Goal: Task Accomplishment & Management: Complete application form

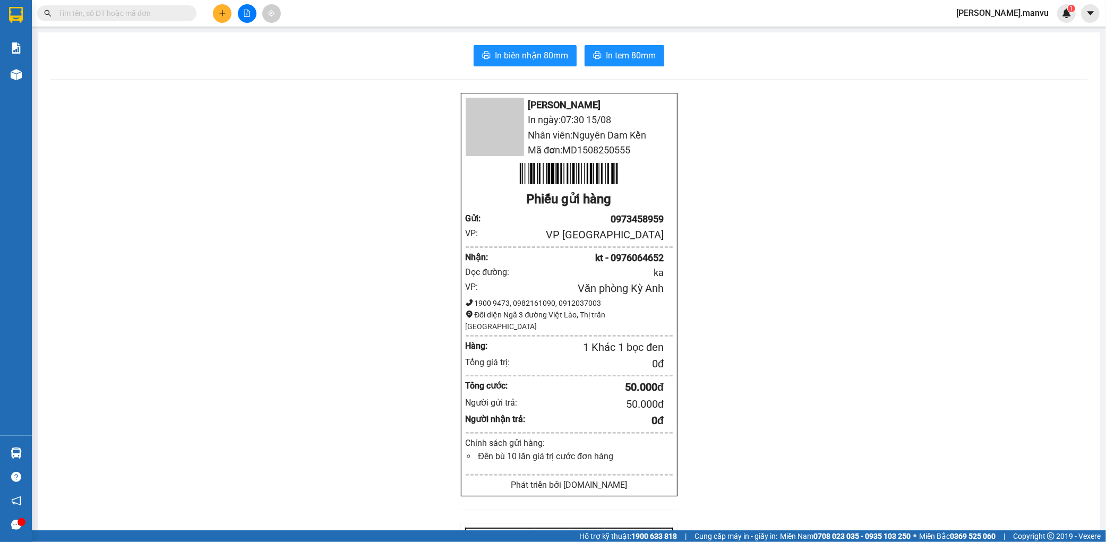
click at [219, 2] on div "Kết quả tìm kiếm ( 0 ) Bộ lọc No Data nguyen.manvu 1" at bounding box center [553, 13] width 1106 height 27
click at [222, 11] on icon "plus" at bounding box center [222, 13] width 1 height 6
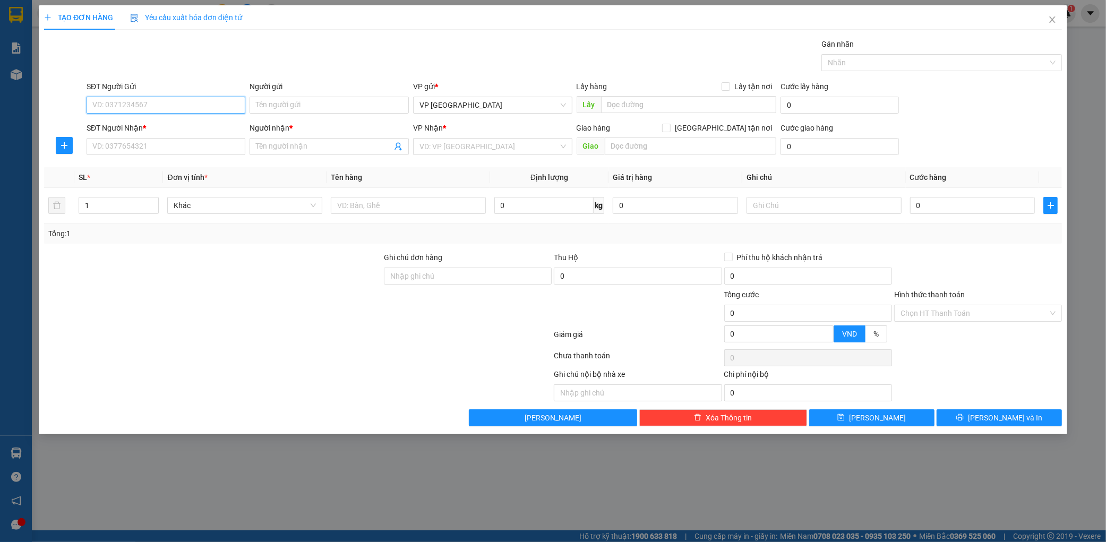
click at [157, 113] on input "SĐT Người Gửi" at bounding box center [166, 105] width 159 height 17
click at [161, 101] on input "SĐT Người Gửi" at bounding box center [166, 105] width 159 height 17
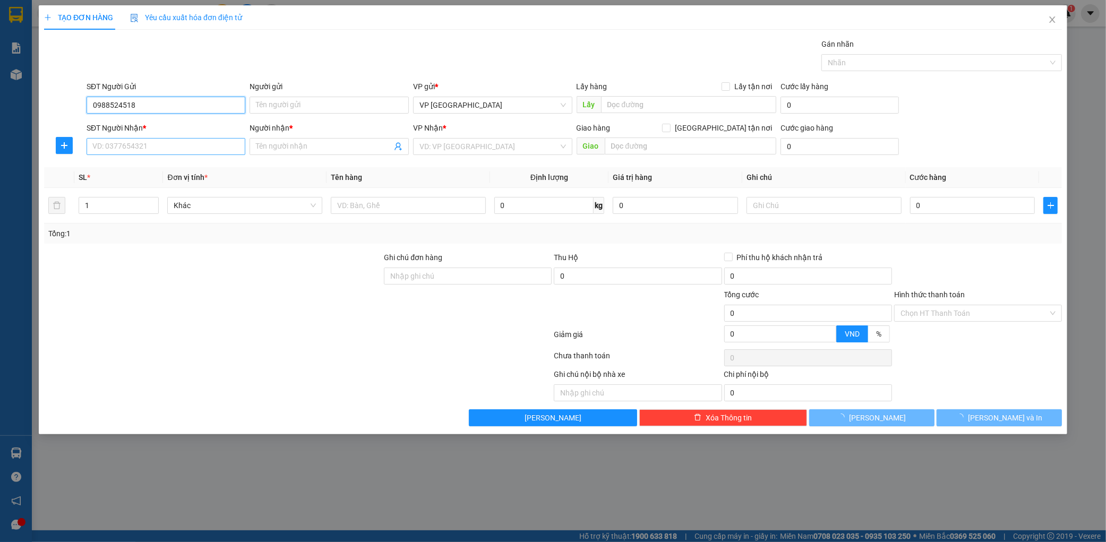
type input "0988524518"
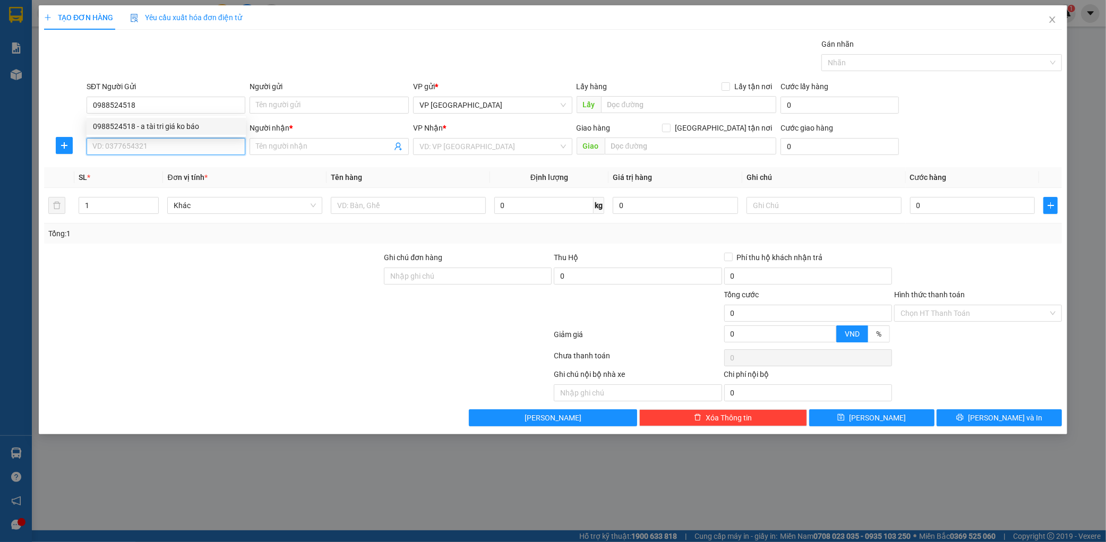
click at [130, 145] on input "SĐT Người Nhận *" at bounding box center [166, 146] width 159 height 17
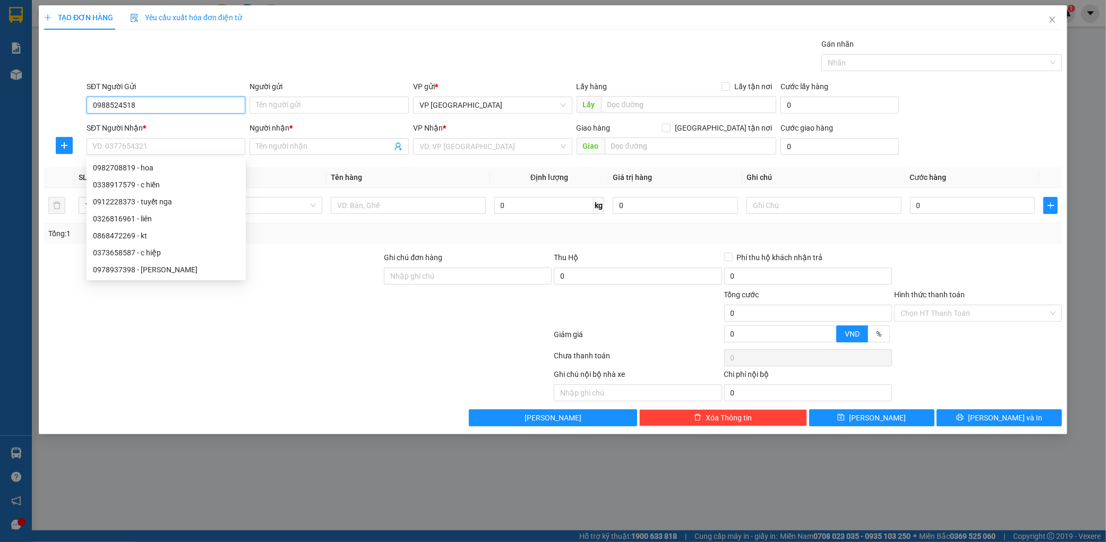
click at [169, 103] on input "0988524518" at bounding box center [166, 105] width 159 height 17
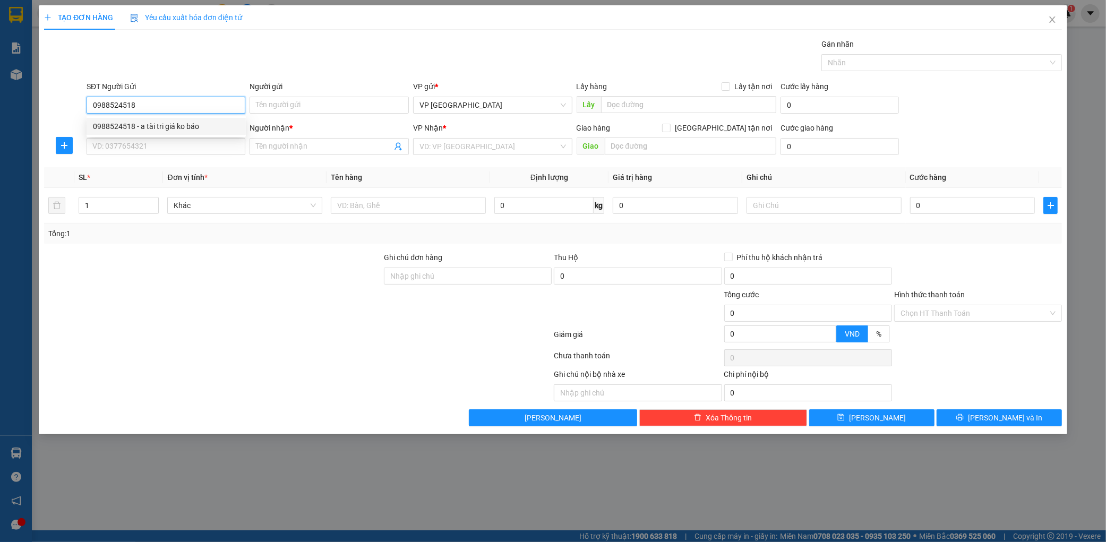
click at [158, 120] on div "0988524518 - a tài tri giá ko báo" at bounding box center [166, 126] width 146 height 12
type input "a tài tri giá ko báo"
click at [142, 148] on input "SĐT Người Nhận *" at bounding box center [166, 146] width 159 height 17
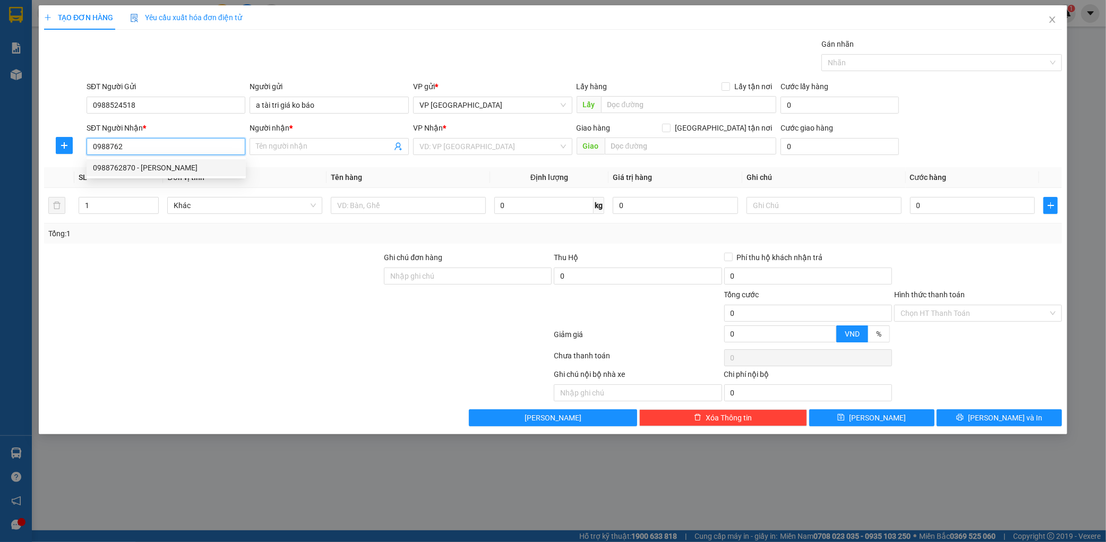
click at [204, 163] on div "0988762870 - [PERSON_NAME]" at bounding box center [166, 168] width 146 height 12
type input "0988762870"
type input "[PERSON_NAME]"
type input "0988762870"
click at [402, 214] on div at bounding box center [408, 205] width 155 height 21
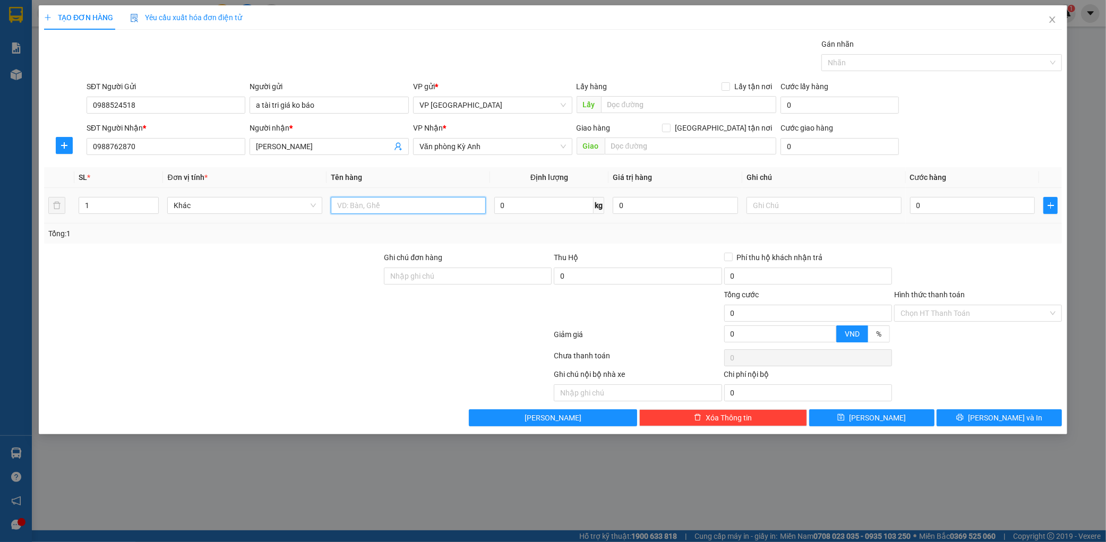
click at [407, 209] on input "text" at bounding box center [408, 205] width 155 height 17
type input "3 thùng"
click at [936, 209] on input "0" at bounding box center [972, 205] width 125 height 17
type input "2"
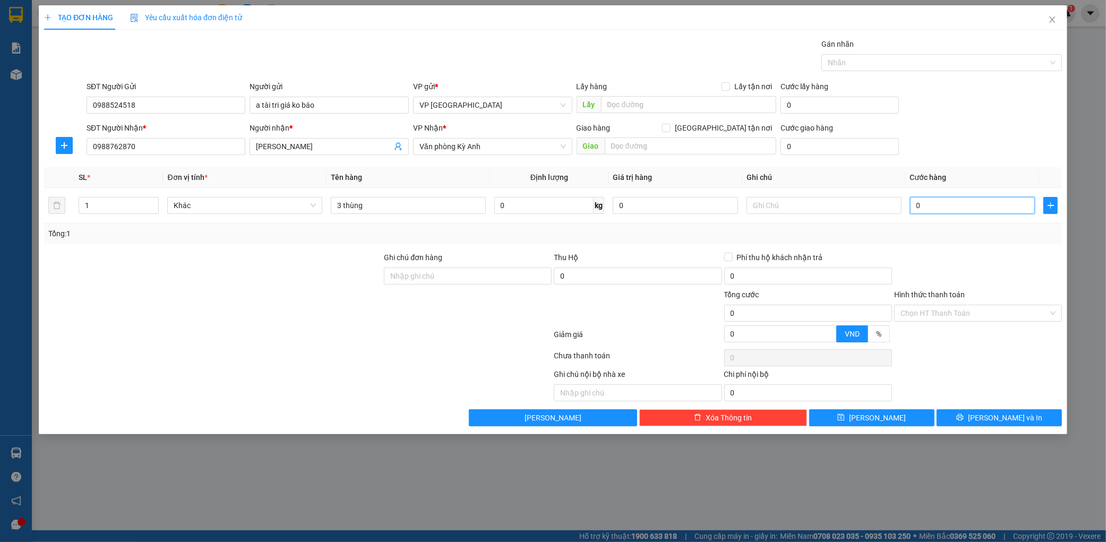
type input "2"
type input "20"
type input "200"
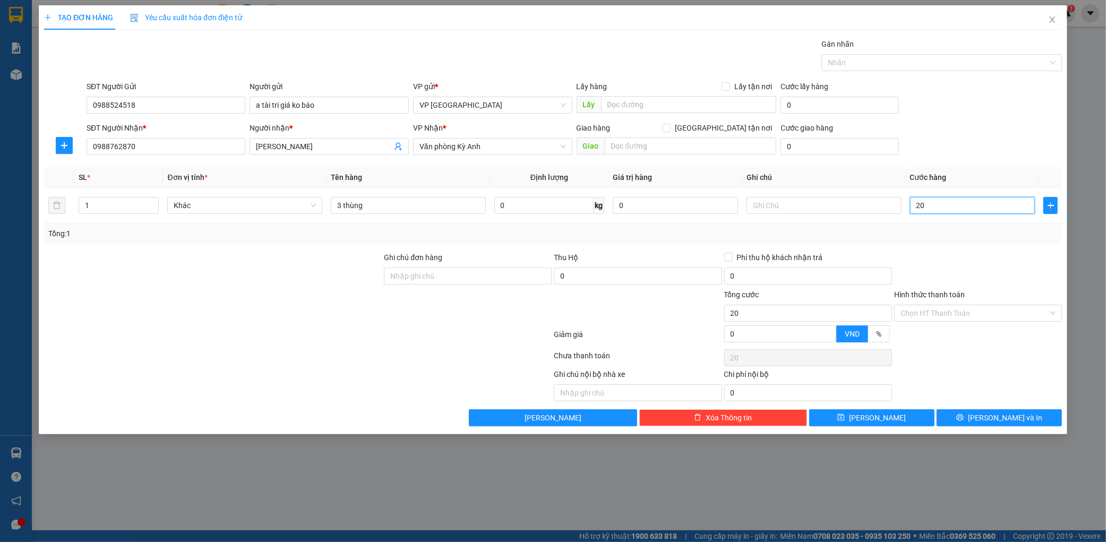
type input "200"
type input "2.000"
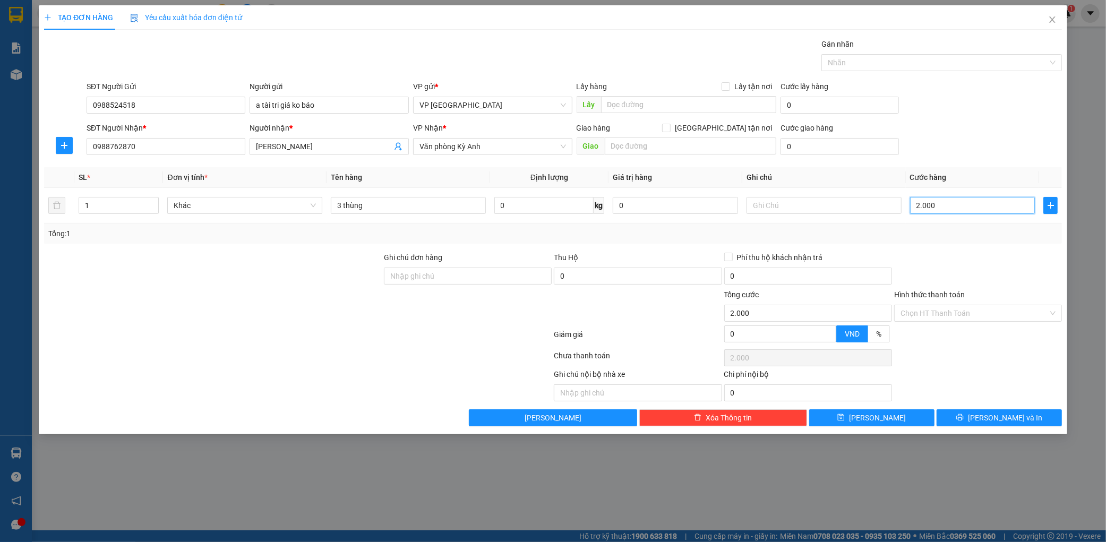
type input "20.000"
type input "200.000"
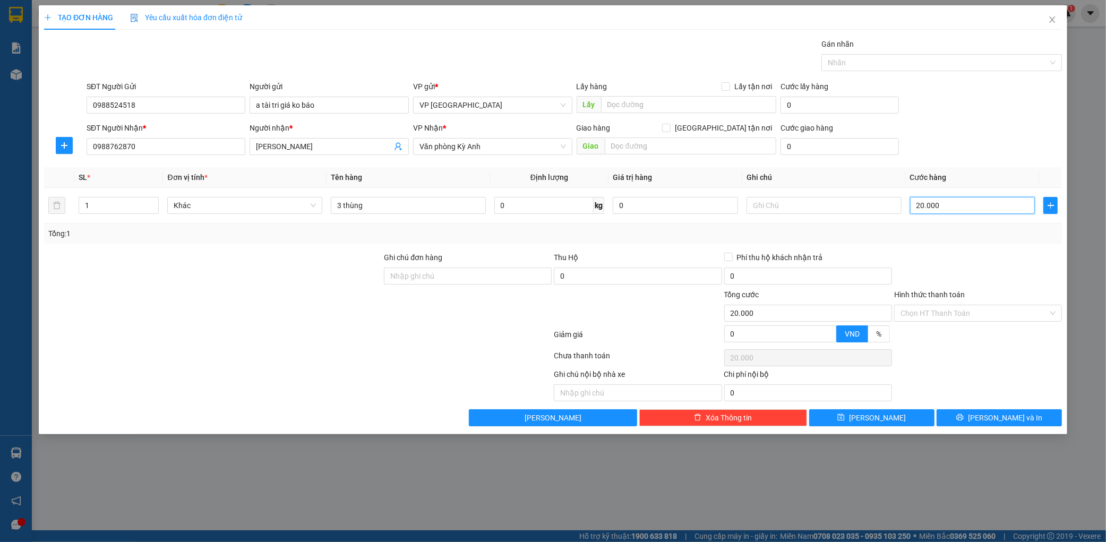
type input "200.000"
click at [1034, 418] on button "[PERSON_NAME] và In" at bounding box center [998, 417] width 125 height 17
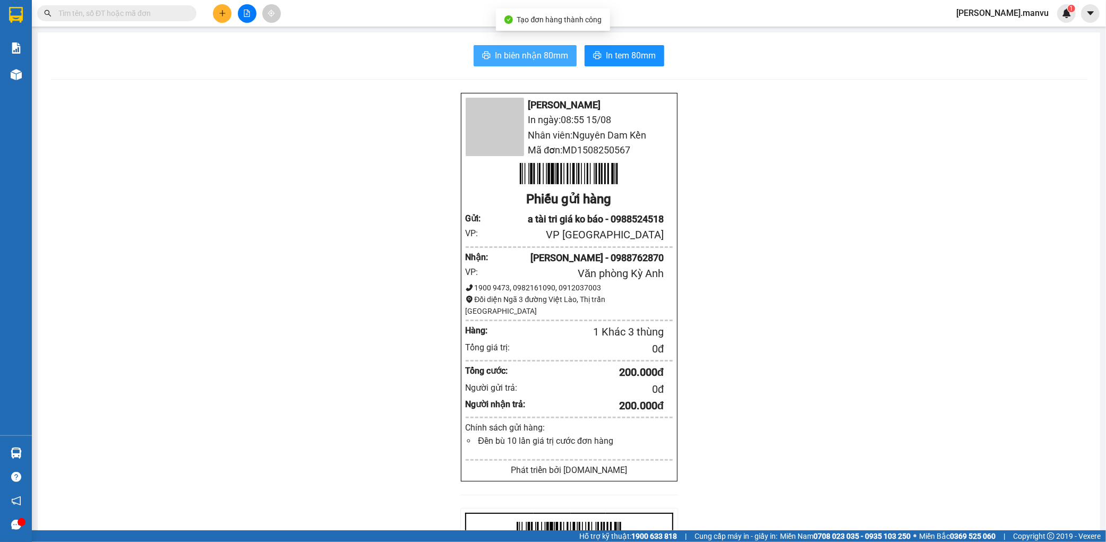
drag, startPoint x: 510, startPoint y: 64, endPoint x: 519, endPoint y: 59, distance: 10.0
click at [512, 63] on button "In biên nhận 80mm" at bounding box center [524, 55] width 103 height 21
click at [519, 59] on span "In biên nhận 80mm" at bounding box center [531, 55] width 73 height 13
click at [494, 40] on div "In biên nhận 80mm In tem 80mm Mận Vũ In ngày: 08:55 [DATE] Nhân viên: Nguyên Da…" at bounding box center [569, 396] width 1062 height 729
click at [495, 51] on span "In biên nhận 80mm" at bounding box center [531, 55] width 73 height 13
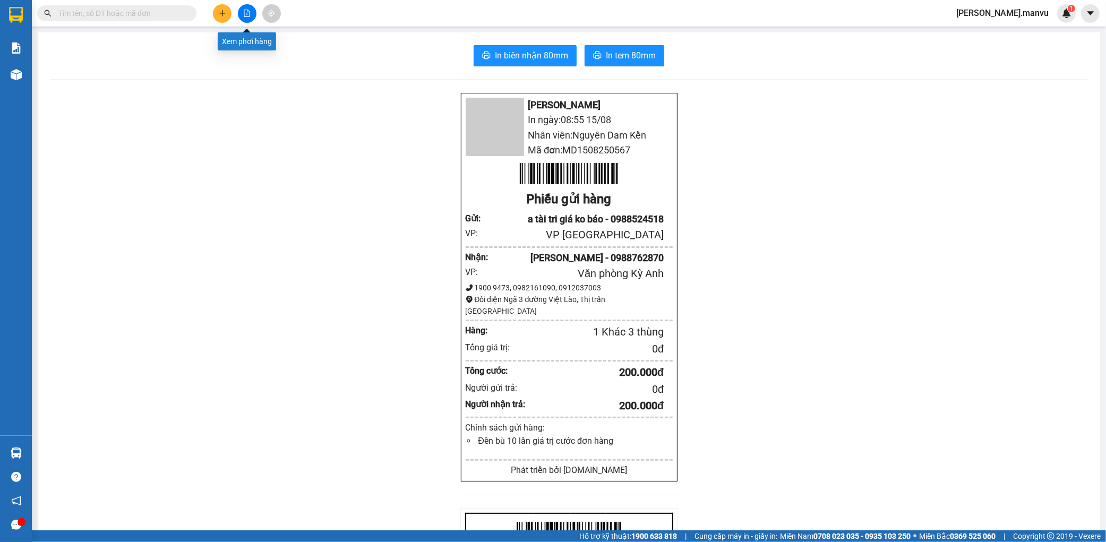
click at [228, 16] on button at bounding box center [222, 13] width 19 height 19
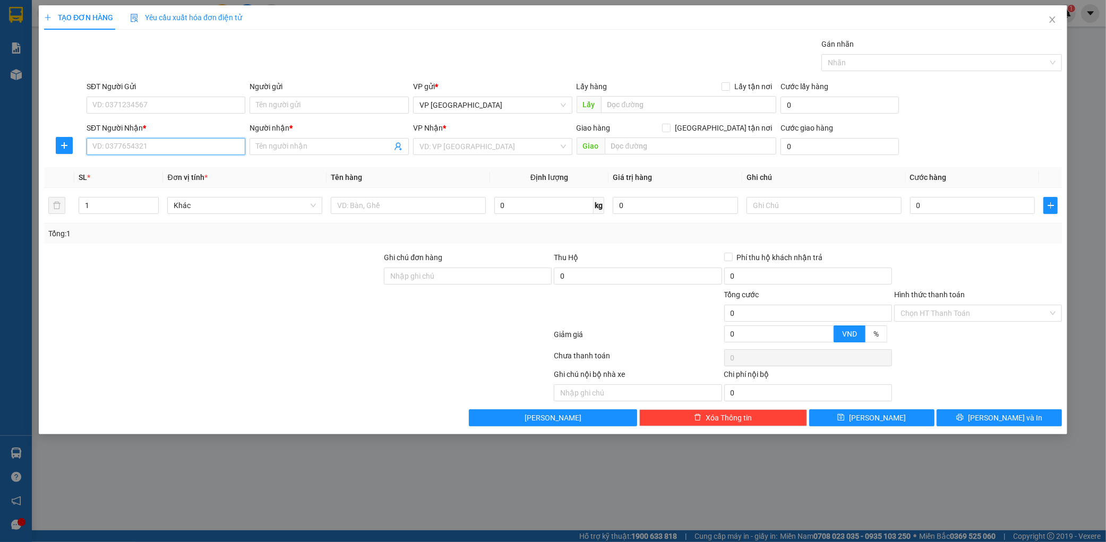
click at [161, 146] on input "SĐT Người Nhận *" at bounding box center [166, 146] width 159 height 17
type input "0983919218"
drag, startPoint x: 252, startPoint y: 155, endPoint x: 281, endPoint y: 138, distance: 34.2
click at [253, 151] on span at bounding box center [328, 146] width 159 height 17
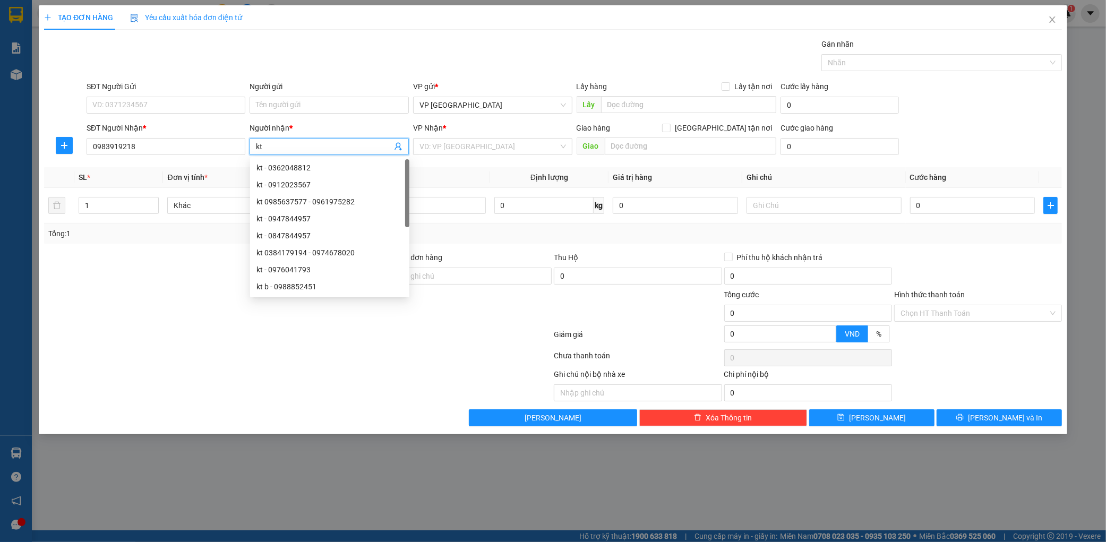
type input "kt"
click at [469, 130] on div "VP Nhận *" at bounding box center [492, 128] width 159 height 12
click at [463, 141] on input "search" at bounding box center [488, 147] width 139 height 16
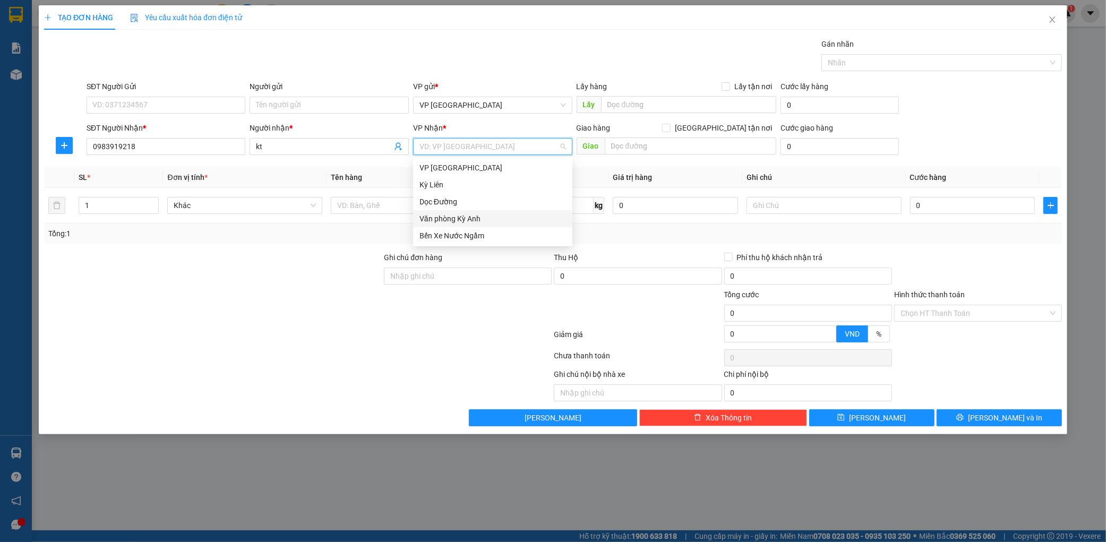
click at [505, 211] on div "Văn phòng Kỳ Anh" at bounding box center [492, 218] width 159 height 17
click at [522, 142] on span "Văn phòng Kỳ Anh" at bounding box center [492, 147] width 146 height 16
click at [475, 201] on div "Dọc Đường" at bounding box center [492, 202] width 146 height 12
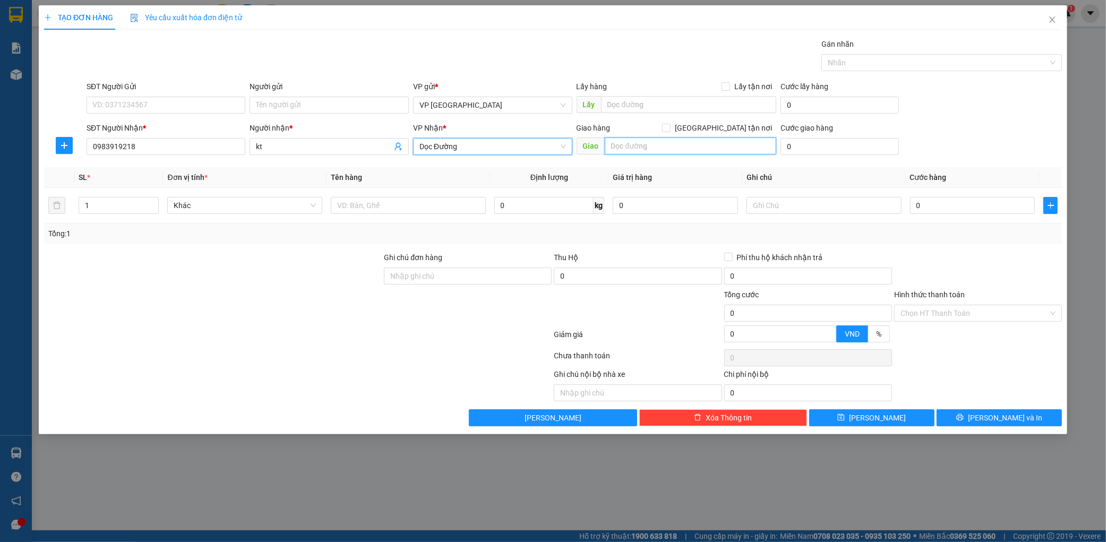
click at [658, 144] on input "text" at bounding box center [690, 145] width 171 height 17
type input "thành phát"
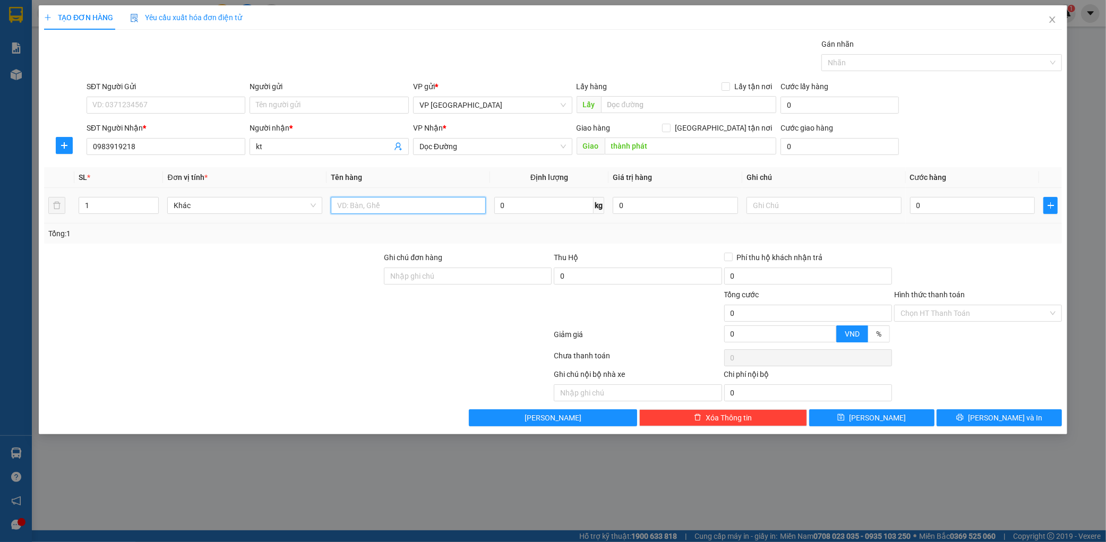
click at [425, 208] on input "text" at bounding box center [408, 205] width 155 height 17
type input "1 hs"
click at [970, 203] on input "0" at bounding box center [972, 205] width 125 height 17
type input "5"
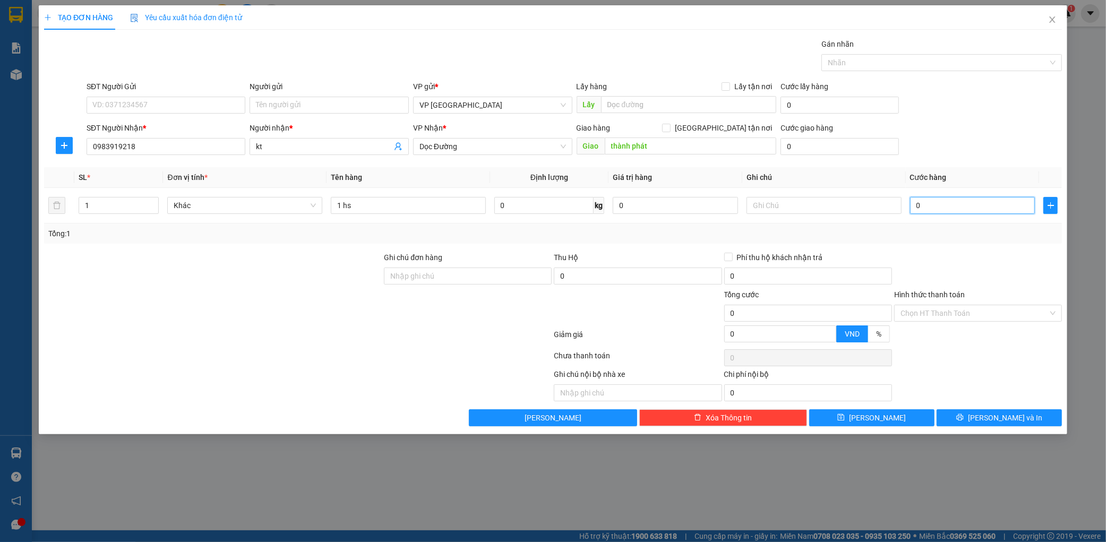
type input "5"
type input "50"
type input "500"
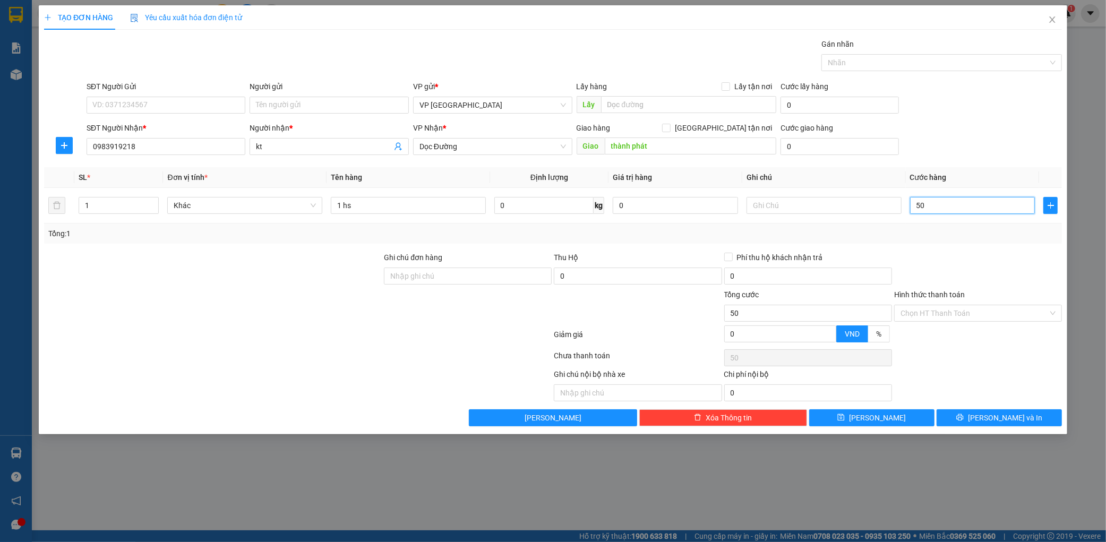
type input "500"
type input "5.000"
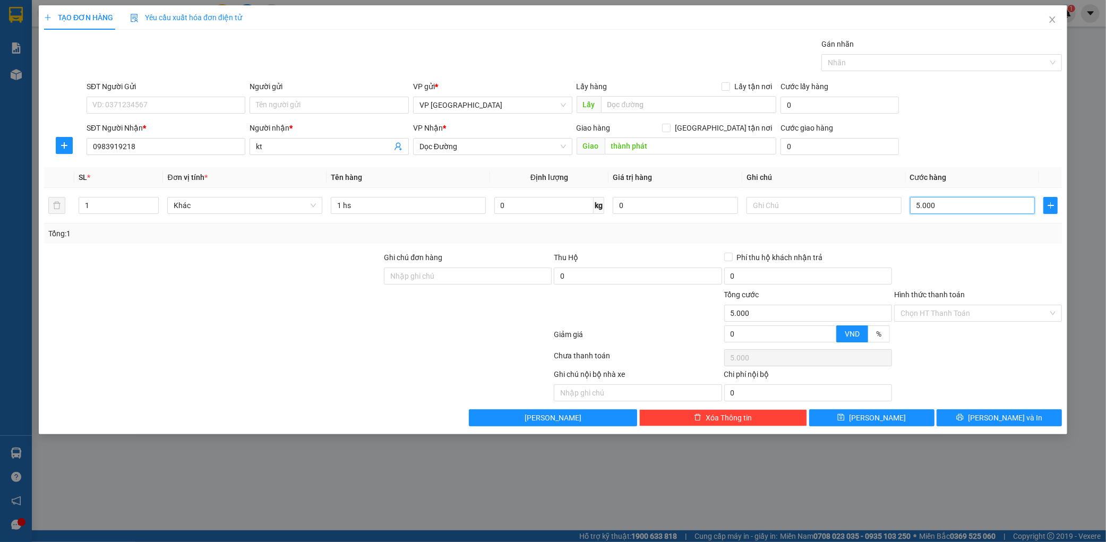
type input "50.000"
click at [990, 421] on span "[PERSON_NAME] và In" at bounding box center [1005, 418] width 74 height 12
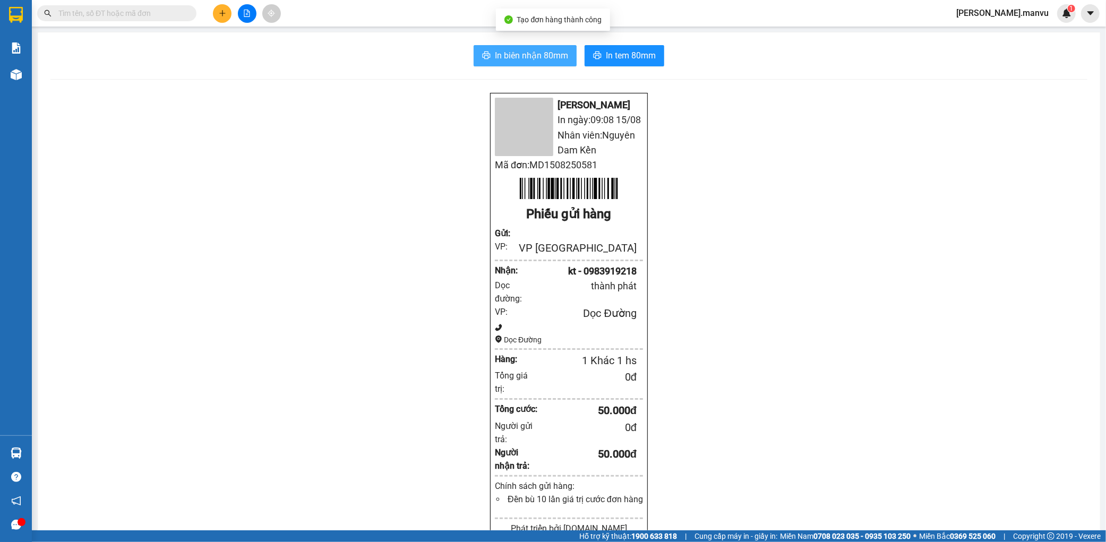
click at [495, 57] on span "In biên nhận 80mm" at bounding box center [531, 55] width 73 height 13
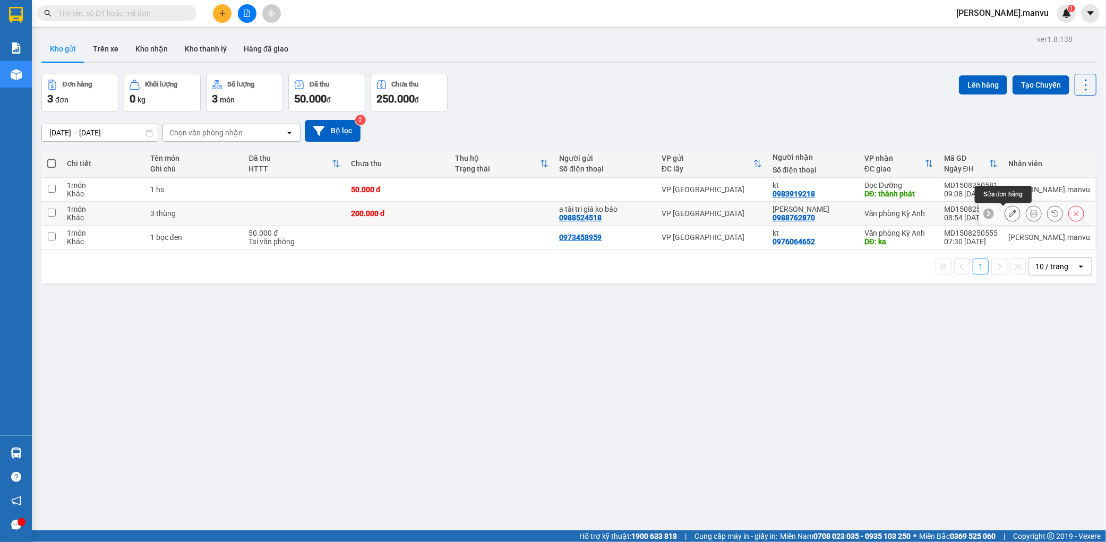
click at [1008, 214] on icon at bounding box center [1011, 213] width 7 height 7
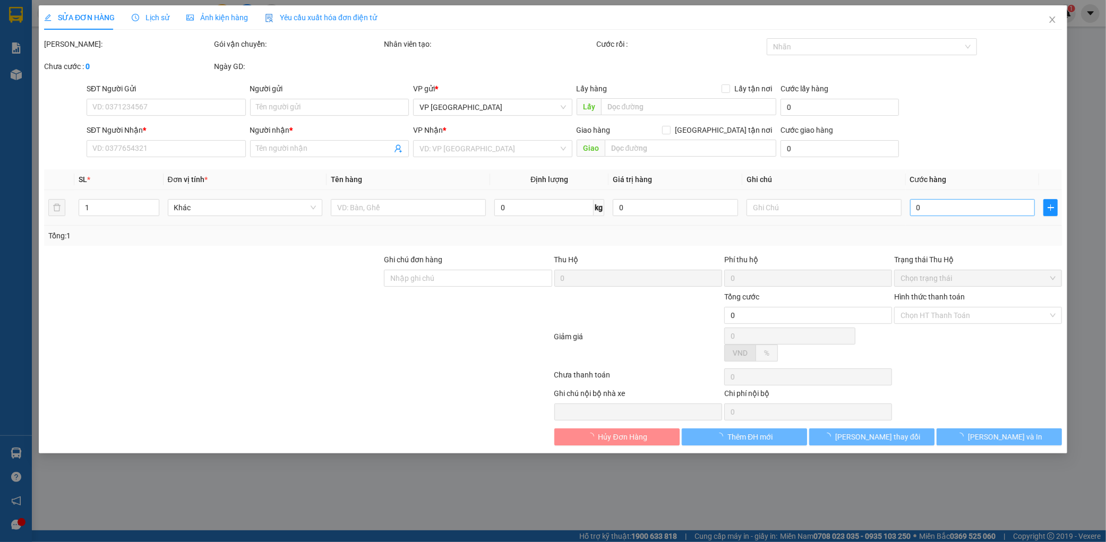
type input "0988524518"
type input "a tài tri giá ko báo"
type input "0988762870"
type input "quỳnh chi"
type input "200.000"
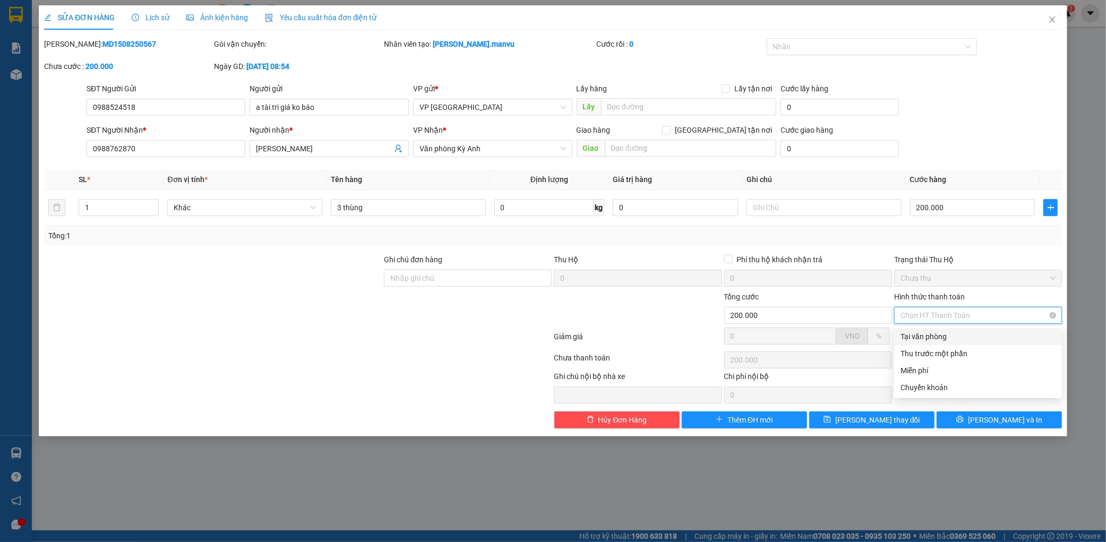
click at [961, 323] on input "Hình thức thanh toán" at bounding box center [974, 315] width 148 height 16
click at [946, 335] on div "Tại văn phòng" at bounding box center [977, 337] width 155 height 12
type input "0"
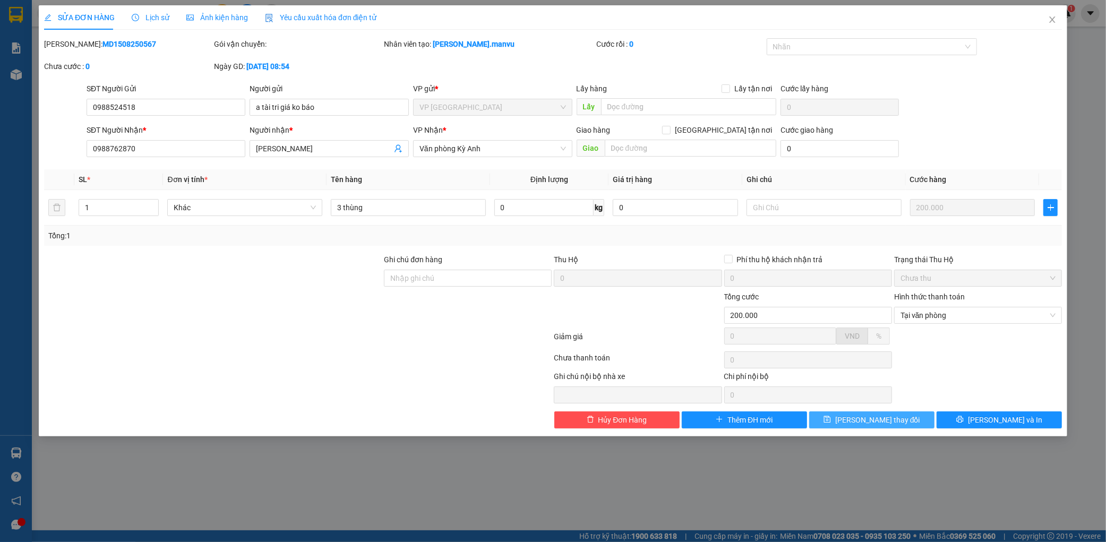
drag, startPoint x: 904, startPoint y: 416, endPoint x: 927, endPoint y: 377, distance: 45.4
click at [903, 416] on button "Lưu thay đổi" at bounding box center [871, 419] width 125 height 17
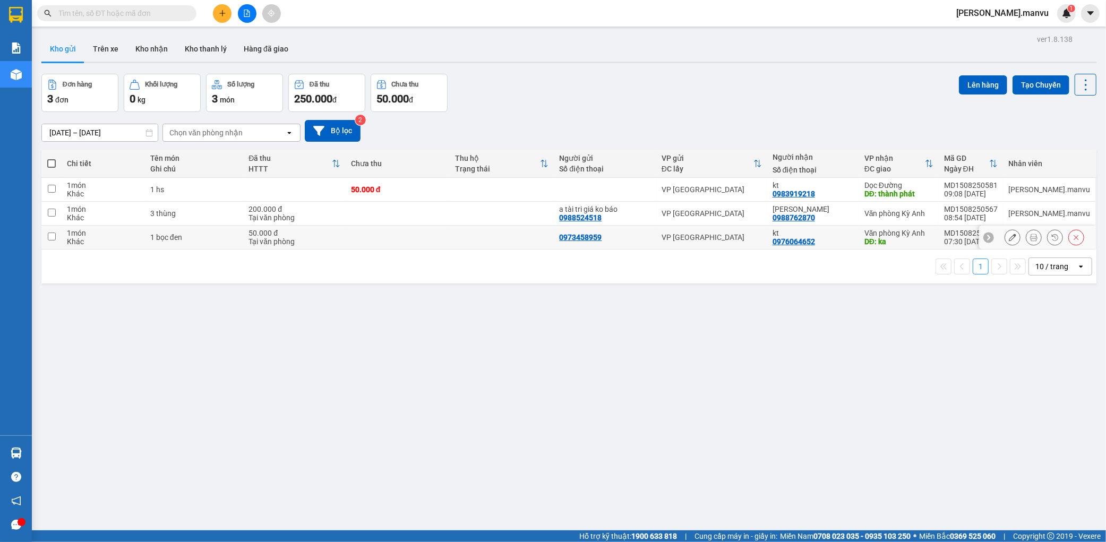
click at [994, 237] on div at bounding box center [1037, 238] width 117 height 24
click at [1005, 236] on button at bounding box center [1012, 237] width 15 height 19
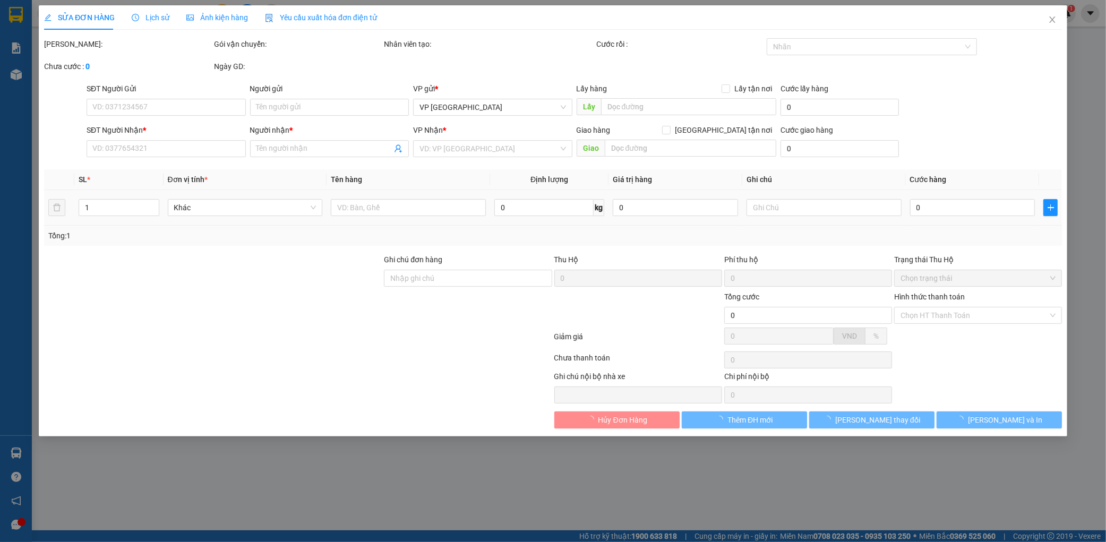
type input "0973458959"
type input "0976064652"
type input "kt"
type input "ka"
type input "50.000"
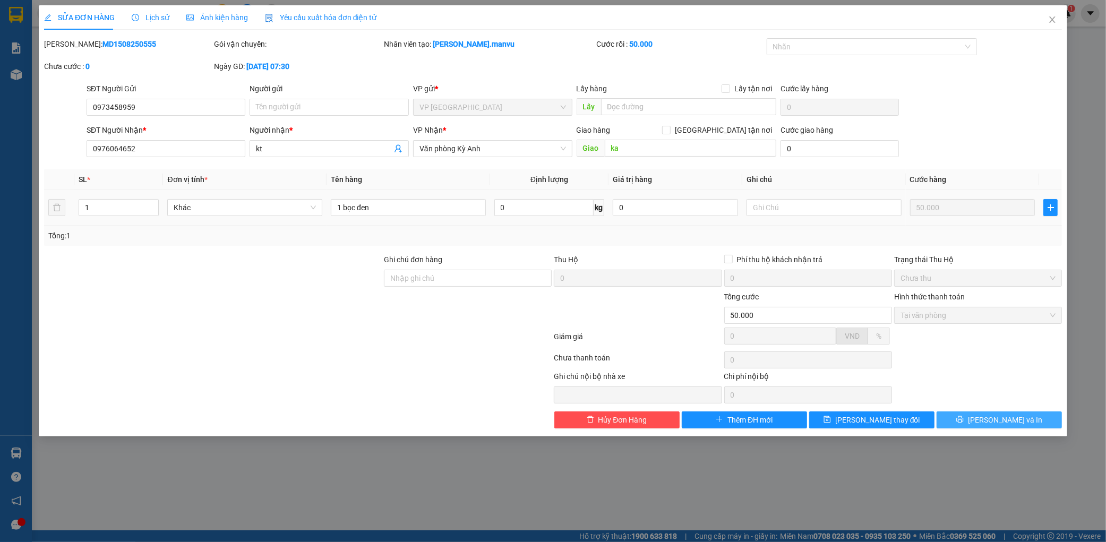
click at [995, 416] on span "[PERSON_NAME] và In" at bounding box center [1005, 420] width 74 height 12
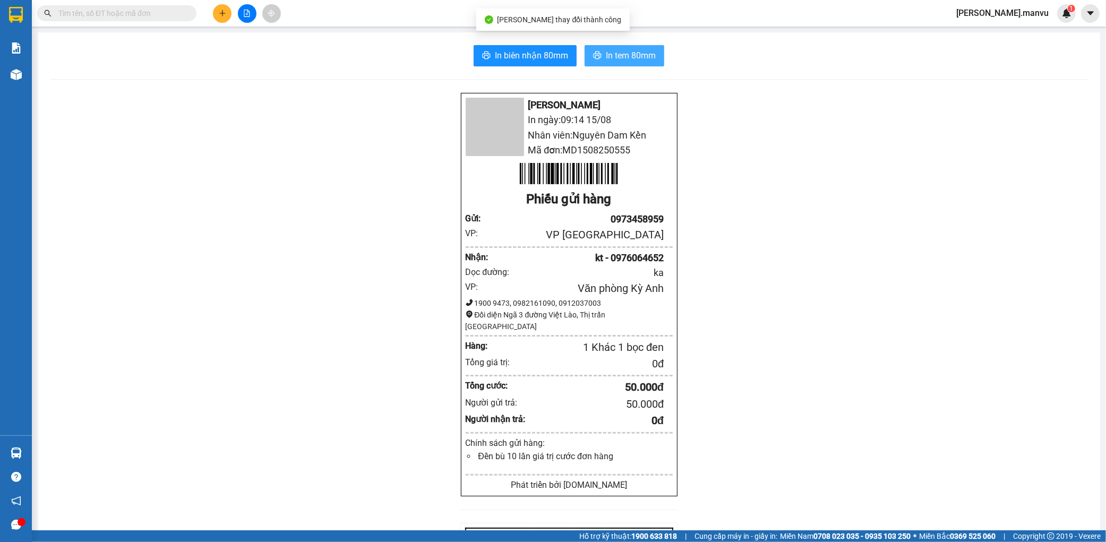
click at [590, 46] on button "In tem 80mm" at bounding box center [624, 55] width 80 height 21
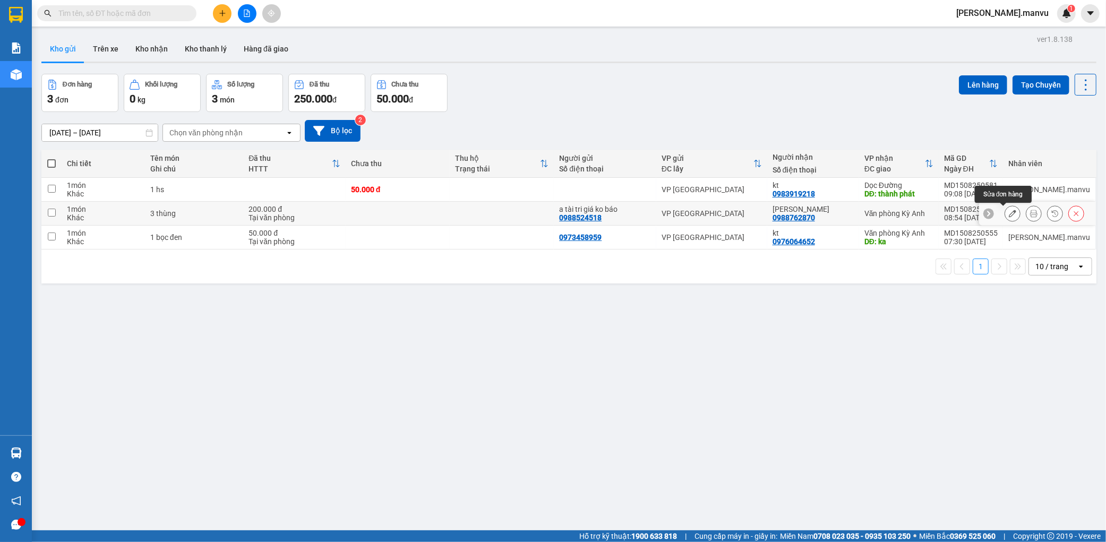
click at [1007, 211] on button at bounding box center [1012, 213] width 15 height 19
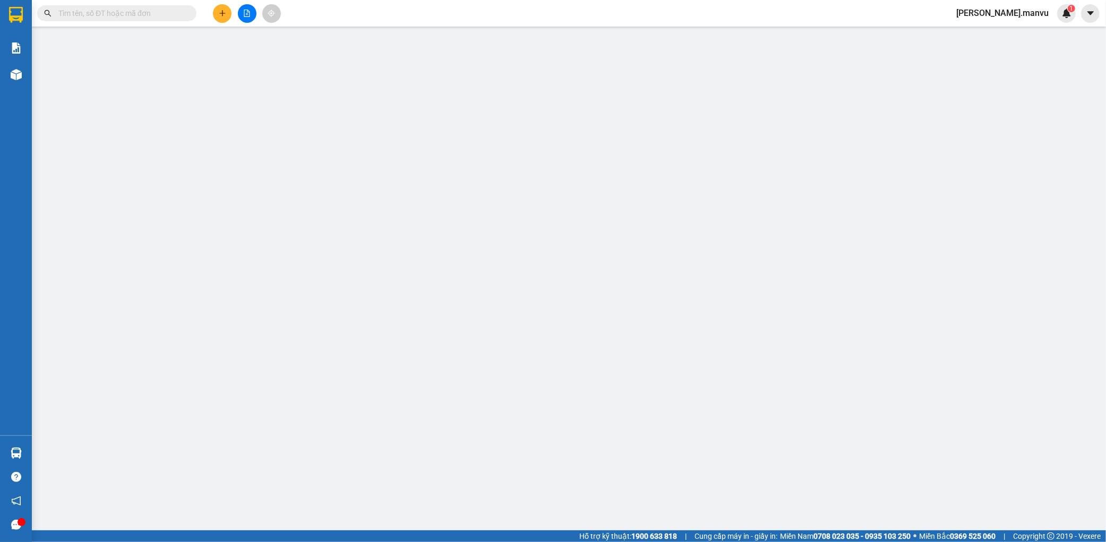
type input "0988524518"
type input "a tài tri giá ko báo"
type input "0988762870"
type input "[PERSON_NAME]"
type input "200.000"
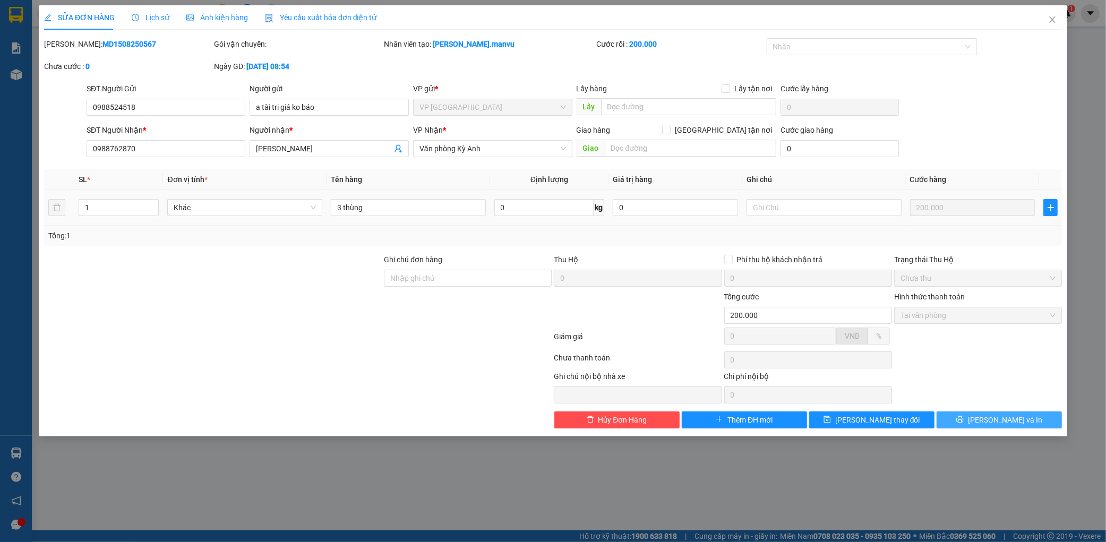
click at [984, 415] on button "[PERSON_NAME] và In" at bounding box center [998, 419] width 125 height 17
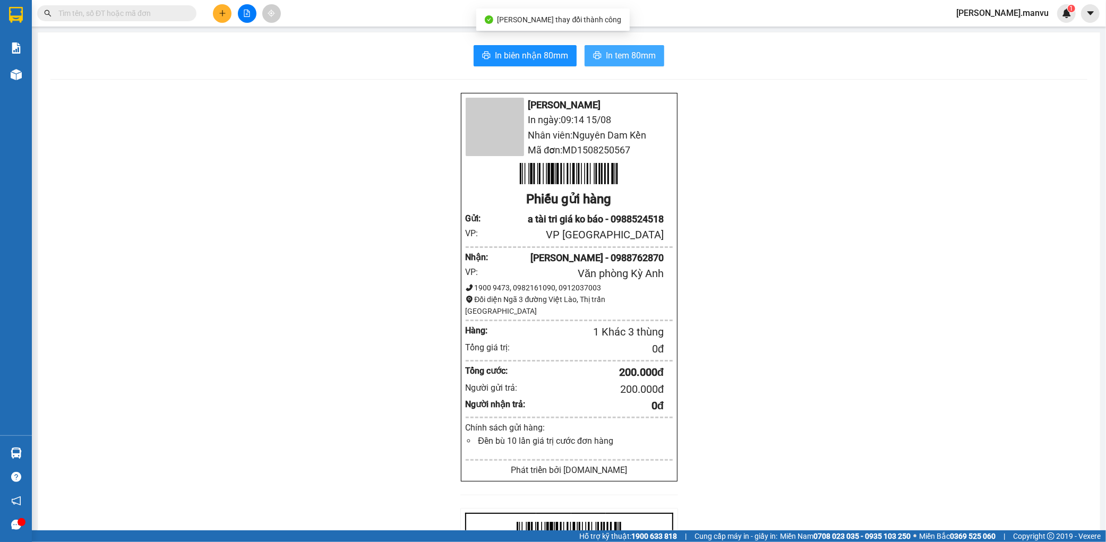
click at [612, 58] on span "In tem 80mm" at bounding box center [631, 55] width 50 height 13
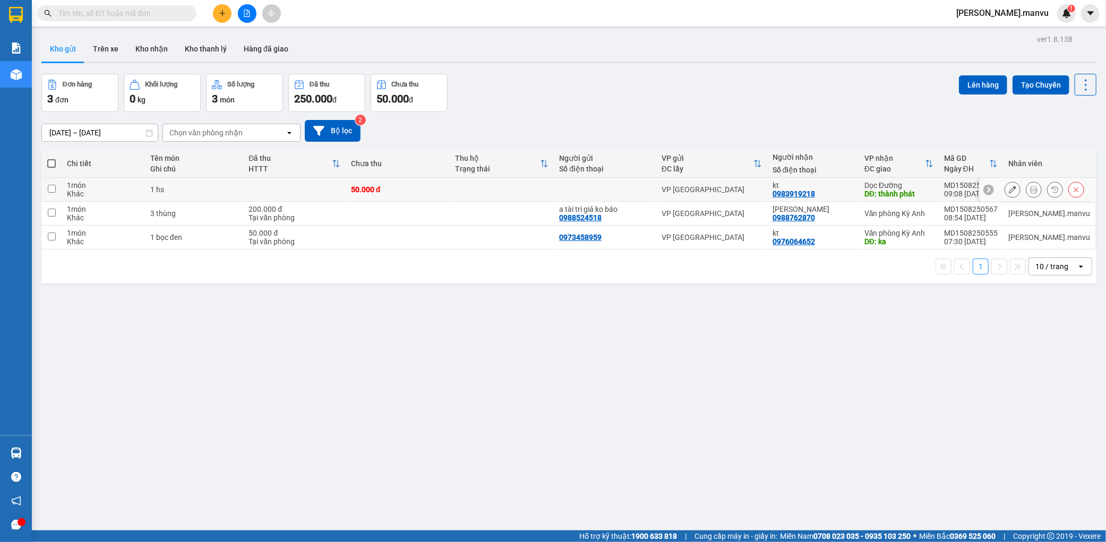
click at [1008, 187] on icon at bounding box center [1011, 189] width 7 height 7
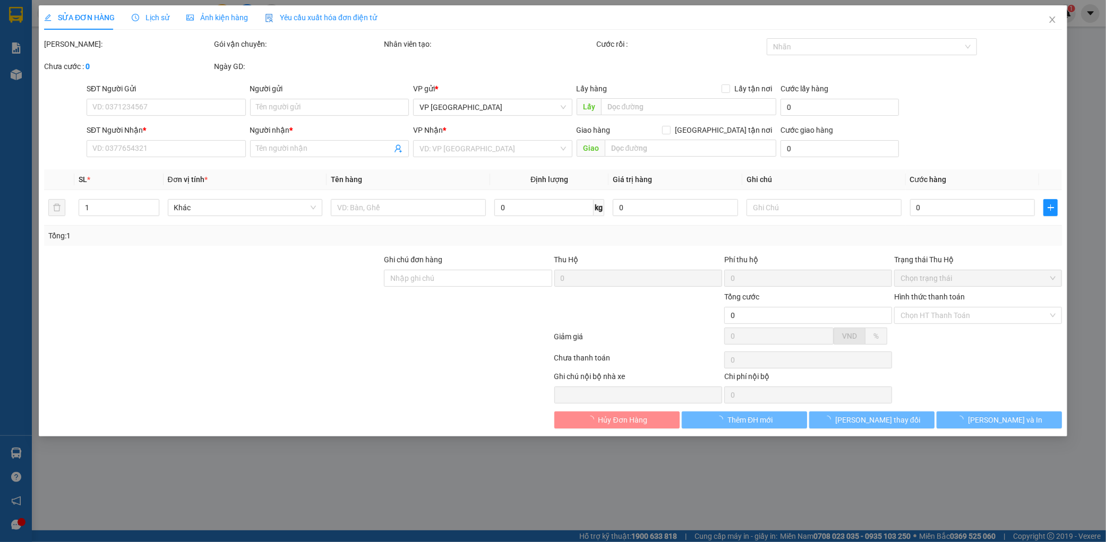
type input "0983919218"
type input "kt"
type input "thành phát"
type input "50.000"
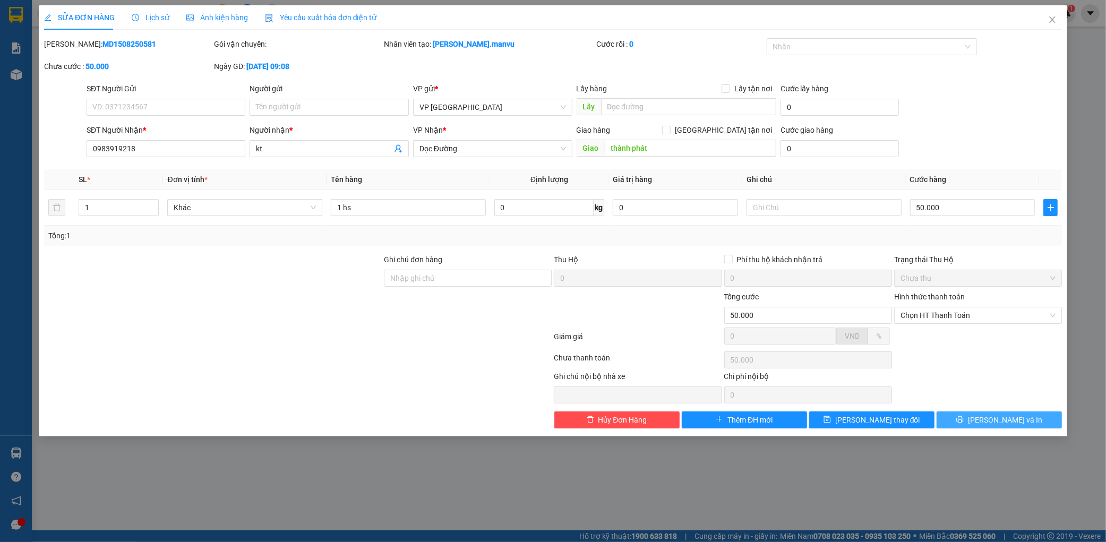
click at [1004, 425] on span "[PERSON_NAME] và In" at bounding box center [1005, 420] width 74 height 12
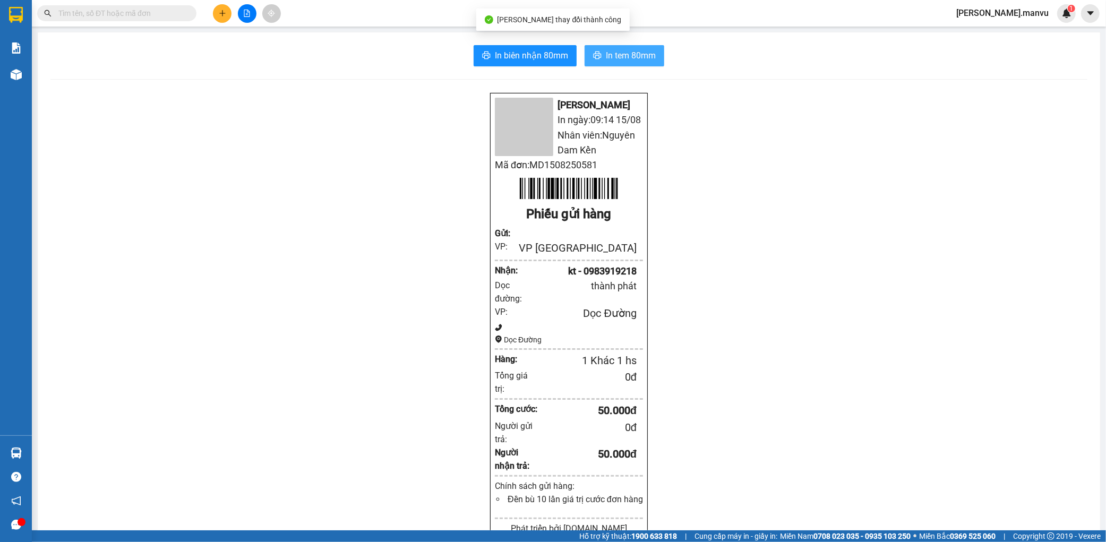
click at [651, 50] on button "In tem 80mm" at bounding box center [624, 55] width 80 height 21
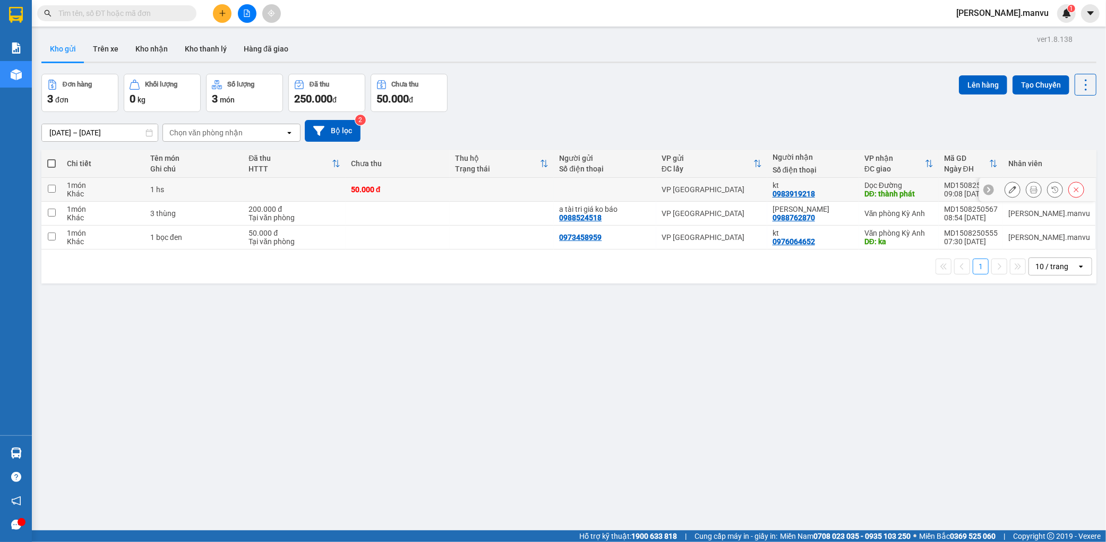
click at [991, 187] on div at bounding box center [1037, 190] width 117 height 24
click at [994, 187] on div at bounding box center [1037, 190] width 117 height 24
click at [1008, 193] on icon at bounding box center [1011, 189] width 7 height 7
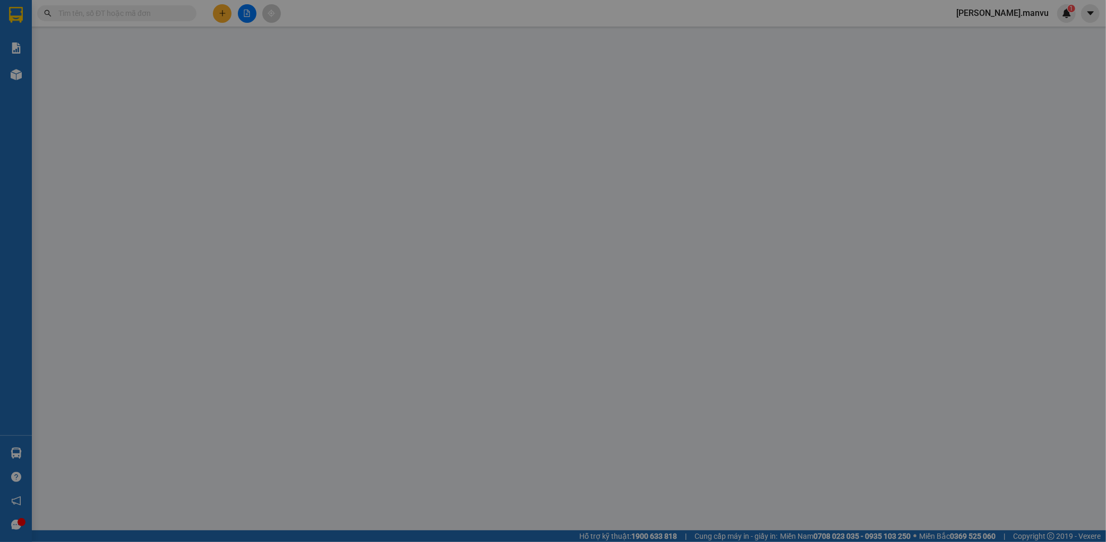
type input "0983919218"
type input "kt"
type input "thành phát"
type input "50.000"
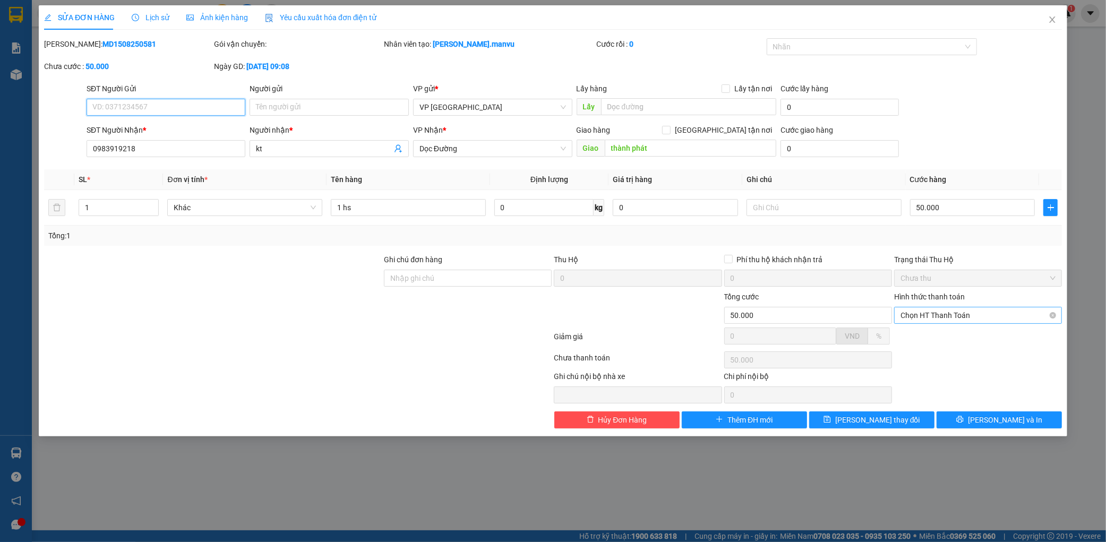
click at [941, 314] on span "Chọn HT Thanh Toán" at bounding box center [977, 315] width 155 height 16
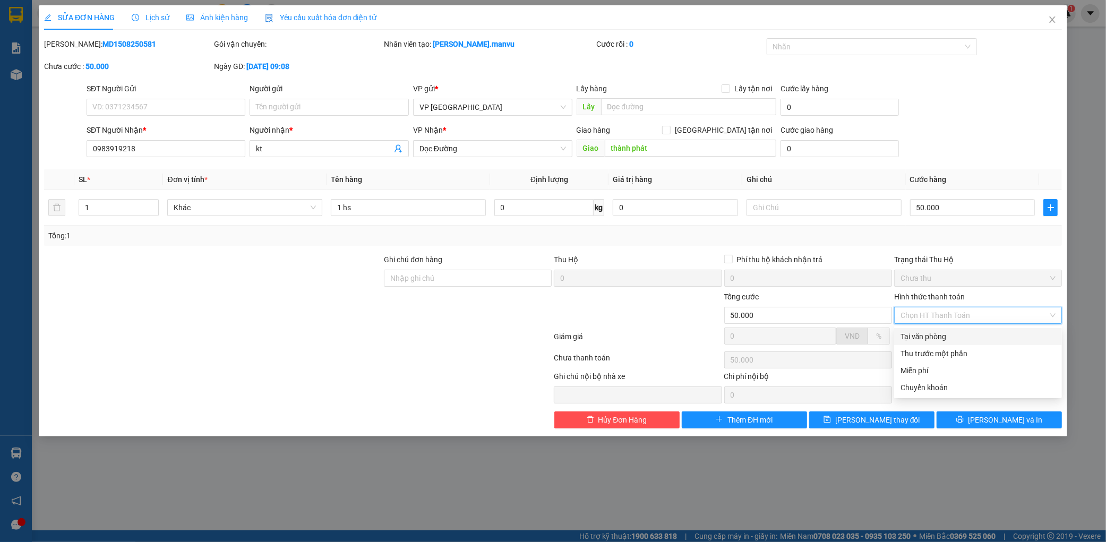
click at [938, 340] on div "Tại văn phòng" at bounding box center [977, 337] width 155 height 12
type input "0"
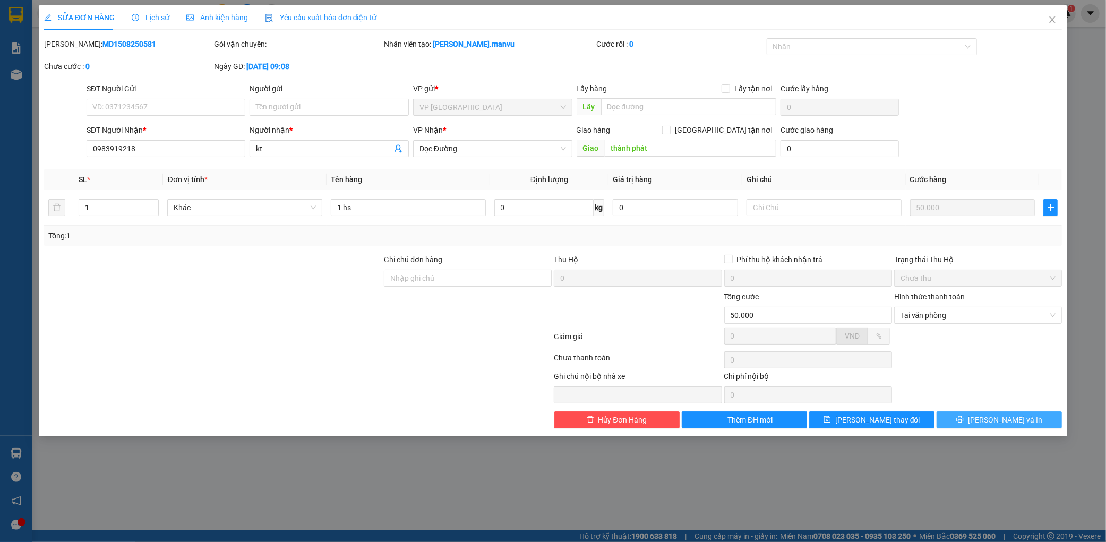
click at [1017, 411] on button "[PERSON_NAME] và In" at bounding box center [998, 419] width 125 height 17
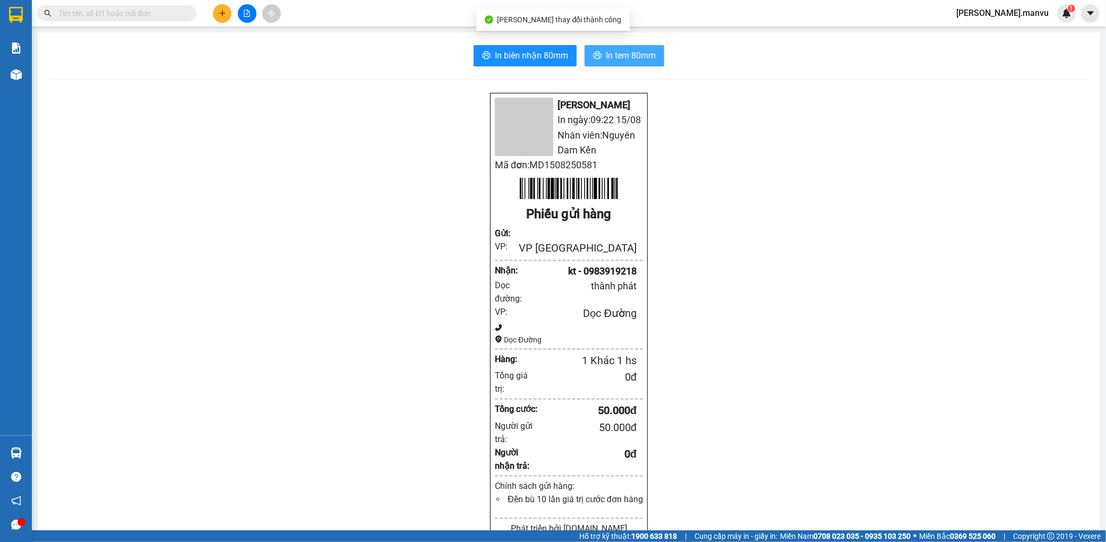
click at [649, 52] on span "In tem 80mm" at bounding box center [631, 55] width 50 height 13
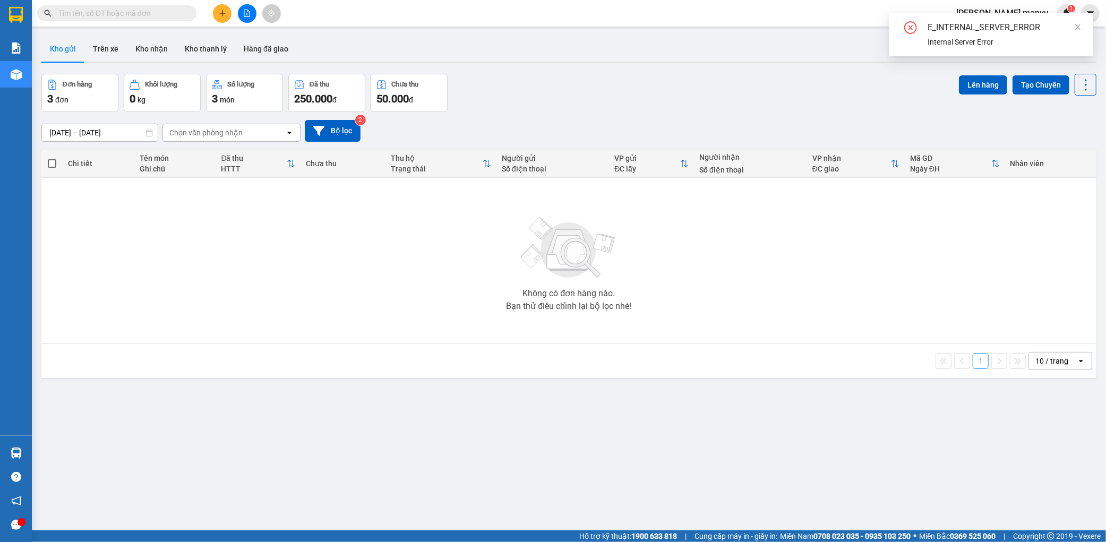
click at [864, 222] on div "Không có đơn hàng nào. Bạn thử điều chỉnh lại bộ lọc nhé!" at bounding box center [569, 260] width 1044 height 159
drag, startPoint x: 107, startPoint y: 59, endPoint x: 105, endPoint y: 49, distance: 9.8
click at [107, 56] on button "Trên xe" at bounding box center [105, 48] width 42 height 25
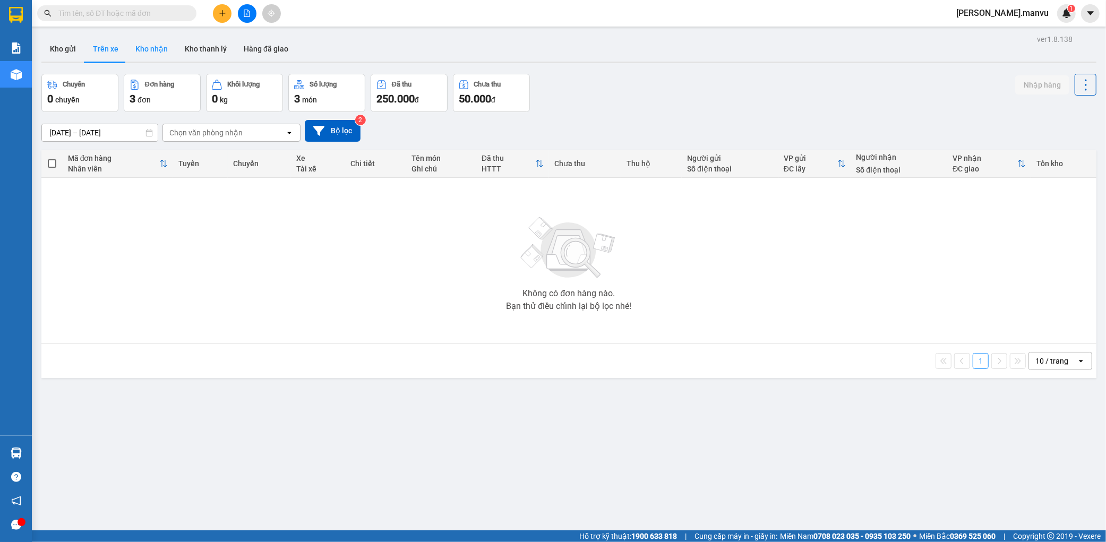
click at [157, 58] on button "Kho nhận" at bounding box center [151, 48] width 49 height 25
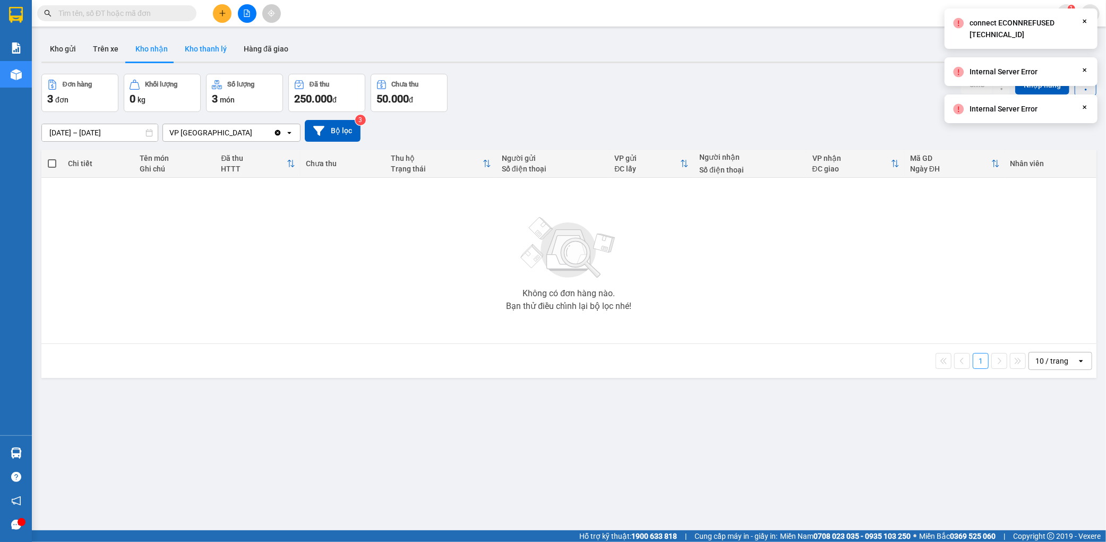
click at [210, 59] on button "Kho thanh lý" at bounding box center [205, 48] width 59 height 25
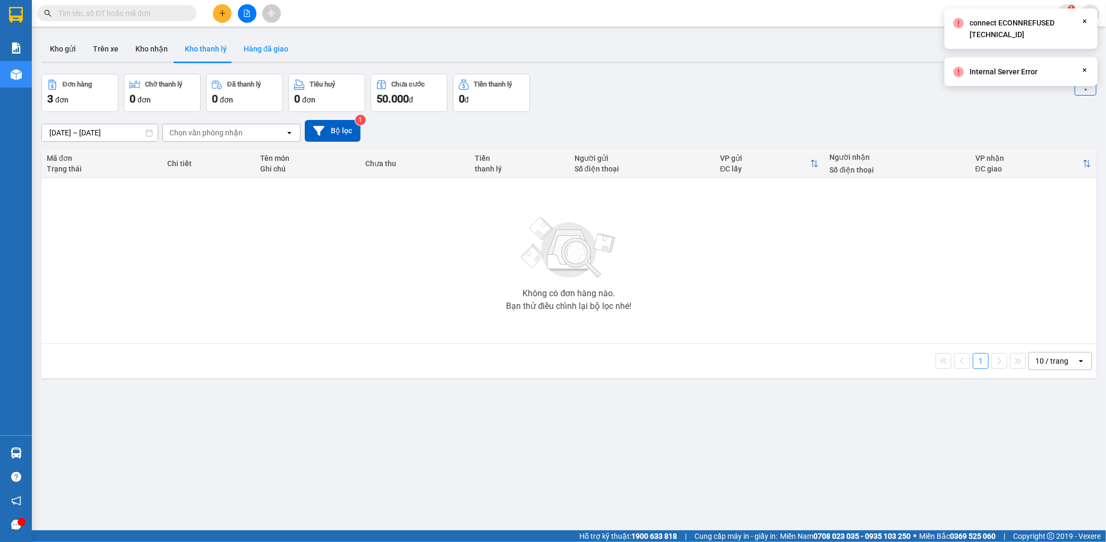
click at [261, 47] on button "Hàng đã giao" at bounding box center [266, 48] width 62 height 25
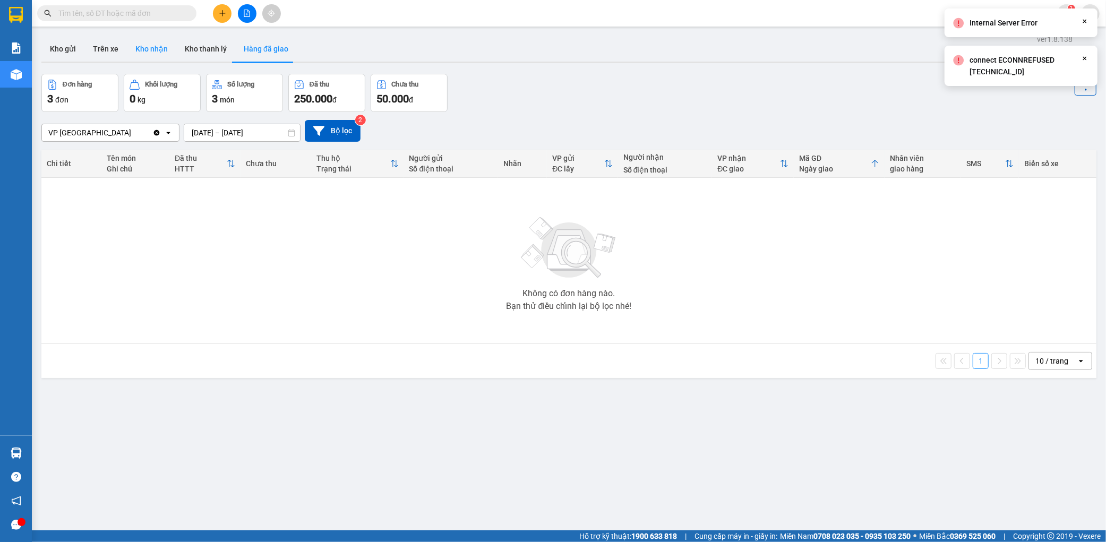
click at [150, 43] on button "Kho nhận" at bounding box center [151, 48] width 49 height 25
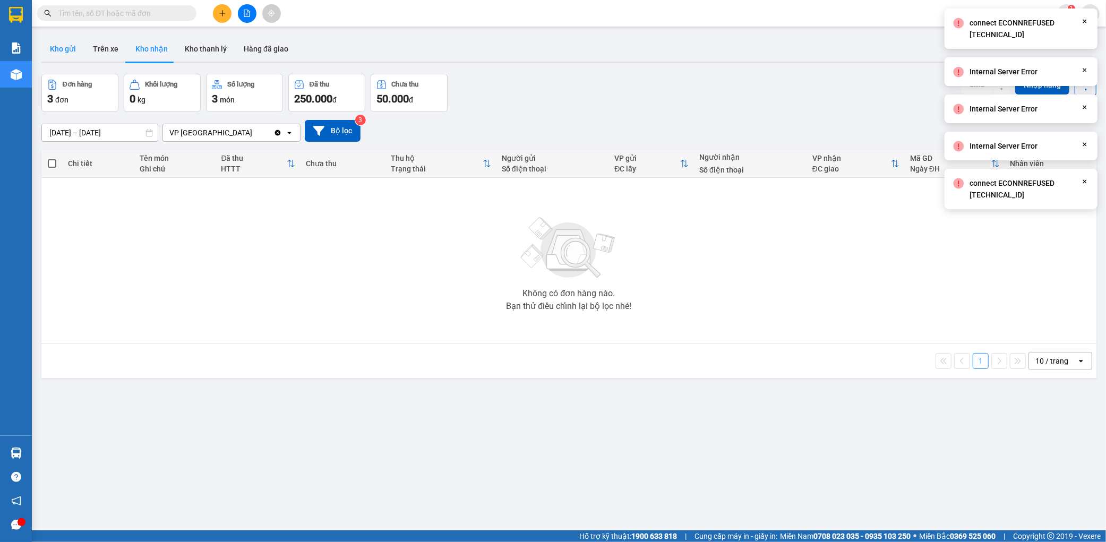
click at [51, 53] on button "Kho gửi" at bounding box center [62, 48] width 43 height 25
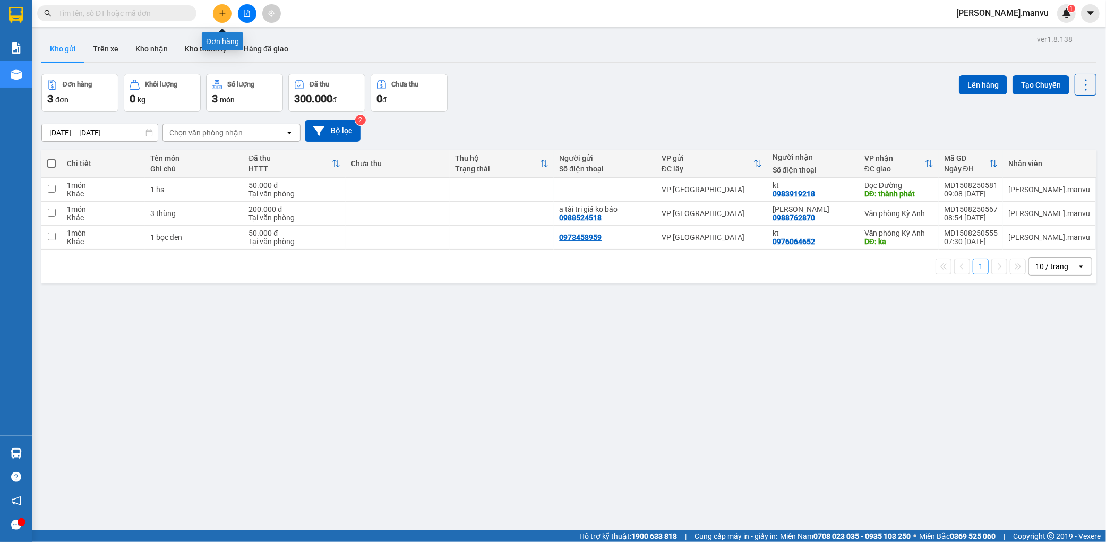
click at [220, 18] on button at bounding box center [222, 13] width 19 height 19
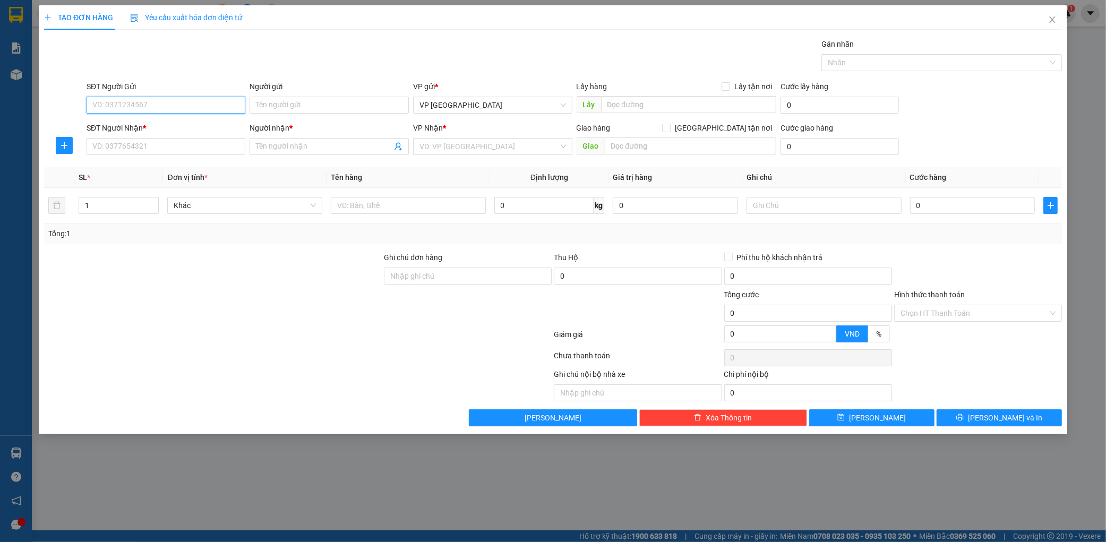
click at [174, 107] on input "SĐT Người Gửi" at bounding box center [166, 105] width 159 height 17
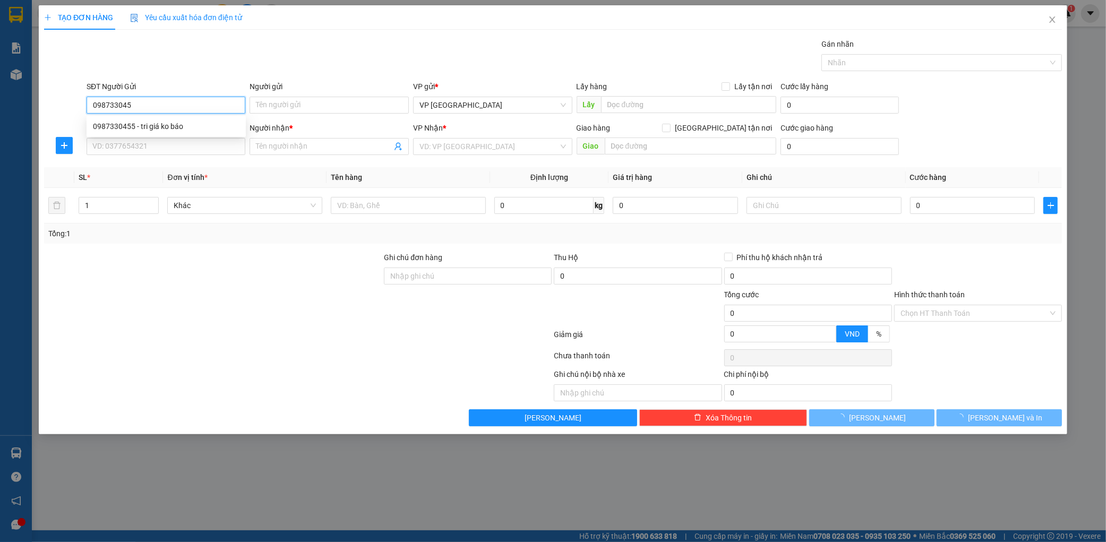
type input "0987330455"
click at [187, 129] on div "0987330455 - tri giá ko báo" at bounding box center [166, 126] width 146 height 12
type input "tri giá ko báo"
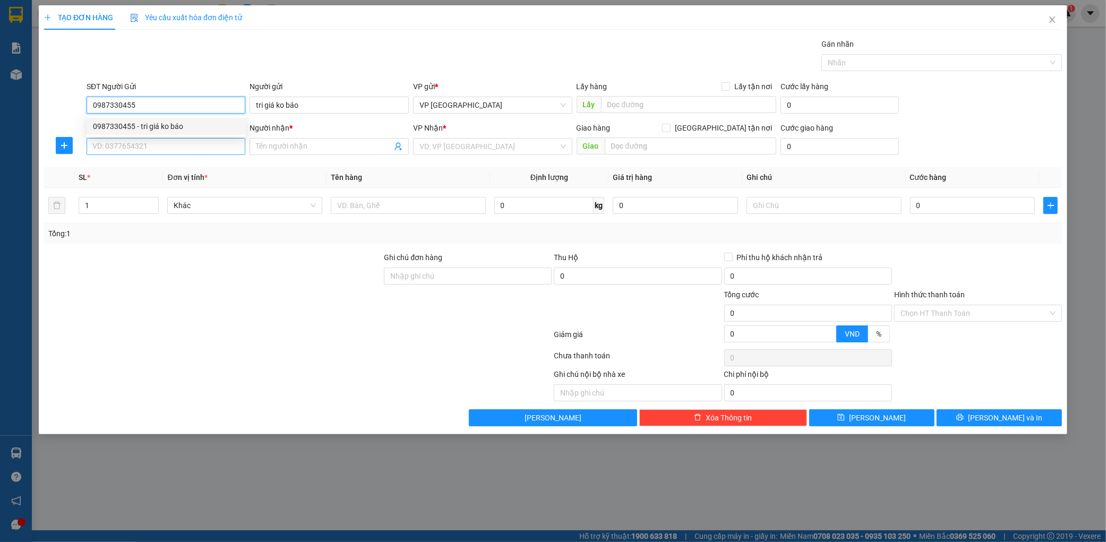
type input "0987330455"
click at [184, 143] on input "SĐT Người Nhận *" at bounding box center [166, 146] width 159 height 17
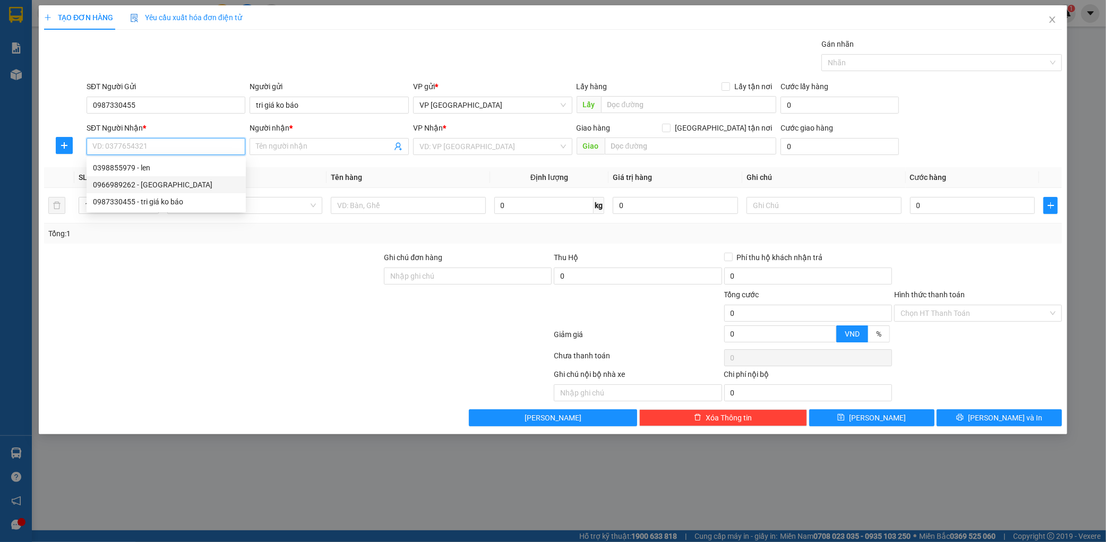
click at [195, 189] on div "0966989262 - đức anh" at bounding box center [166, 185] width 146 height 12
type input "0966989262"
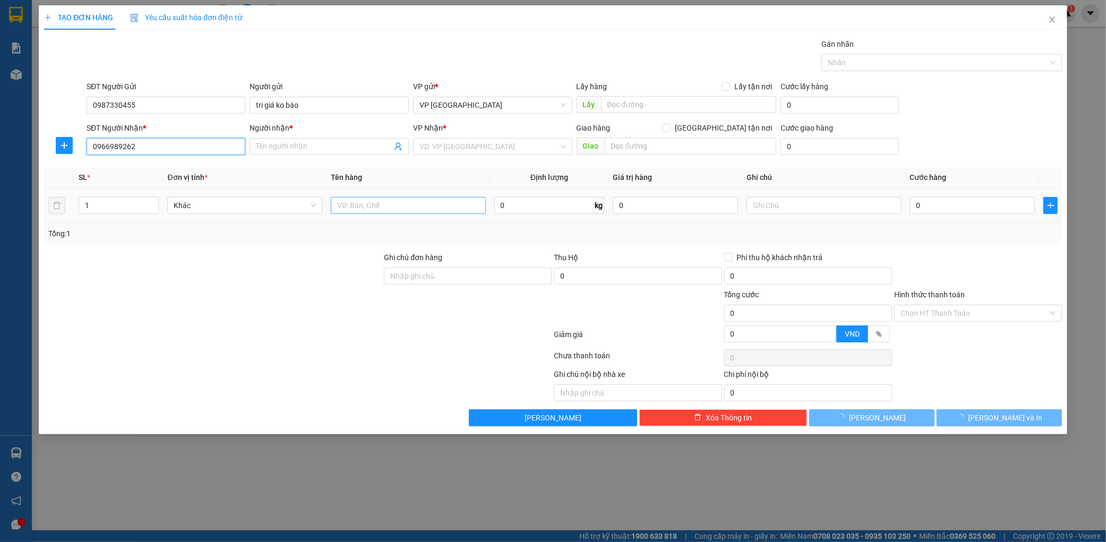
type input "đức anh"
type input "ks vinh đạt"
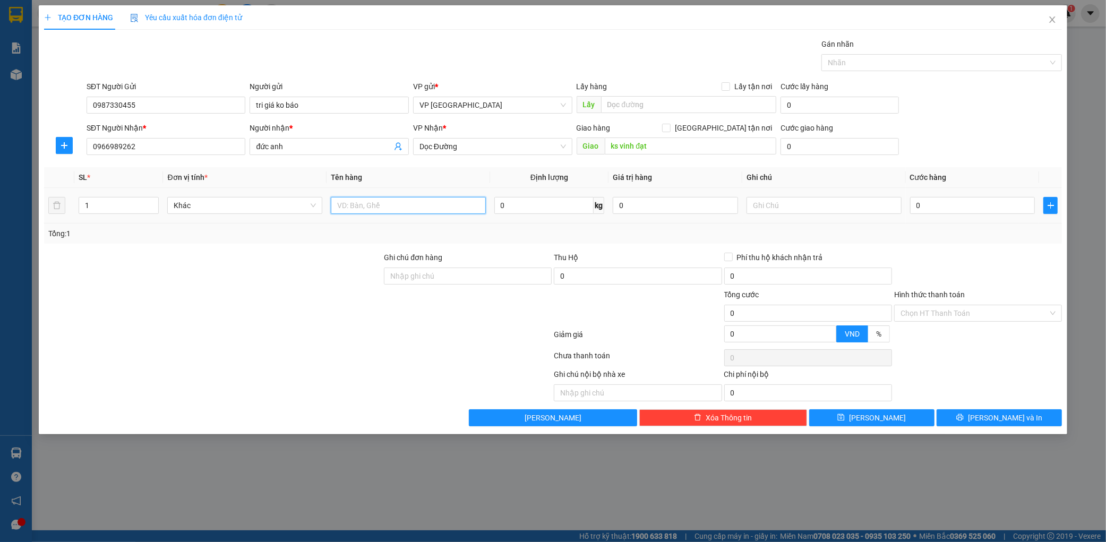
click at [353, 200] on input "text" at bounding box center [408, 205] width 155 height 17
type input "1 bọc"
click at [163, 141] on input "0966989262" at bounding box center [166, 146] width 159 height 17
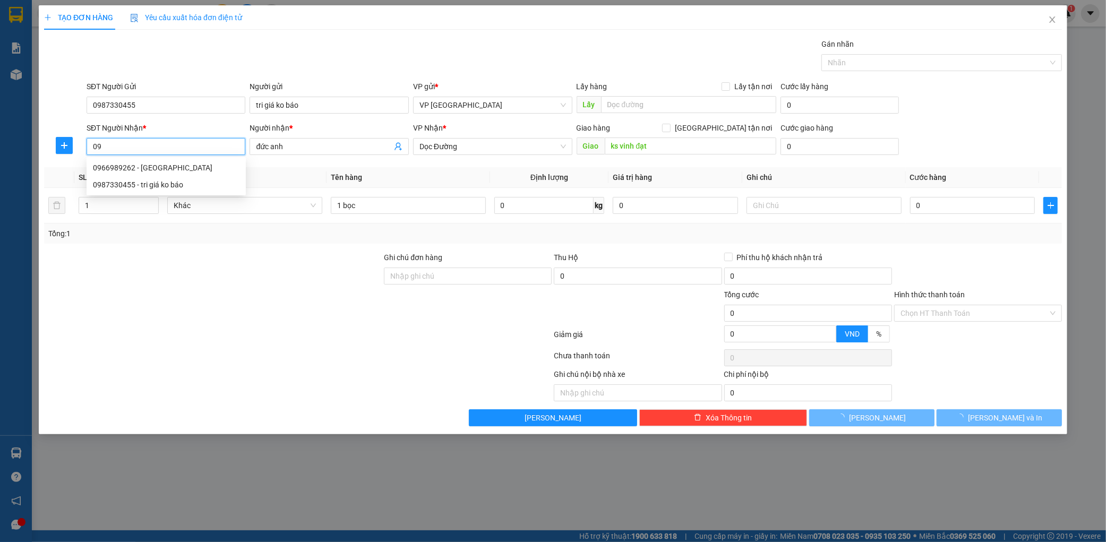
type input "0"
click at [522, 141] on span "Dọc Đường" at bounding box center [492, 147] width 146 height 16
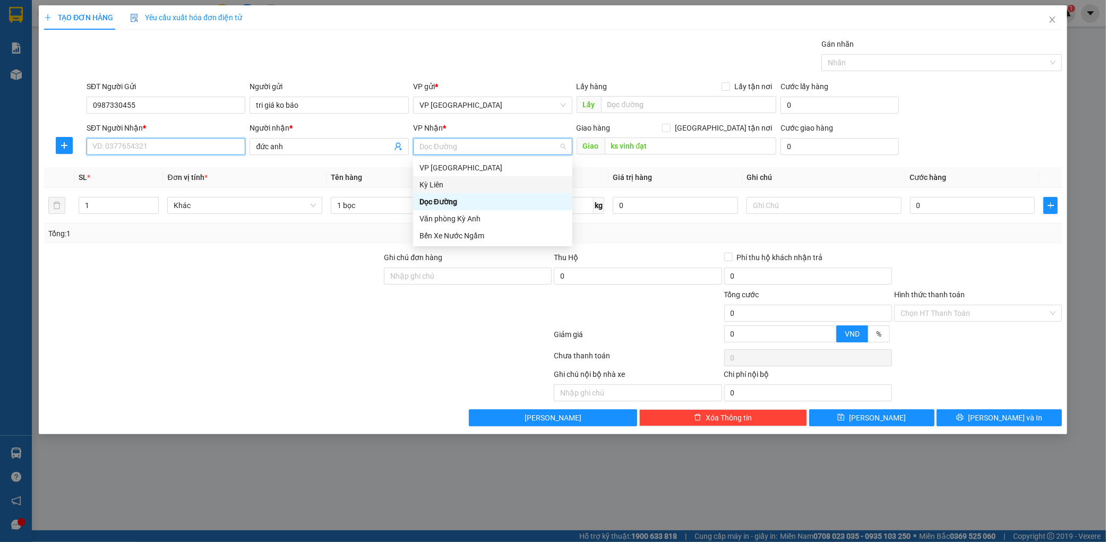
click at [165, 148] on input "SĐT Người Nhận *" at bounding box center [166, 146] width 159 height 17
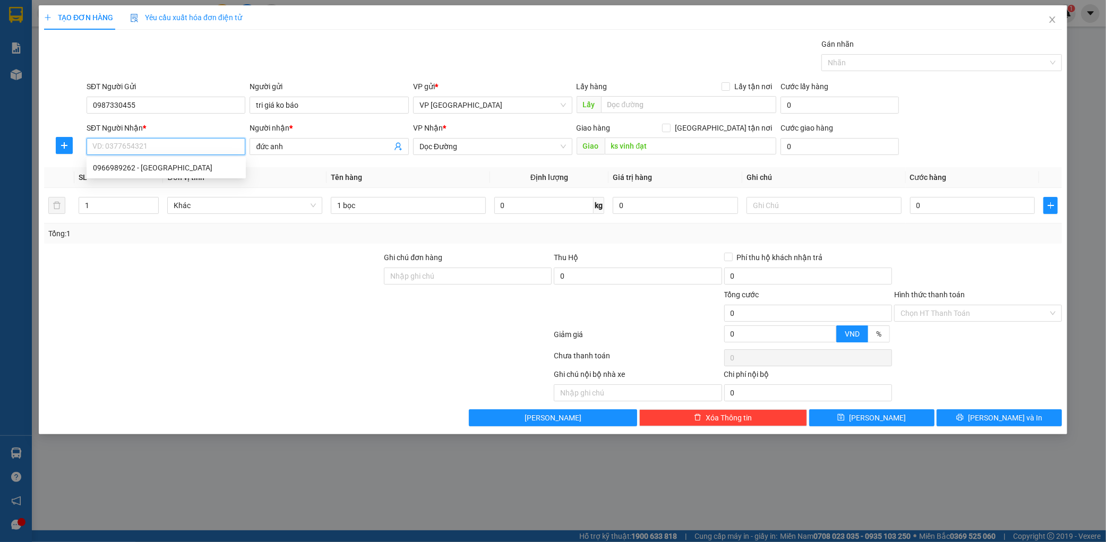
click at [165, 150] on input "SĐT Người Nhận *" at bounding box center [166, 146] width 159 height 17
click at [477, 143] on span "Dọc Đường" at bounding box center [492, 147] width 146 height 16
click at [661, 146] on input "ks vinh đạt" at bounding box center [690, 145] width 171 height 17
click at [481, 146] on span "Dọc Đường" at bounding box center [492, 147] width 146 height 16
click at [140, 142] on input "SĐT Người Nhận *" at bounding box center [166, 146] width 159 height 17
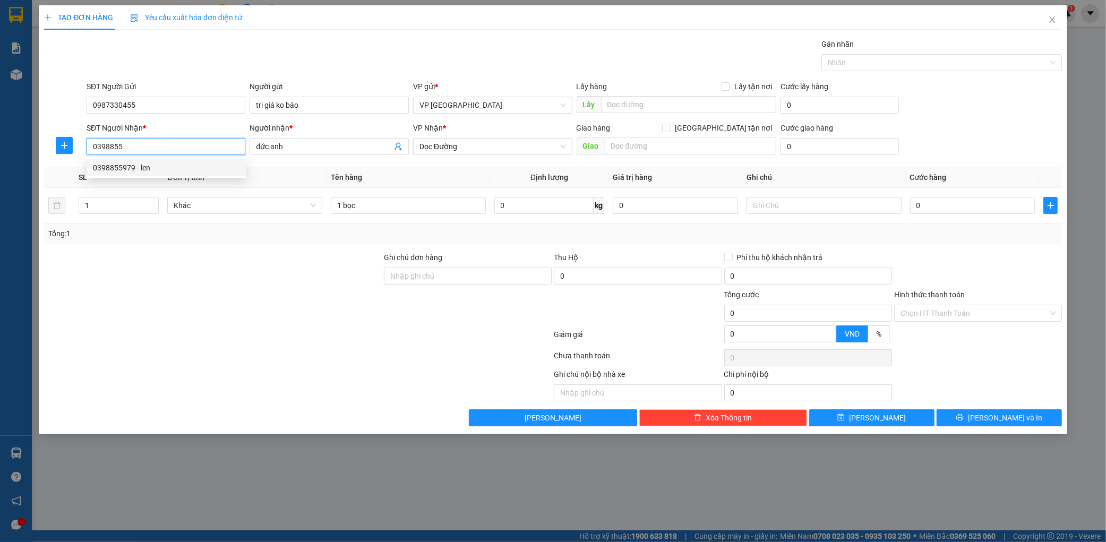
click at [144, 161] on div "0398855979 - len" at bounding box center [166, 167] width 159 height 17
type input "0398855979"
type input "len"
type input "fo"
type input "0398855979"
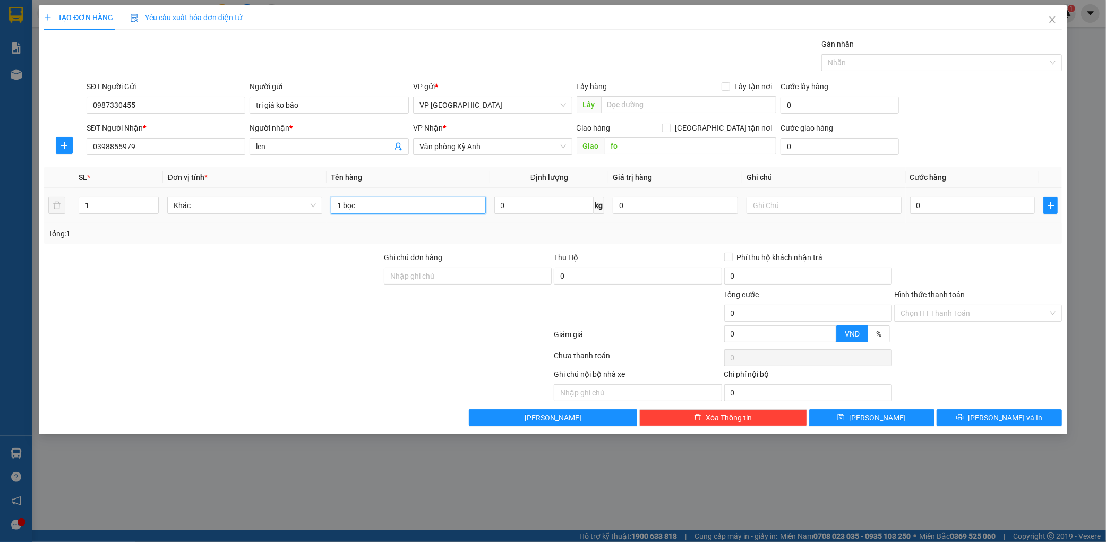
click at [428, 198] on input "1 bọc" at bounding box center [408, 205] width 155 height 17
click at [442, 205] on input "1 bọc" at bounding box center [408, 205] width 155 height 17
click at [502, 149] on span "Văn phòng Kỳ Anh" at bounding box center [492, 147] width 146 height 16
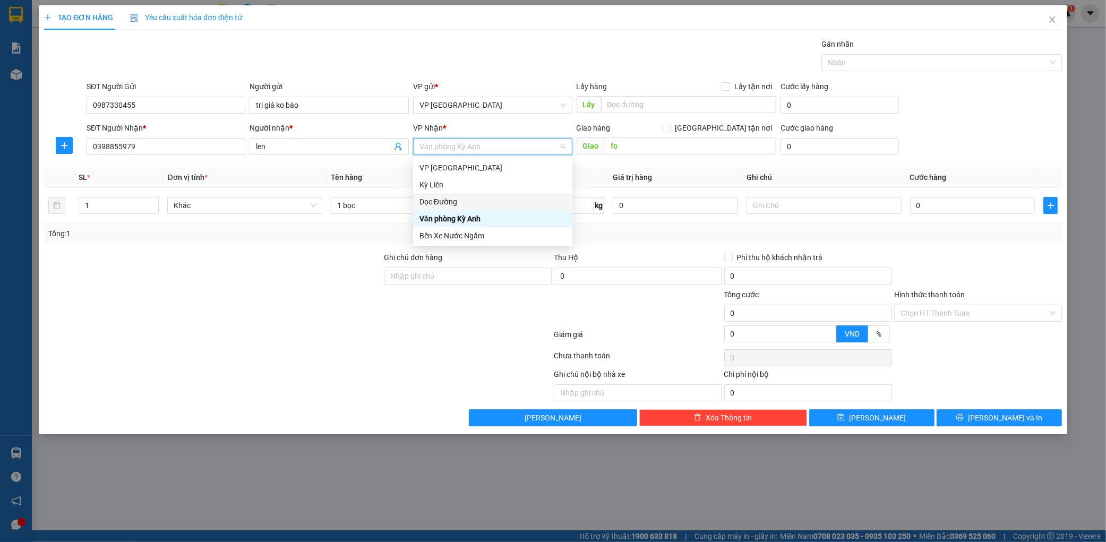
click at [469, 196] on div "Dọc Đường" at bounding box center [492, 202] width 146 height 12
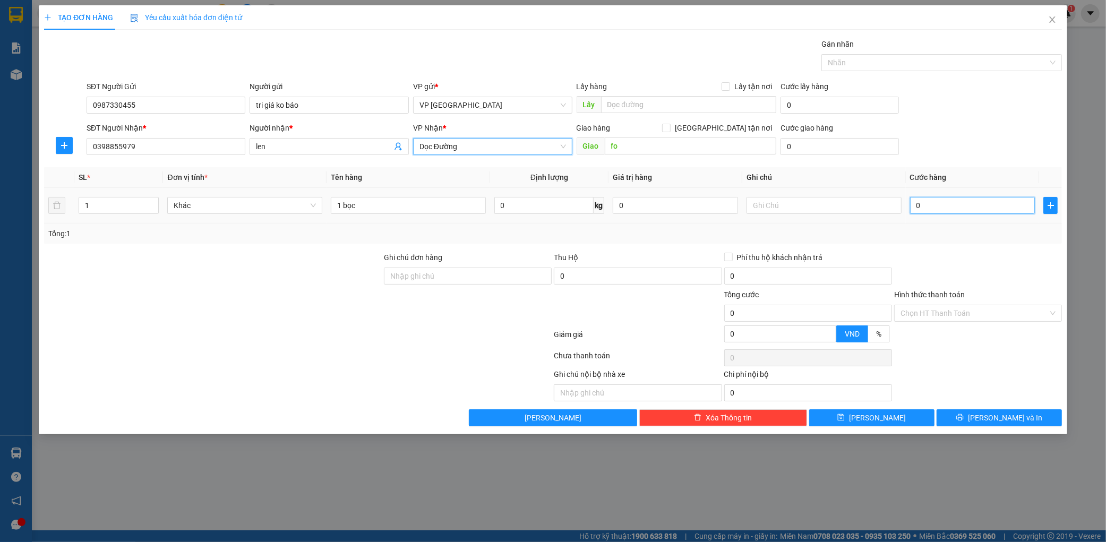
click at [924, 201] on input "0" at bounding box center [972, 205] width 125 height 17
type input "5"
type input "50"
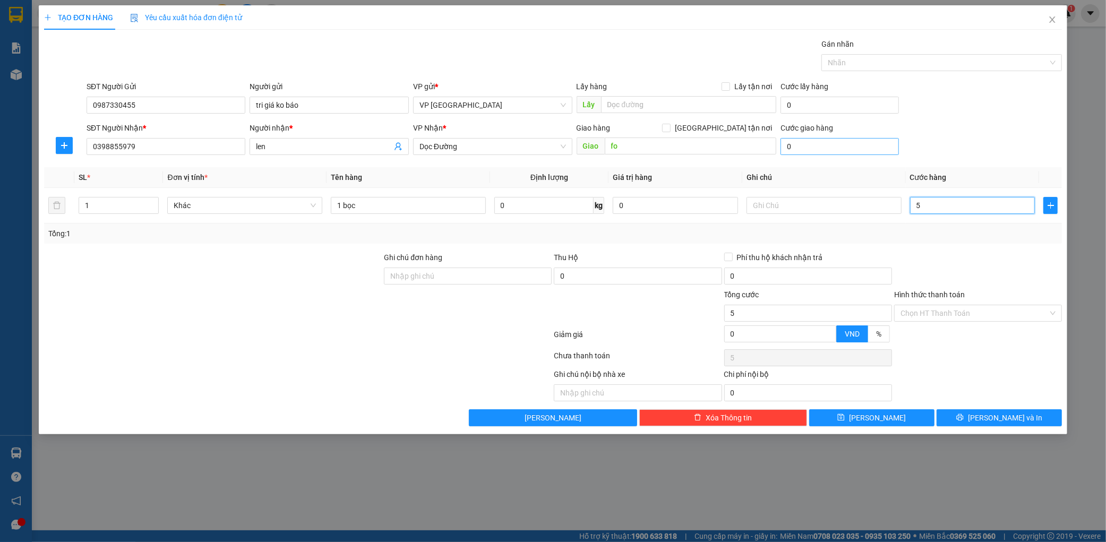
type input "50"
type input "500"
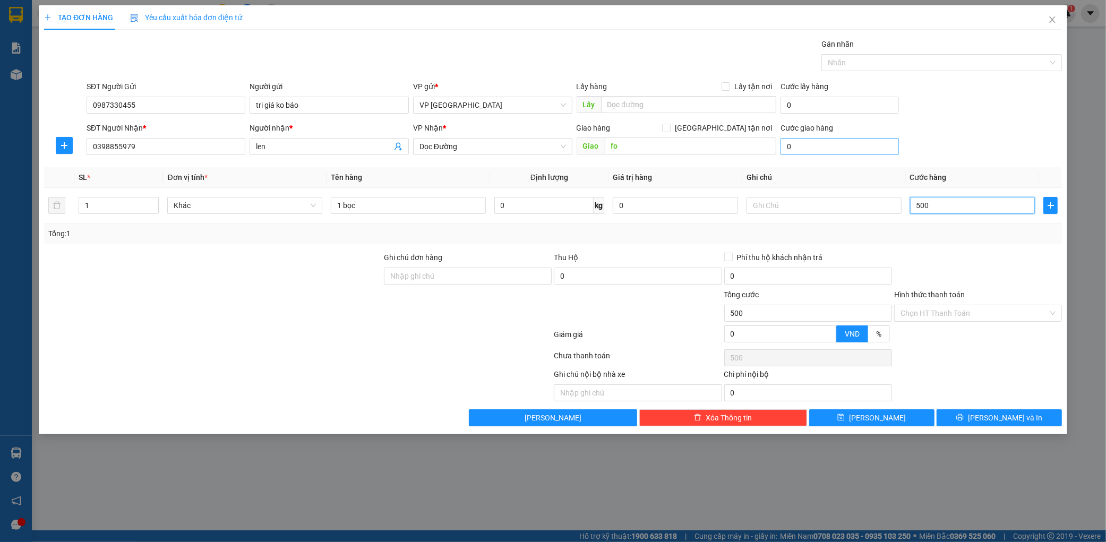
type input "5.000"
type input "50.000"
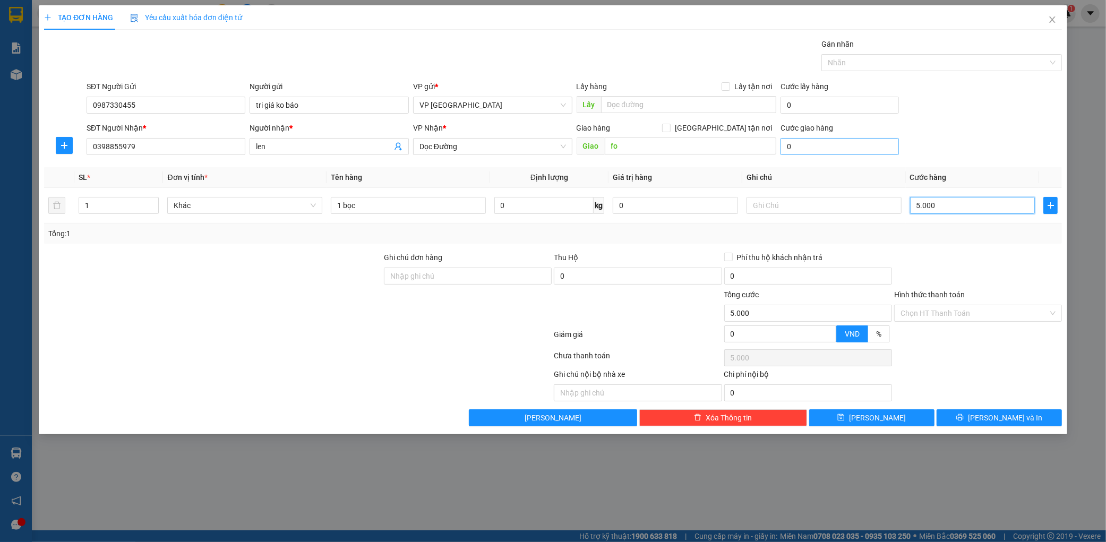
type input "50.000"
click at [1033, 420] on button "[PERSON_NAME] và In" at bounding box center [998, 417] width 125 height 17
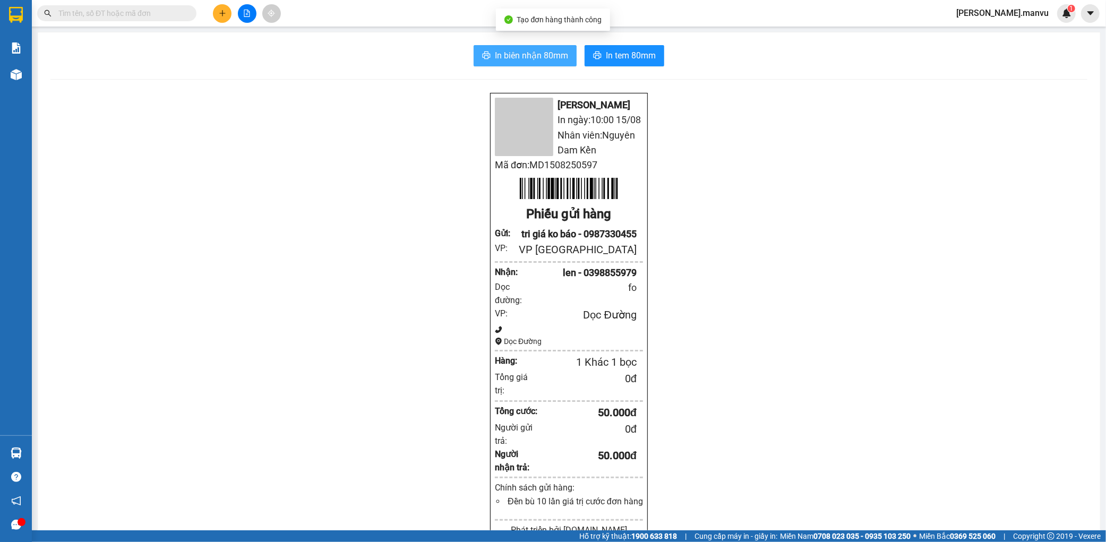
click at [522, 59] on span "In biên nhận 80mm" at bounding box center [531, 55] width 73 height 13
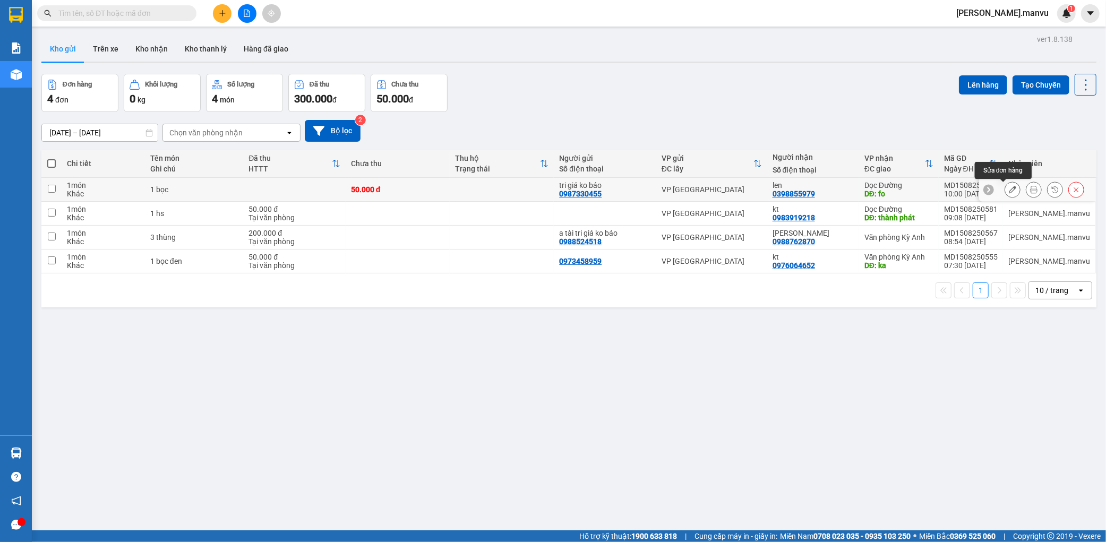
click at [1006, 193] on button at bounding box center [1012, 189] width 15 height 19
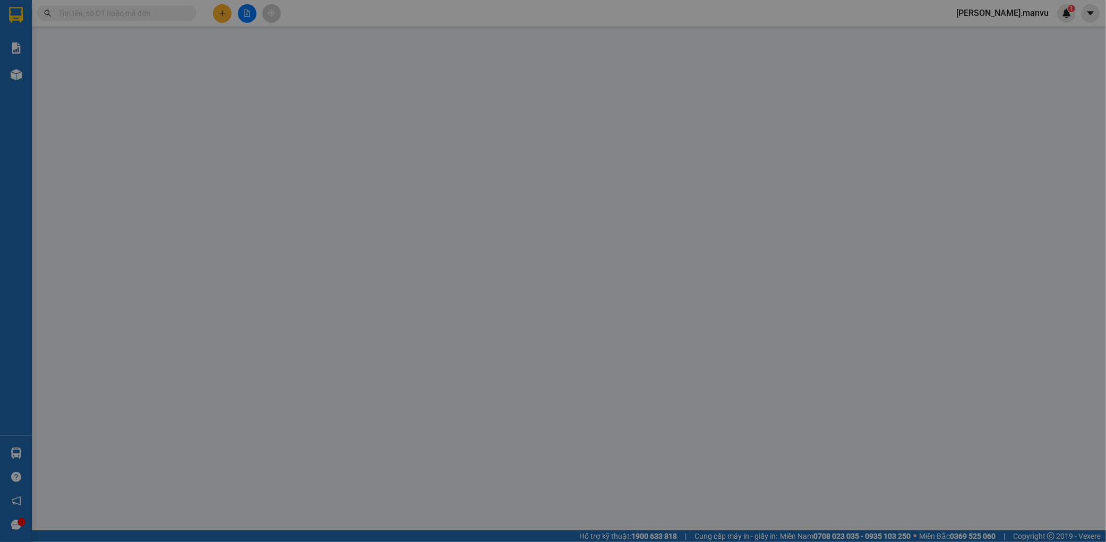
type input "0987330455"
type input "tri giá ko báo"
type input "0398855979"
type input "len"
type input "fo"
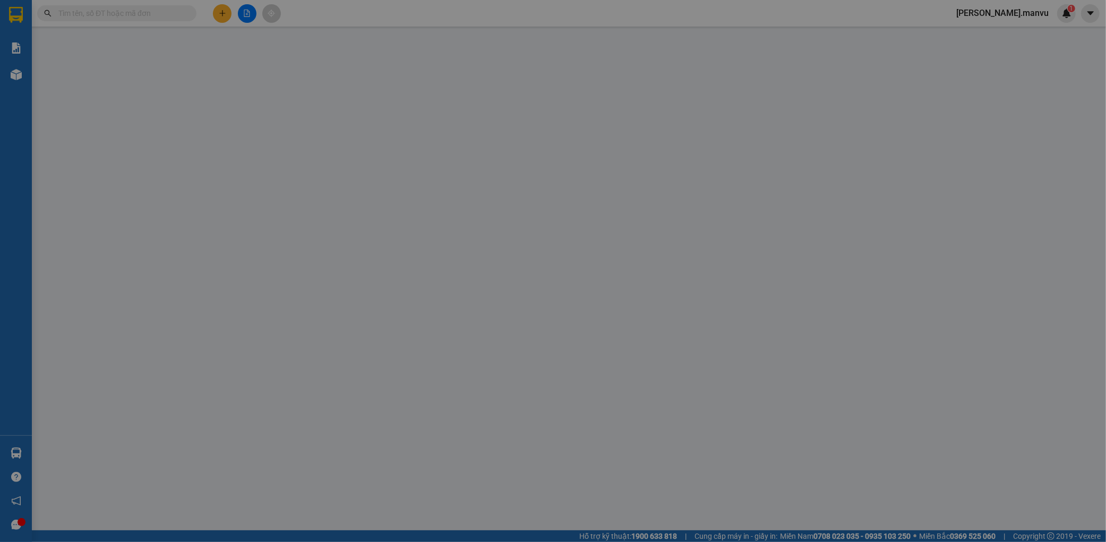
type input "50.000"
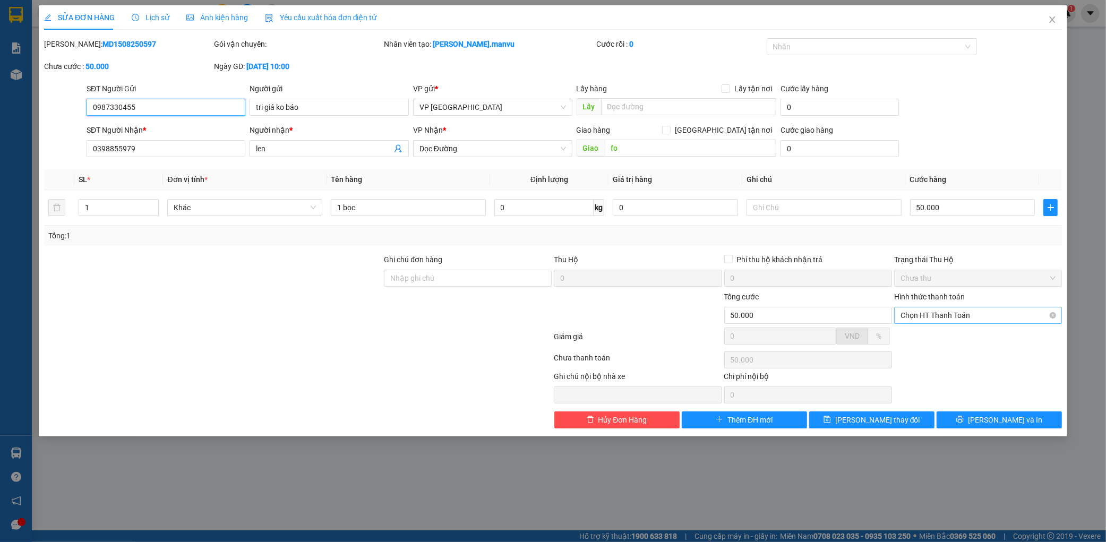
click at [982, 313] on span "Chọn HT Thanh Toán" at bounding box center [977, 315] width 155 height 16
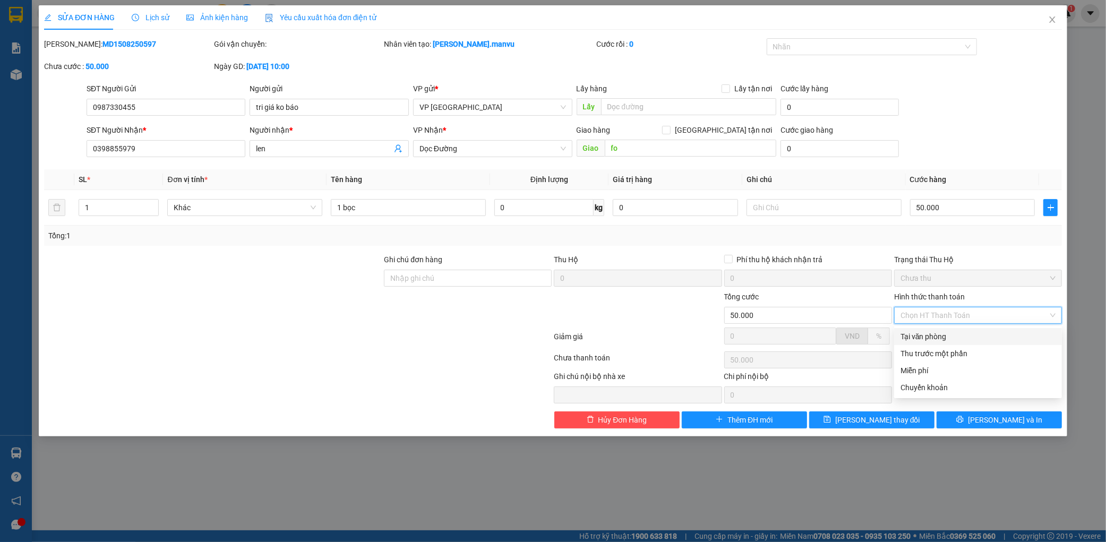
click at [941, 333] on div "Tại văn phòng" at bounding box center [977, 337] width 155 height 12
type input "0"
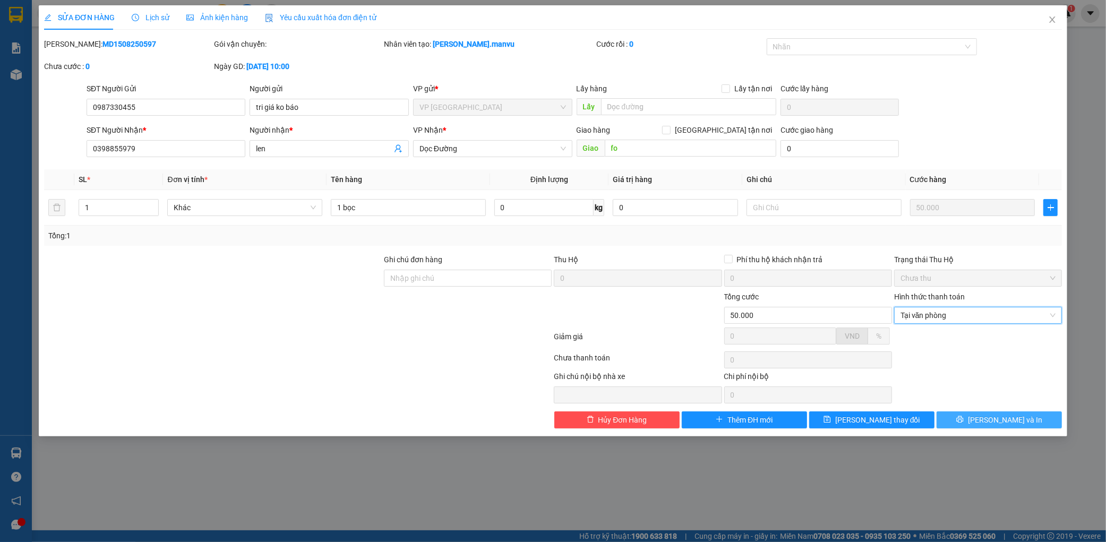
click at [990, 417] on span "[PERSON_NAME] và In" at bounding box center [1005, 420] width 74 height 12
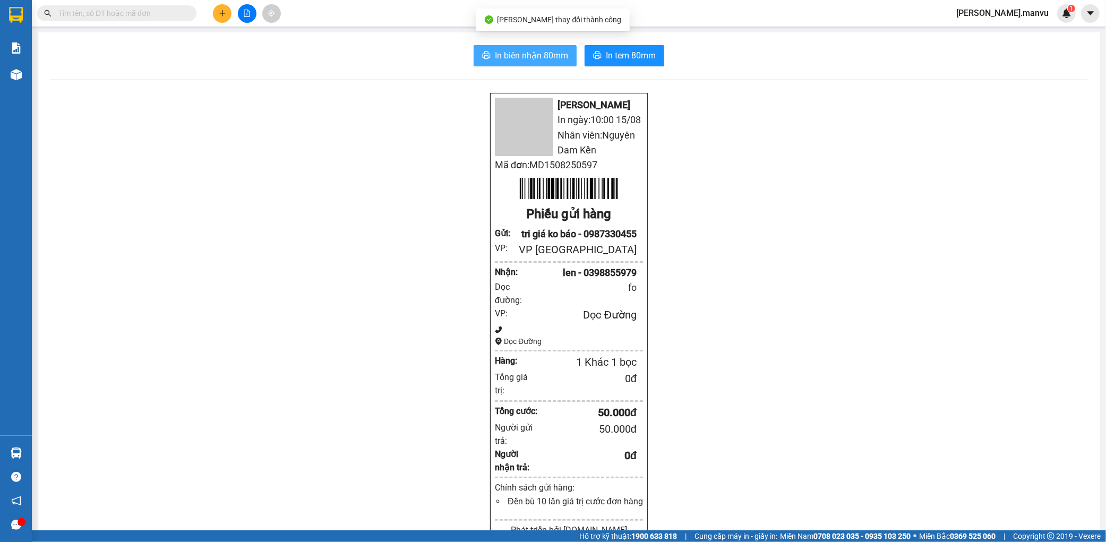
drag, startPoint x: 495, startPoint y: 49, endPoint x: 897, endPoint y: 157, distance: 416.0
click at [496, 49] on span "In biên nhận 80mm" at bounding box center [531, 55] width 73 height 13
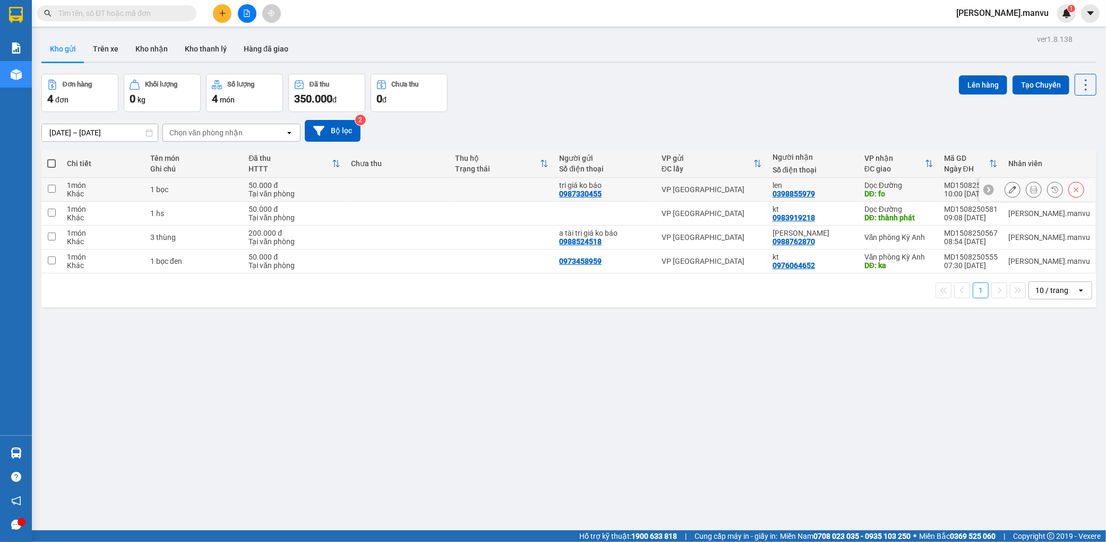
click at [515, 184] on td at bounding box center [502, 190] width 104 height 24
checkbox input "true"
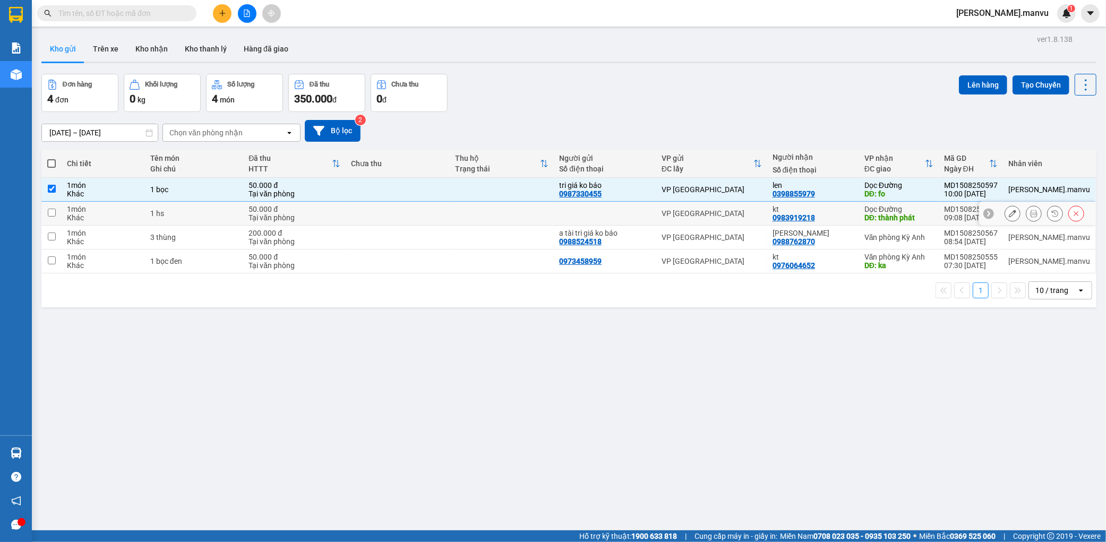
click at [489, 208] on td at bounding box center [502, 214] width 104 height 24
checkbox input "true"
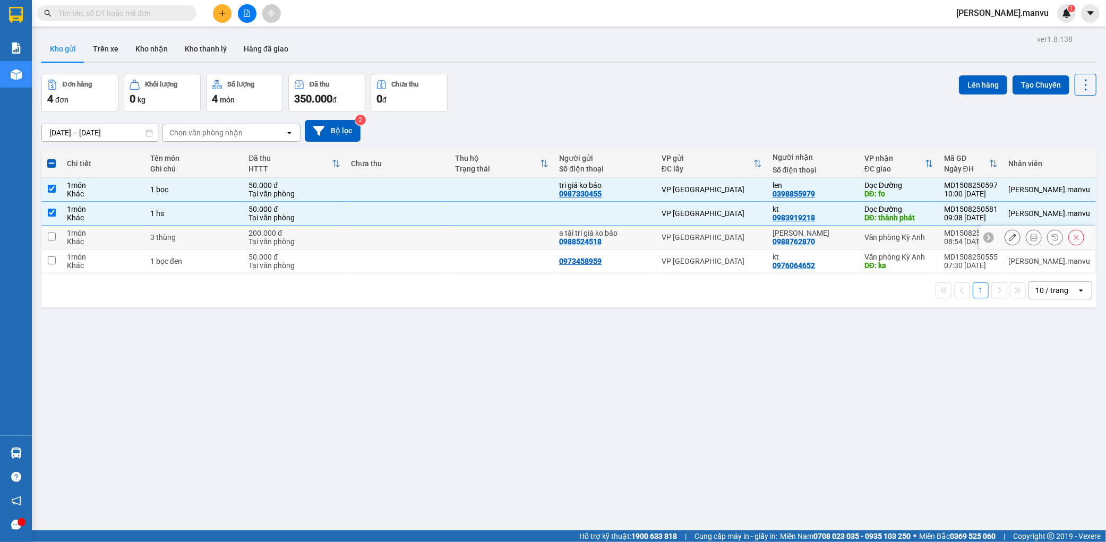
click at [471, 231] on td at bounding box center [502, 238] width 104 height 24
checkbox input "true"
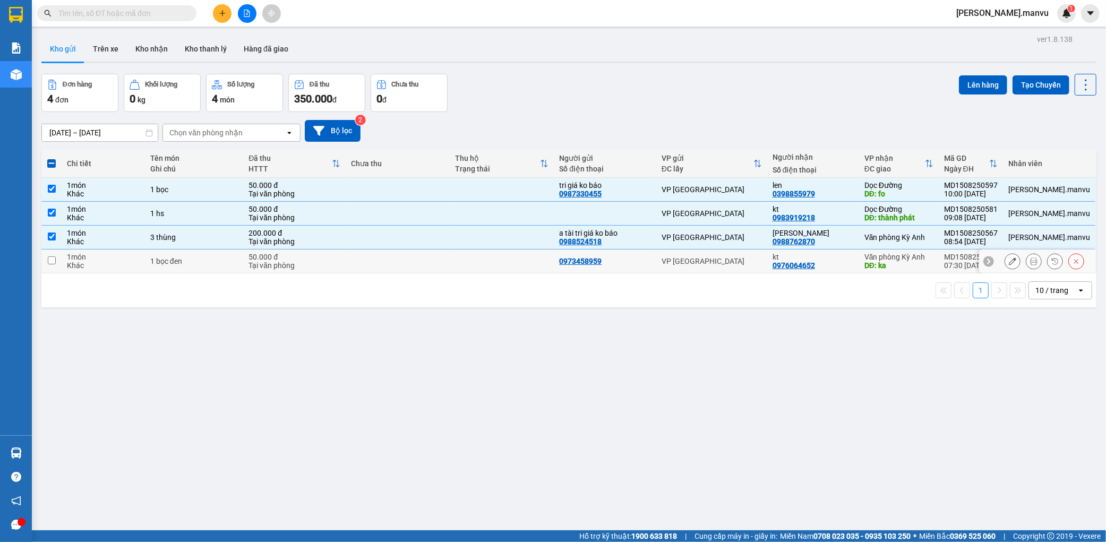
click at [450, 249] on td at bounding box center [398, 261] width 104 height 24
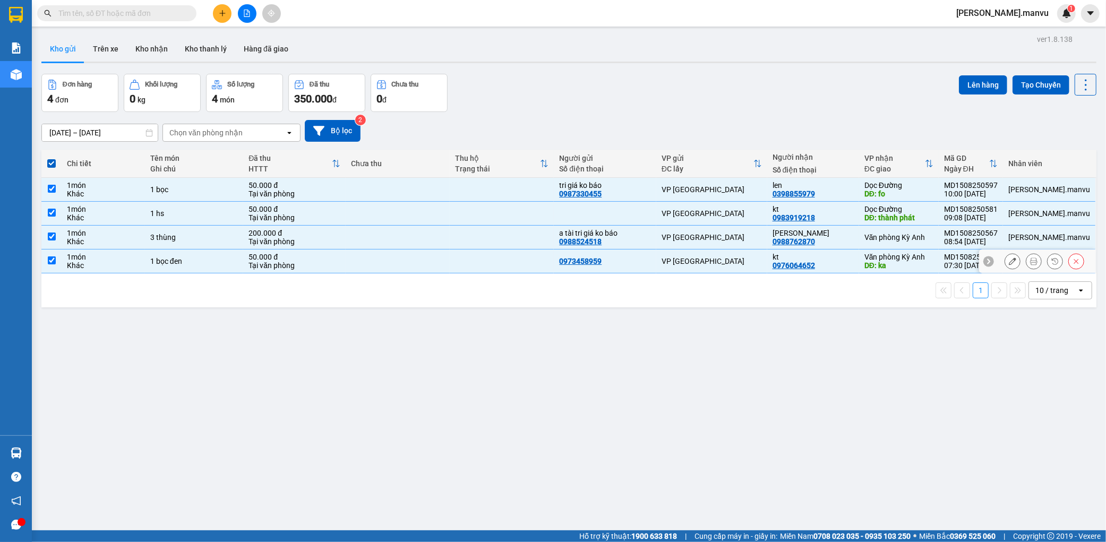
click at [445, 264] on td at bounding box center [398, 261] width 104 height 24
checkbox input "false"
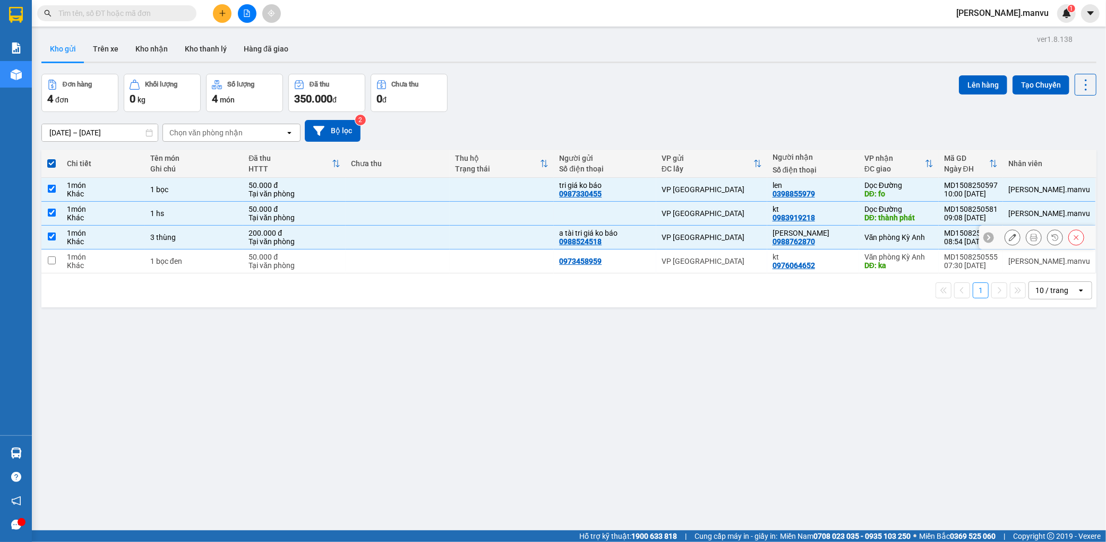
click at [468, 230] on td at bounding box center [502, 238] width 104 height 24
checkbox input "false"
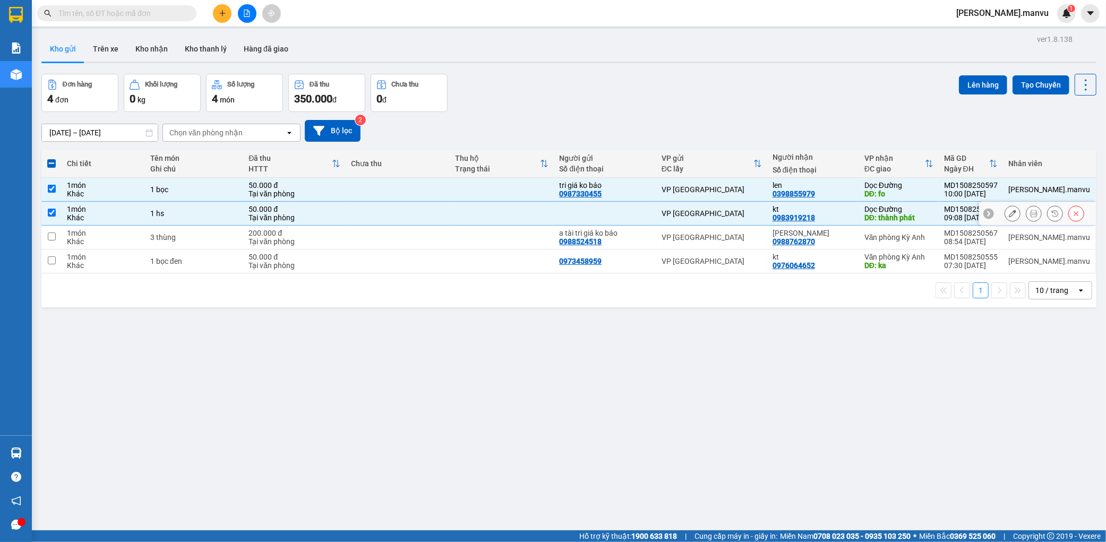
click at [488, 203] on td at bounding box center [502, 214] width 104 height 24
checkbox input "false"
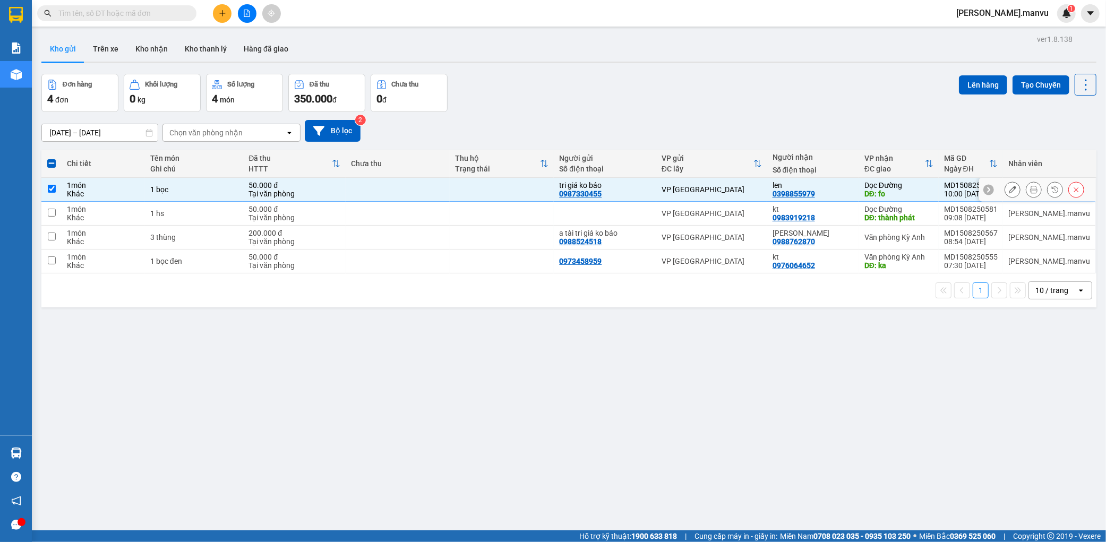
click at [500, 194] on td at bounding box center [502, 190] width 104 height 24
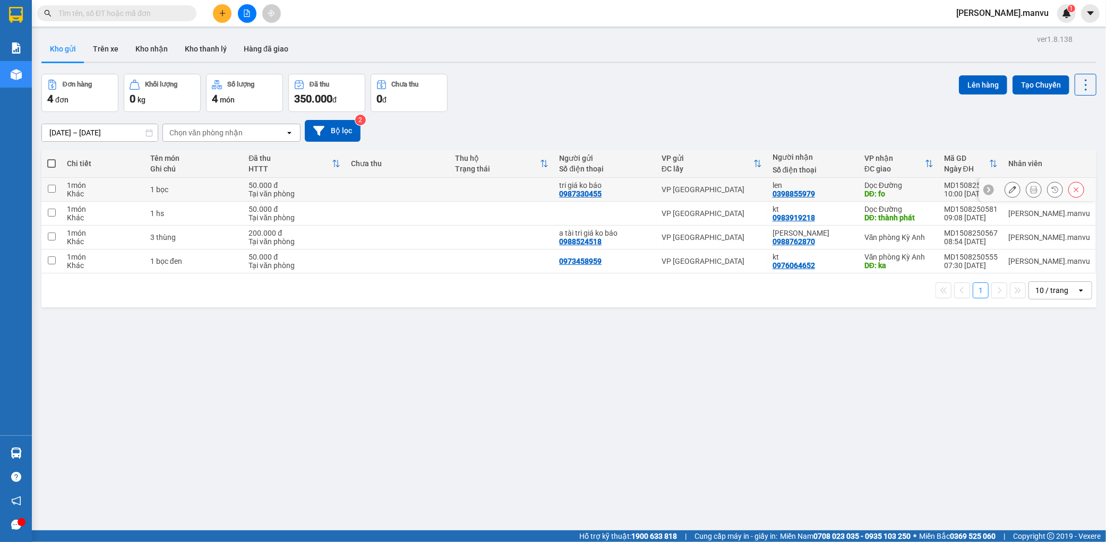
click at [549, 197] on td at bounding box center [502, 190] width 104 height 24
checkbox input "true"
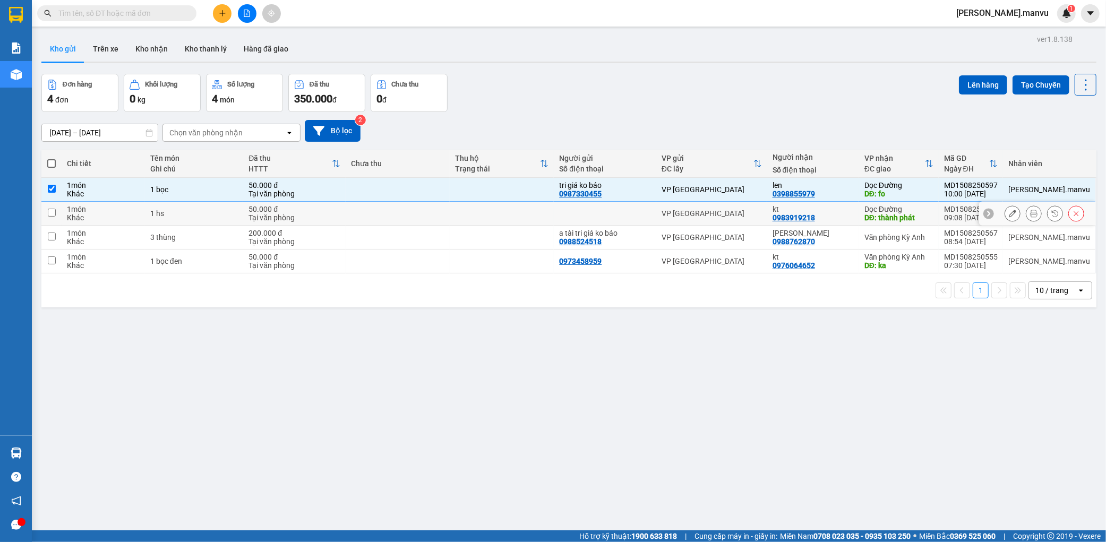
click at [548, 212] on td at bounding box center [502, 214] width 104 height 24
checkbox input "true"
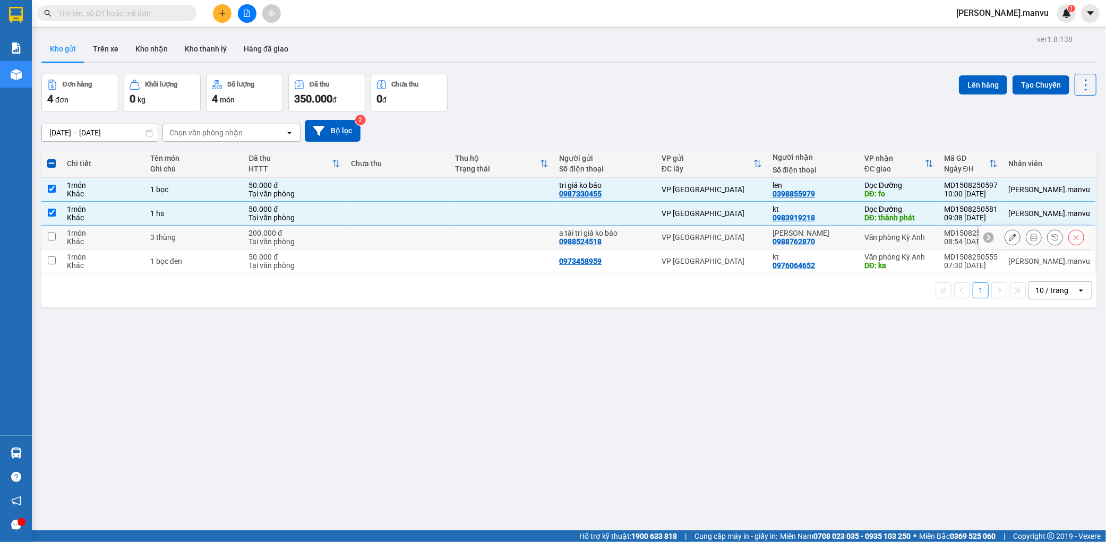
drag, startPoint x: 502, startPoint y: 239, endPoint x: 473, endPoint y: 255, distance: 32.6
click at [501, 239] on td at bounding box center [502, 238] width 104 height 24
checkbox input "true"
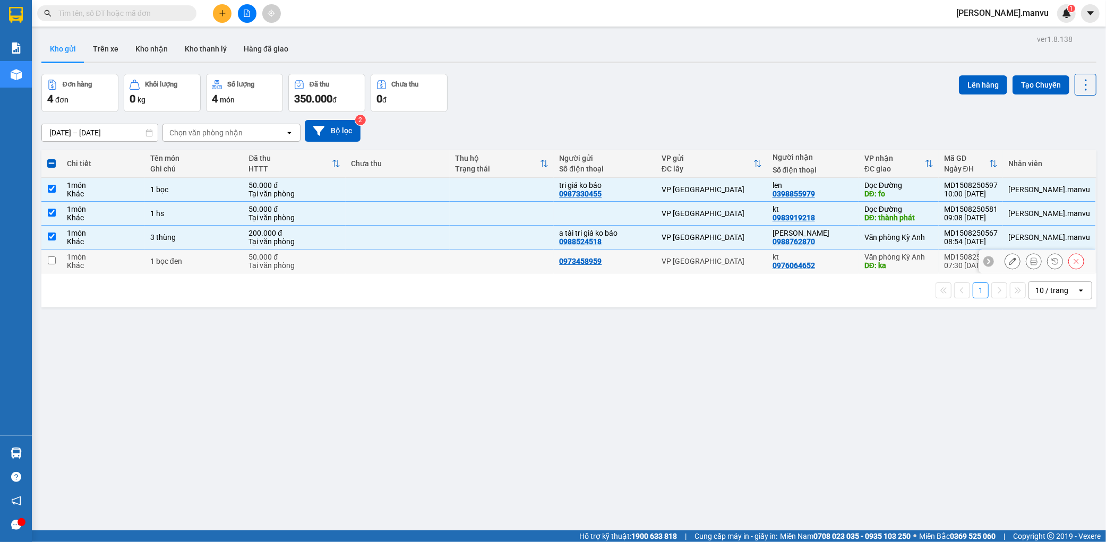
click at [437, 273] on td at bounding box center [398, 261] width 104 height 24
checkbox input "true"
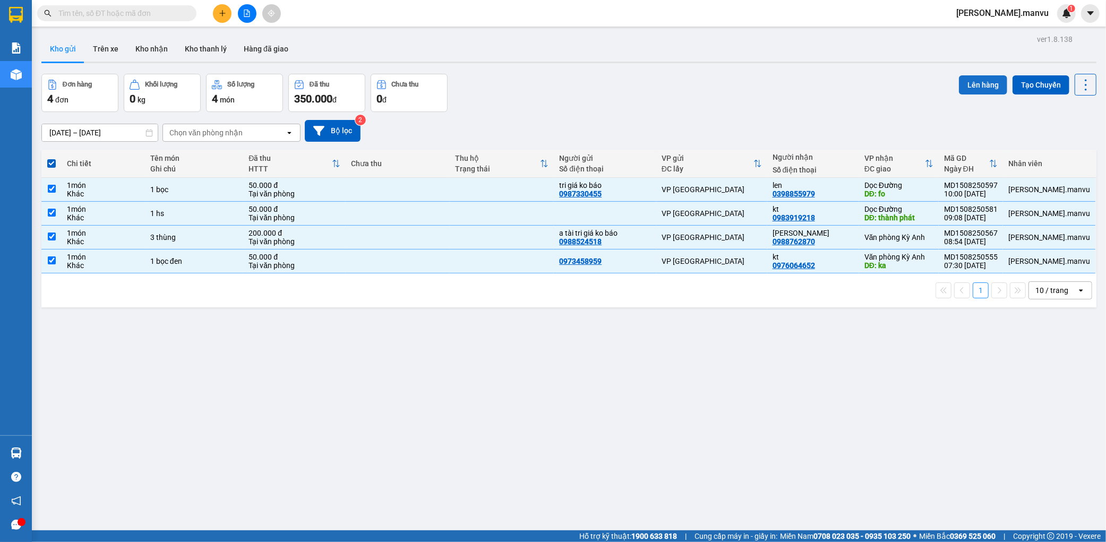
click at [977, 82] on button "Lên hàng" at bounding box center [983, 84] width 48 height 19
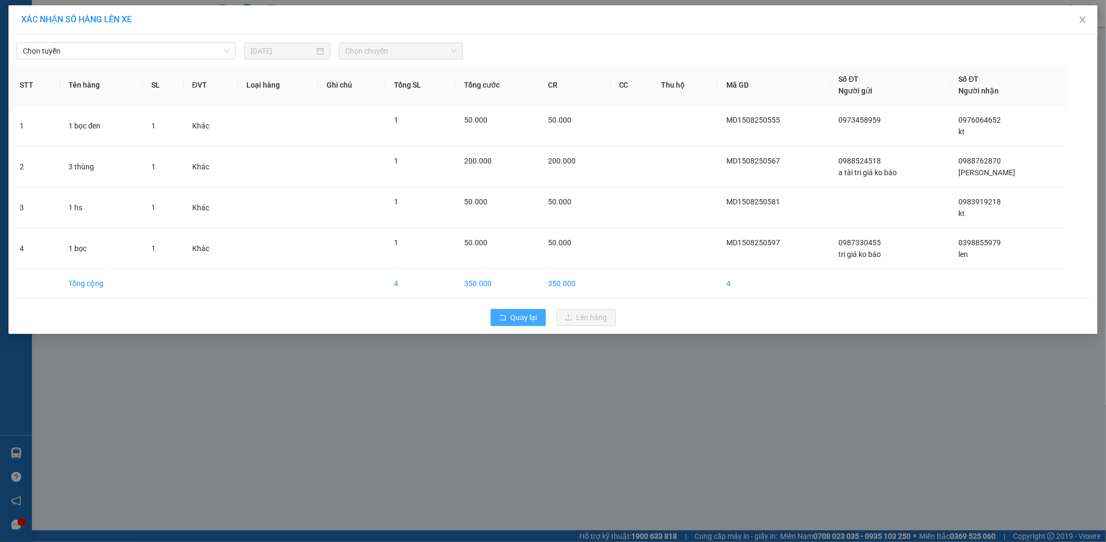
click at [511, 320] on span "Quay lại" at bounding box center [524, 318] width 27 height 12
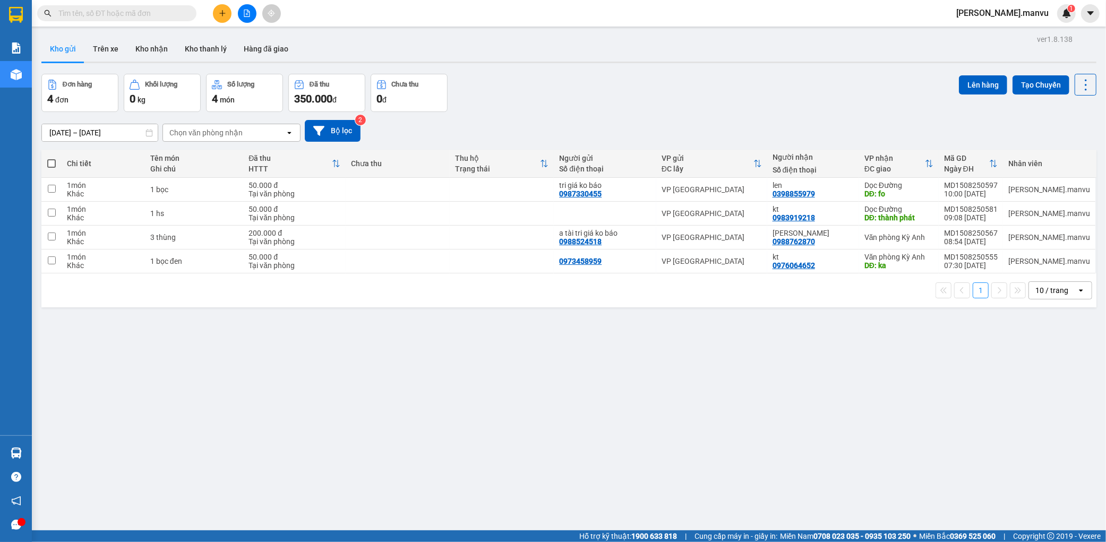
click at [229, 2] on div "Kết quả tìm kiếm ( 0 ) Bộ lọc No Data nguyen.manvu 1" at bounding box center [553, 13] width 1106 height 27
click at [226, 5] on button at bounding box center [222, 13] width 19 height 19
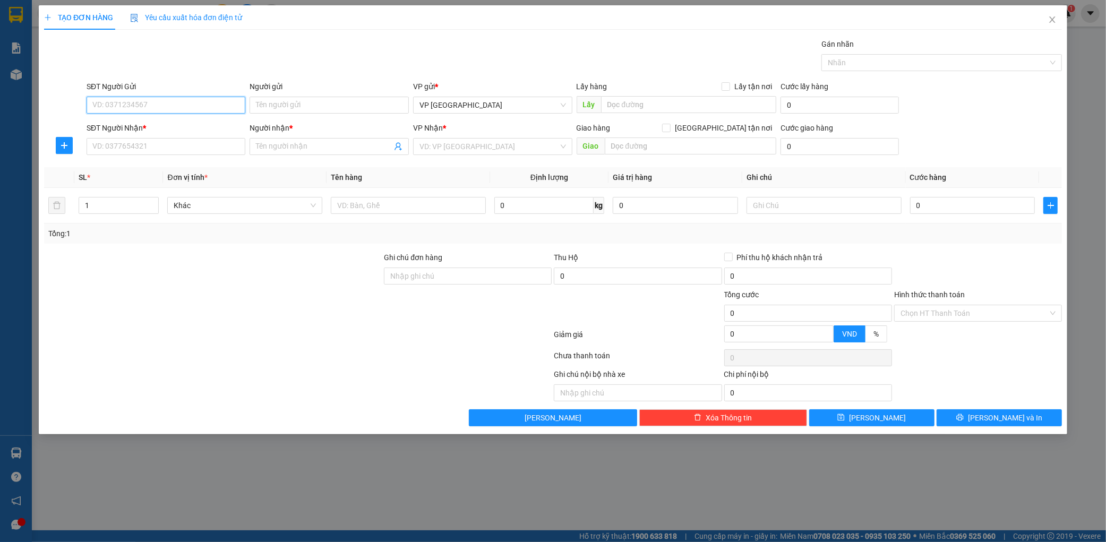
click at [135, 103] on input "SĐT Người Gửi" at bounding box center [166, 105] width 159 height 17
click at [188, 98] on input "SĐT Người Gửi" at bounding box center [166, 105] width 159 height 17
click at [149, 145] on input "SĐT Người Nhận *" at bounding box center [166, 146] width 159 height 17
click at [158, 112] on input "SĐT Người Gửi" at bounding box center [166, 105] width 159 height 17
type input "0976203858"
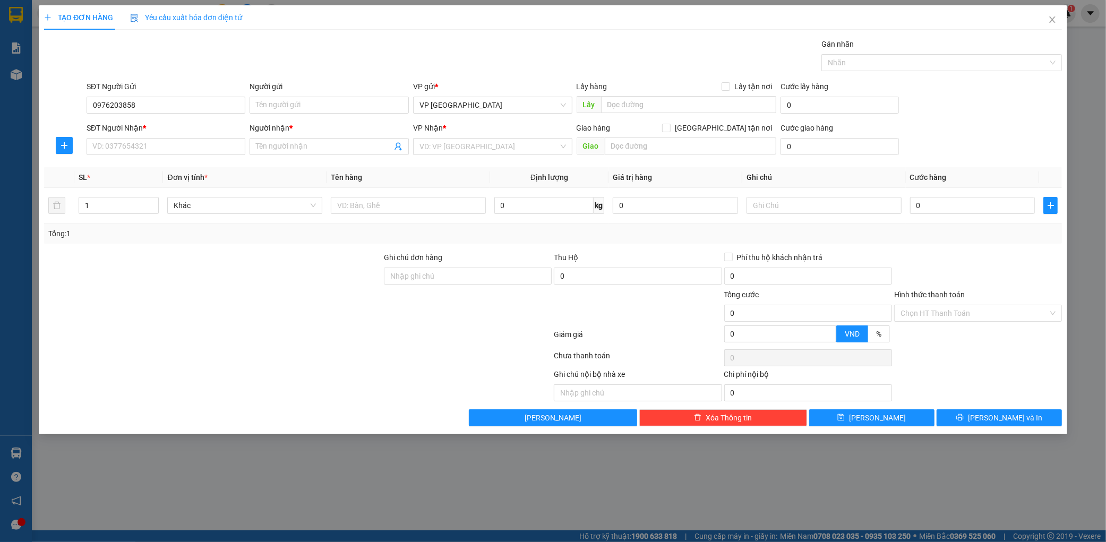
click at [155, 156] on div "SĐT Người Nhận * VD: 0377654321" at bounding box center [166, 140] width 159 height 37
click at [167, 139] on input "SĐT Người Nhận *" at bounding box center [166, 146] width 159 height 17
drag, startPoint x: 93, startPoint y: 103, endPoint x: 154, endPoint y: 99, distance: 61.2
click at [152, 100] on input "0976203858" at bounding box center [166, 105] width 159 height 17
click at [147, 151] on input "SĐT Người Nhận *" at bounding box center [166, 146] width 159 height 17
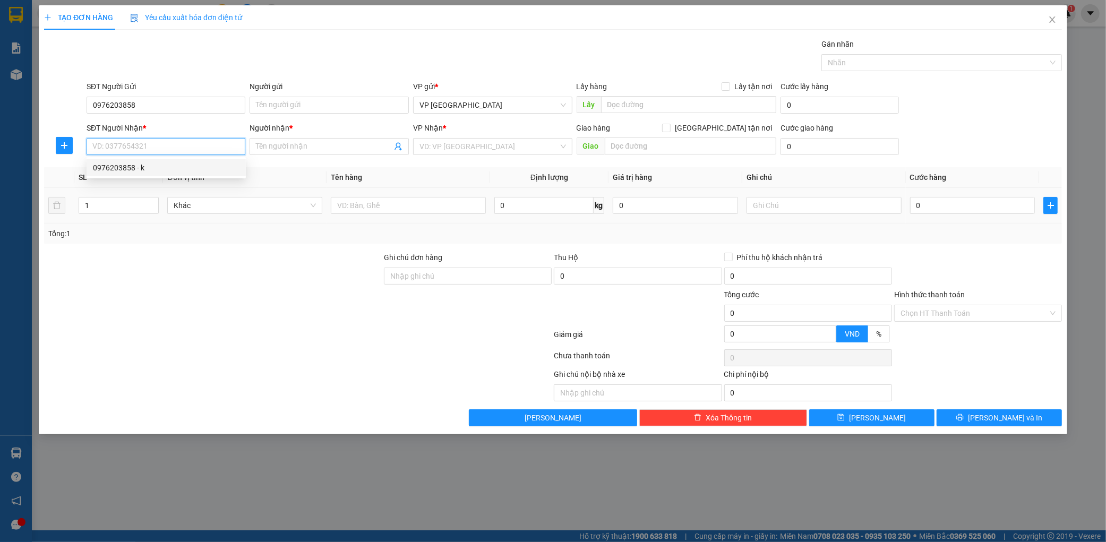
paste input "0976203858"
type input "0976203858"
click at [183, 108] on input "0976203858" at bounding box center [166, 105] width 159 height 17
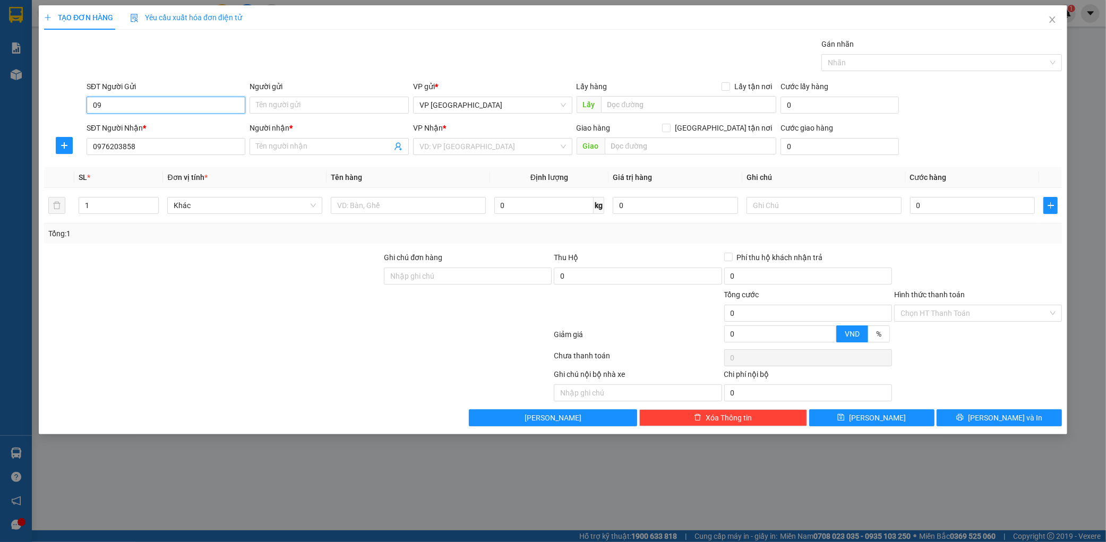
type input "0"
type input "0989129065"
click at [355, 152] on span at bounding box center [328, 146] width 159 height 17
type input "kt"
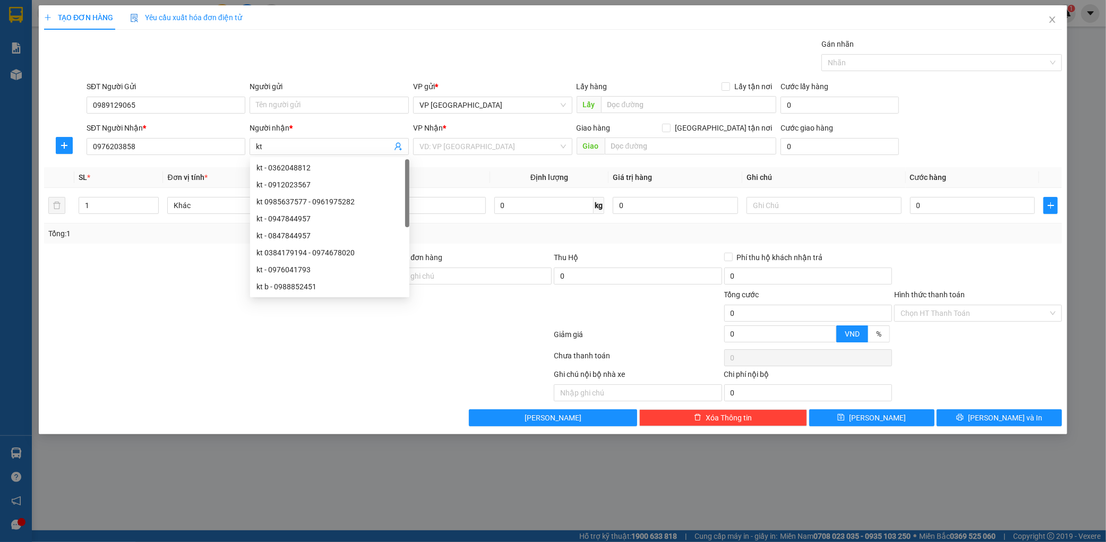
click at [479, 135] on div "VP Nhận *" at bounding box center [492, 130] width 159 height 16
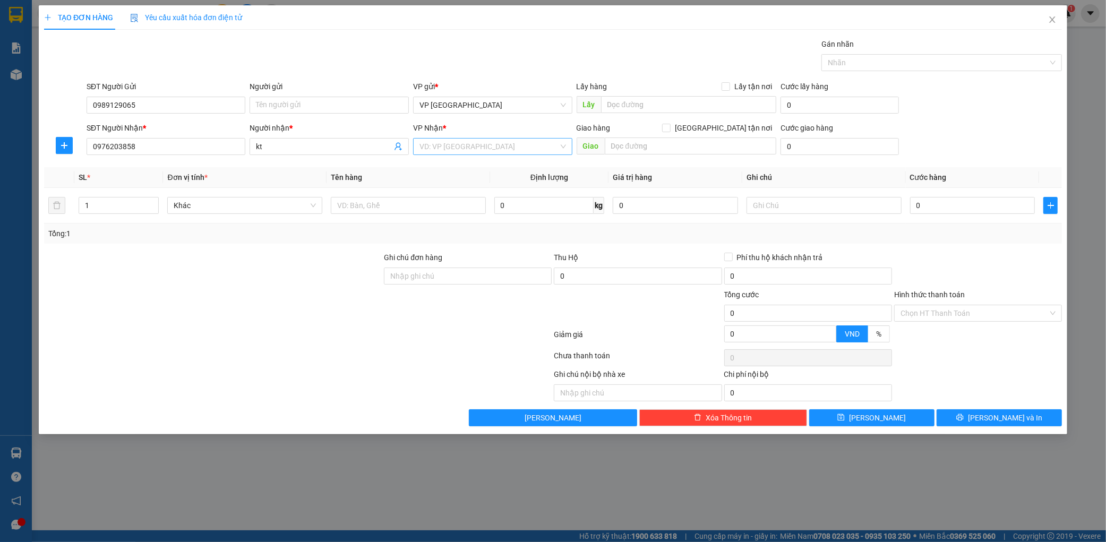
drag, startPoint x: 489, startPoint y: 157, endPoint x: 497, endPoint y: 152, distance: 8.8
click at [490, 156] on div "VP Nhận * VD: VP Sài Gòn" at bounding box center [492, 140] width 159 height 37
click at [497, 152] on input "search" at bounding box center [488, 147] width 139 height 16
click at [442, 197] on div "Dọc Đường" at bounding box center [492, 202] width 146 height 12
click at [631, 142] on input "text" at bounding box center [690, 145] width 171 height 17
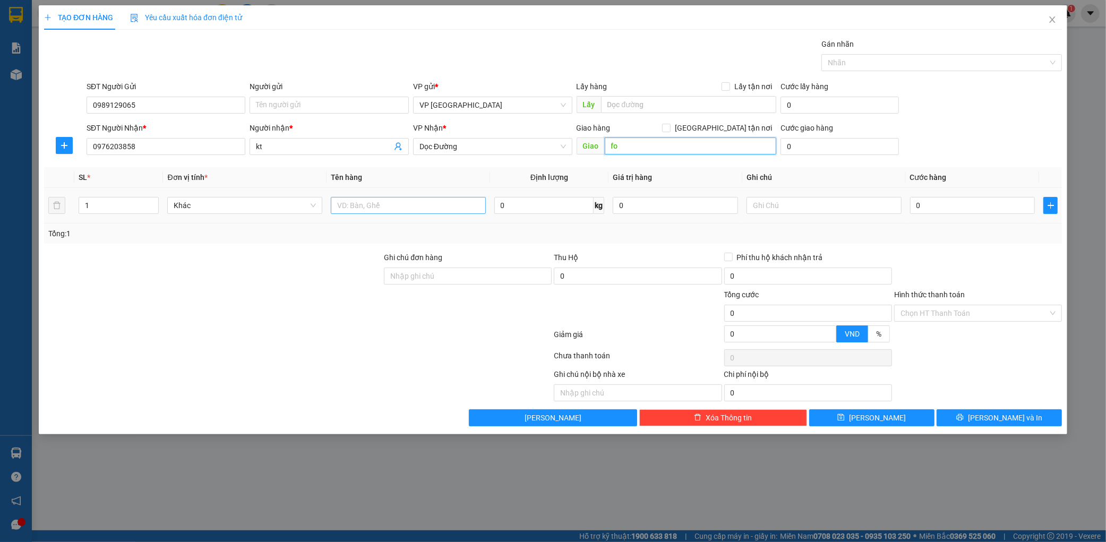
type input "fo"
click at [448, 213] on input "text" at bounding box center [408, 205] width 155 height 17
type input "2 thùng"
click at [943, 209] on input "0" at bounding box center [972, 205] width 125 height 17
type input "1"
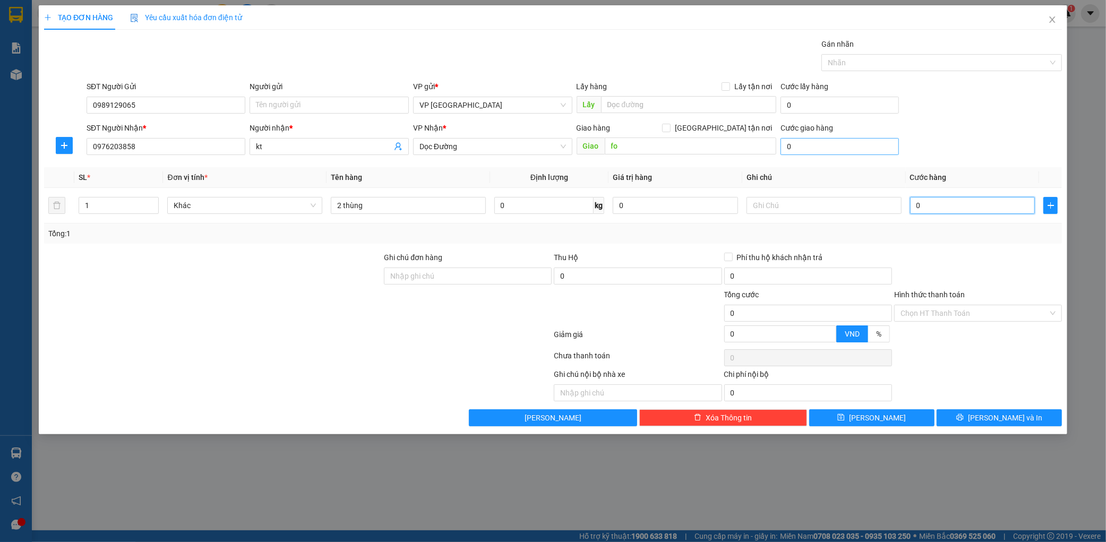
type input "1"
type input "10"
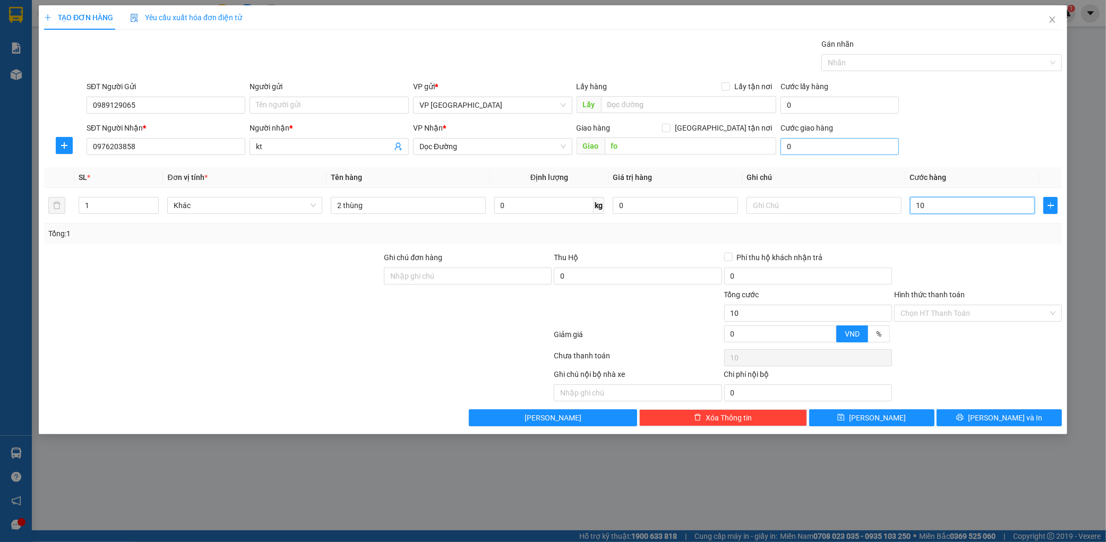
type input "100"
type input "1.000"
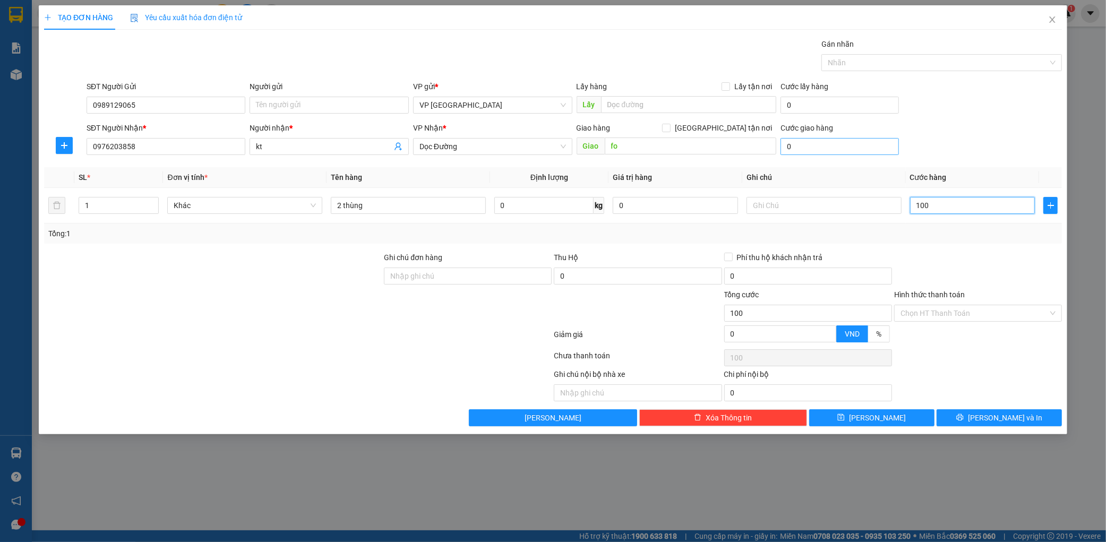
type input "1.000"
type input "10.000"
type input "100.000"
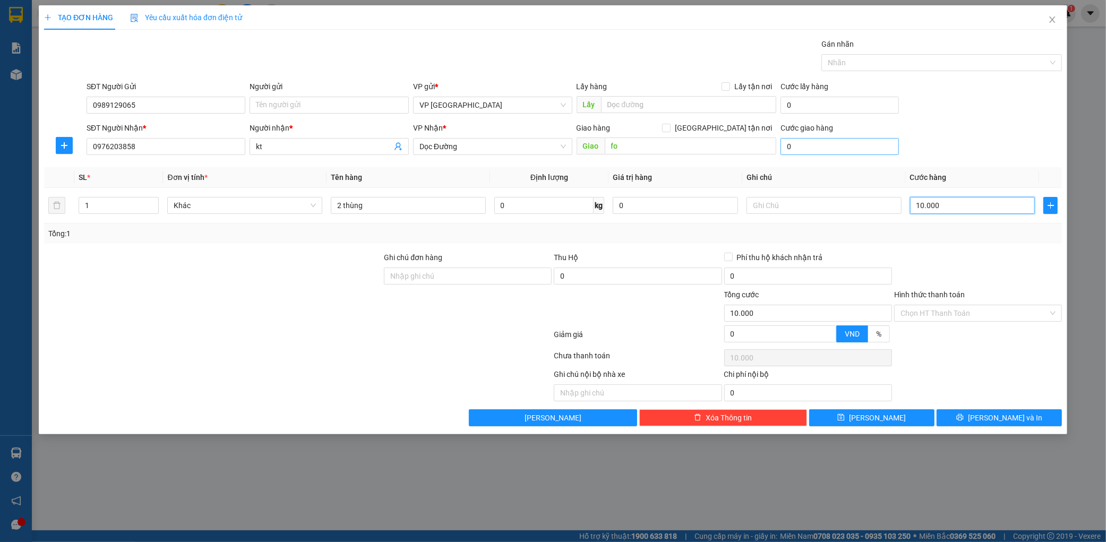
type input "100.000"
click at [1047, 421] on button "[PERSON_NAME] và In" at bounding box center [998, 417] width 125 height 17
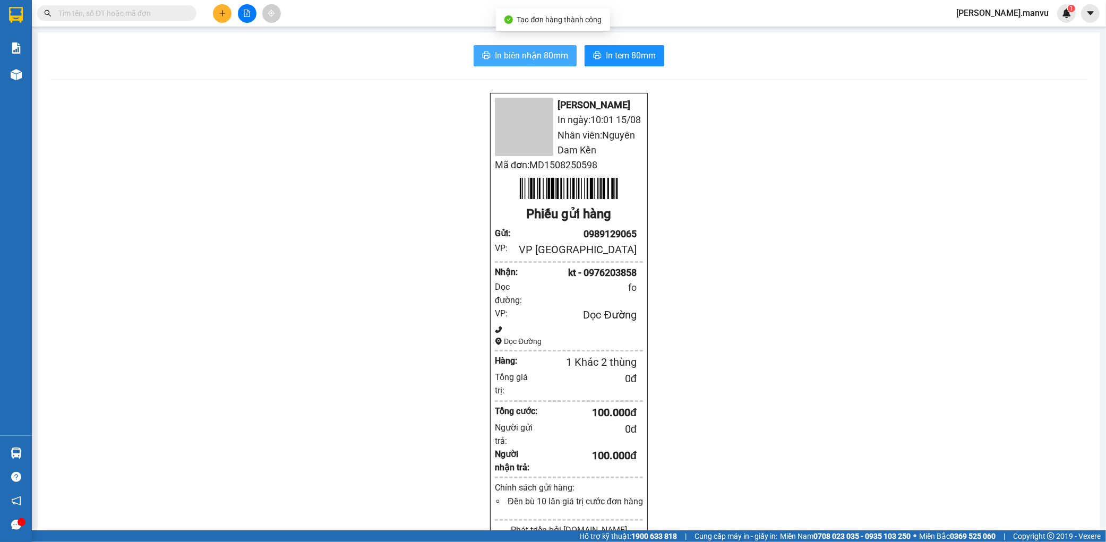
click at [485, 56] on icon "printer" at bounding box center [486, 54] width 8 height 7
click at [620, 65] on button "In tem 80mm" at bounding box center [624, 55] width 80 height 21
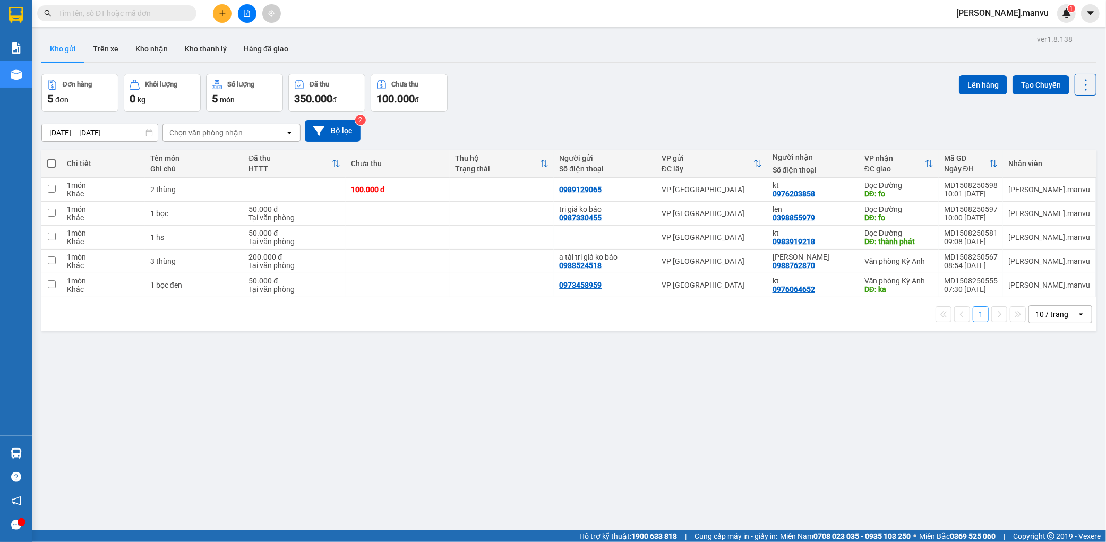
click at [54, 158] on label at bounding box center [52, 163] width 10 height 11
click at [51, 158] on input "checkbox" at bounding box center [51, 158] width 0 height 0
checkbox input "true"
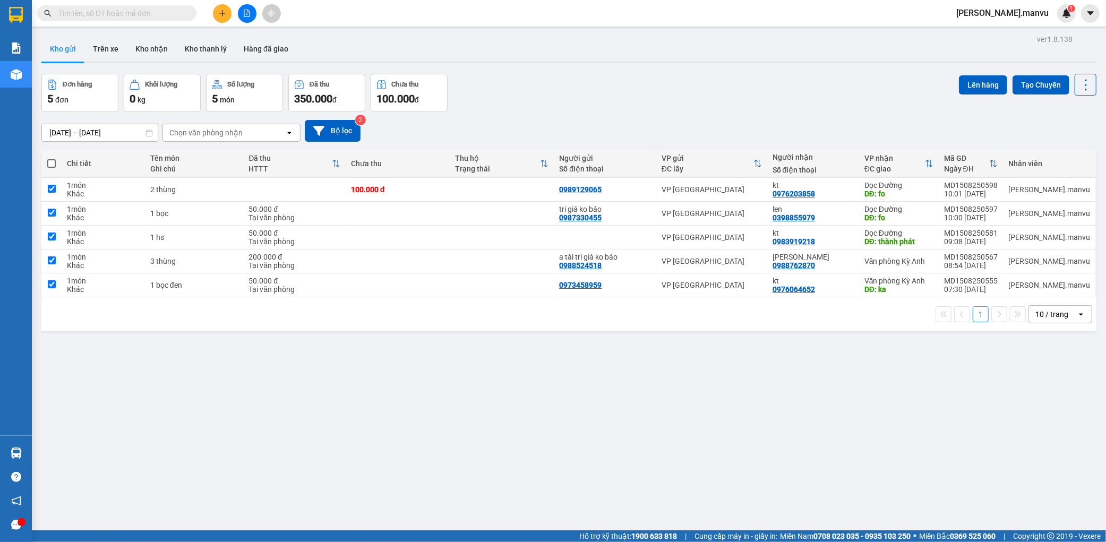
checkbox input "true"
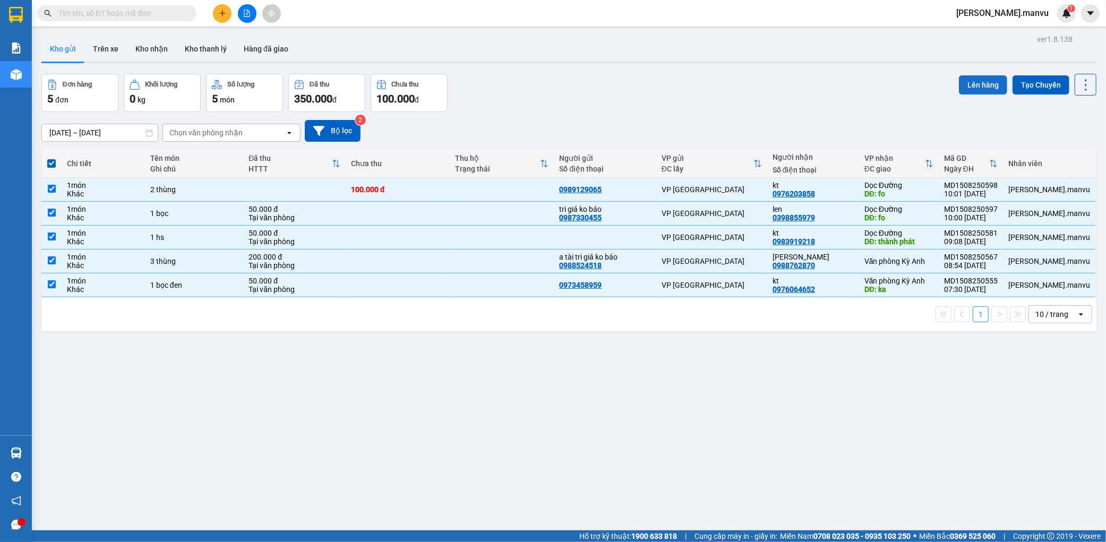
click at [985, 82] on button "Lên hàng" at bounding box center [983, 84] width 48 height 19
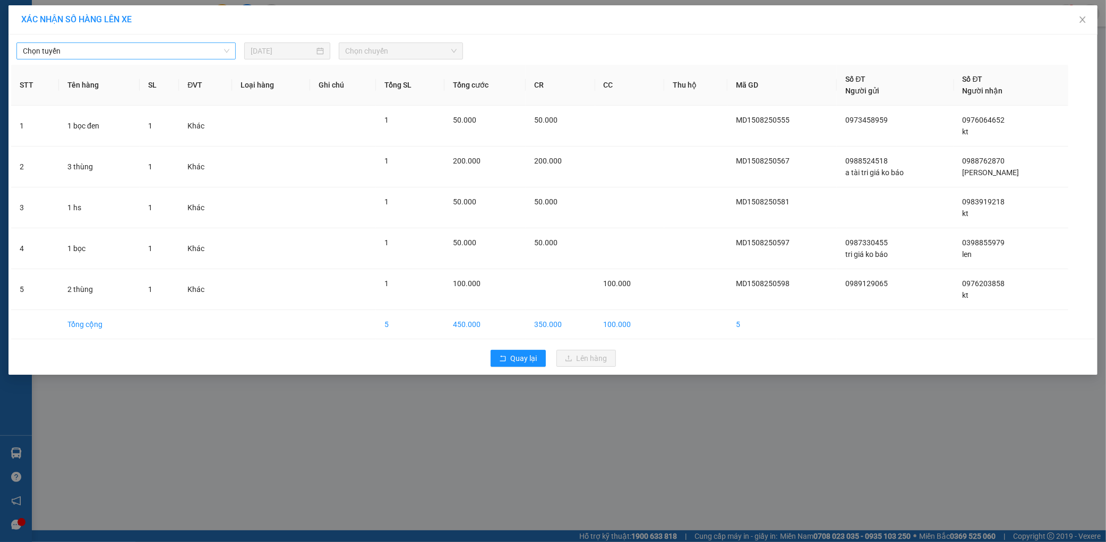
click at [145, 52] on span "Chọn tuyến" at bounding box center [126, 51] width 206 height 16
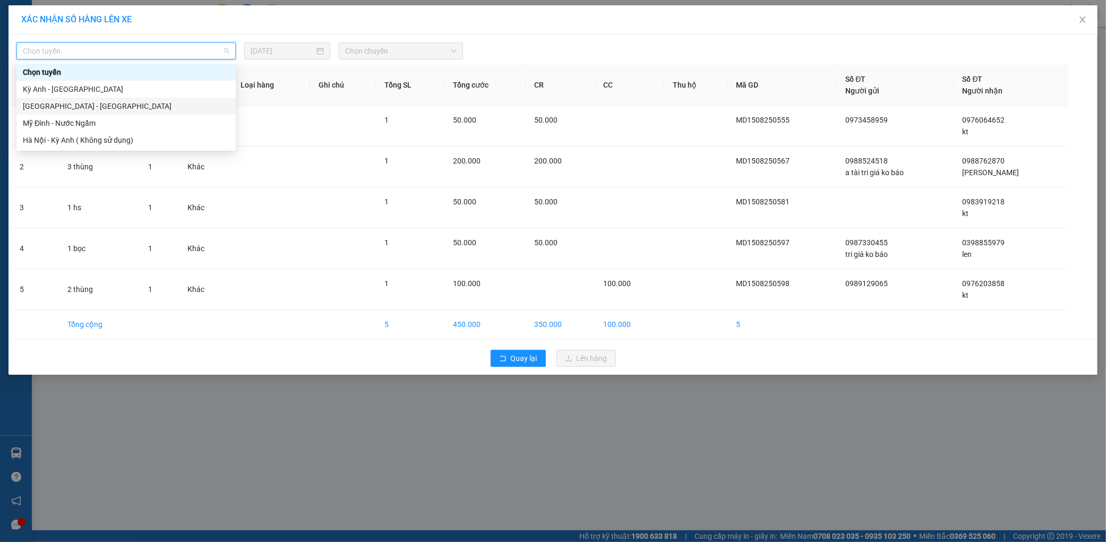
click at [89, 101] on div "[GEOGRAPHIC_DATA] - [GEOGRAPHIC_DATA]" at bounding box center [126, 106] width 206 height 12
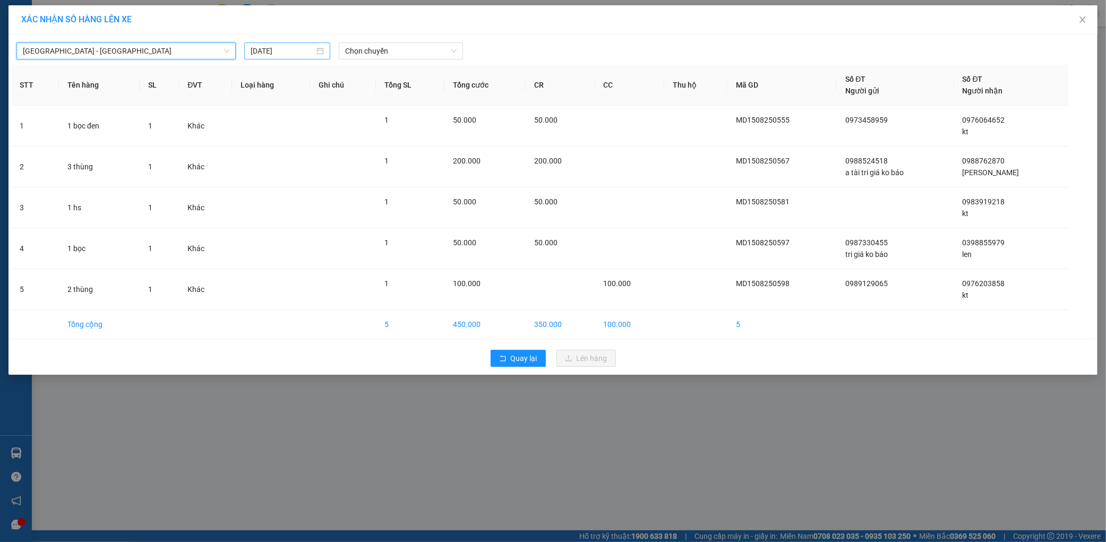
click at [296, 45] on input "15/08/2025" at bounding box center [283, 51] width 64 height 12
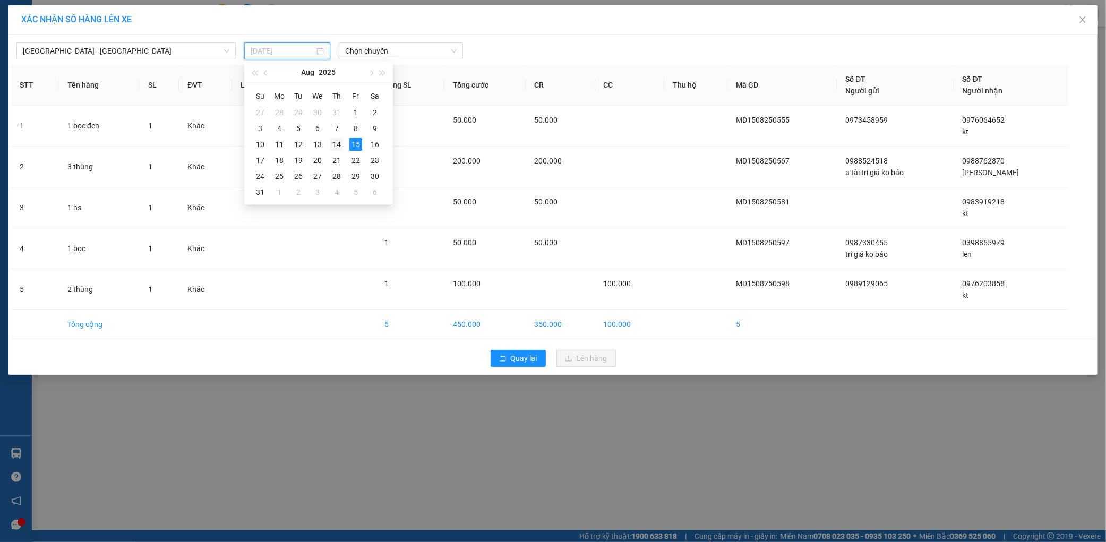
click at [333, 143] on div "14" at bounding box center [336, 144] width 13 height 13
type input "[DATE]"
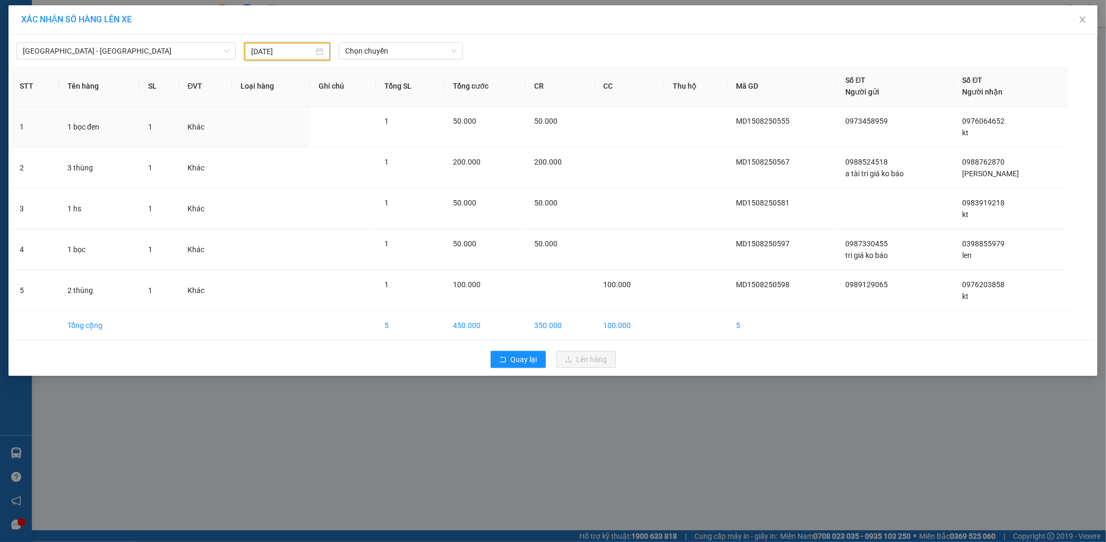
click at [411, 40] on div "Hà Nội - Kỳ Anh 14/08/2025 Chọn chuyến" at bounding box center [552, 48] width 1083 height 23
click at [404, 46] on span "Chọn chuyến" at bounding box center [400, 51] width 111 height 16
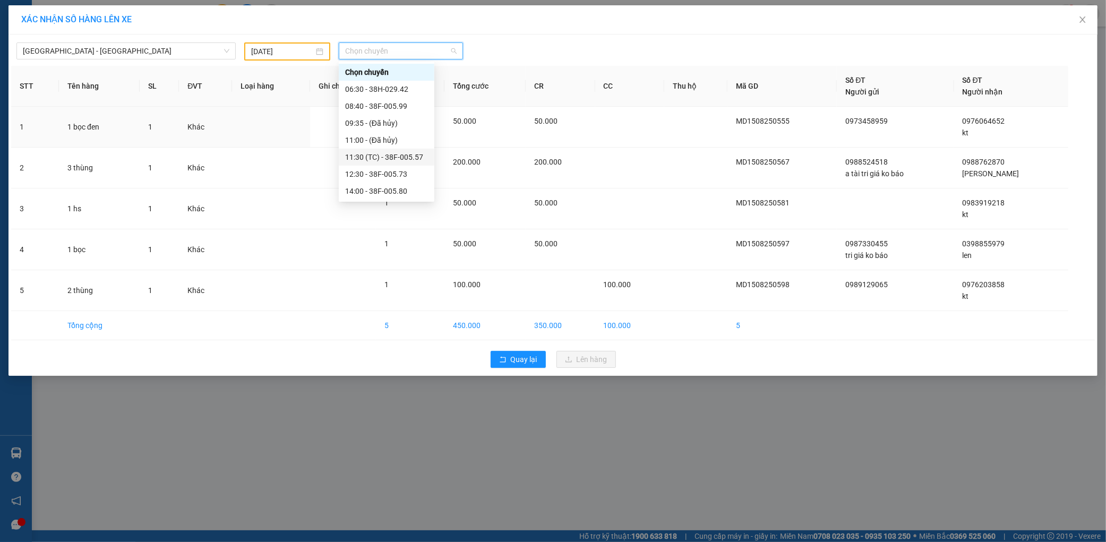
click at [407, 161] on div "11:30 (TC) - 38F-005.57" at bounding box center [386, 157] width 83 height 12
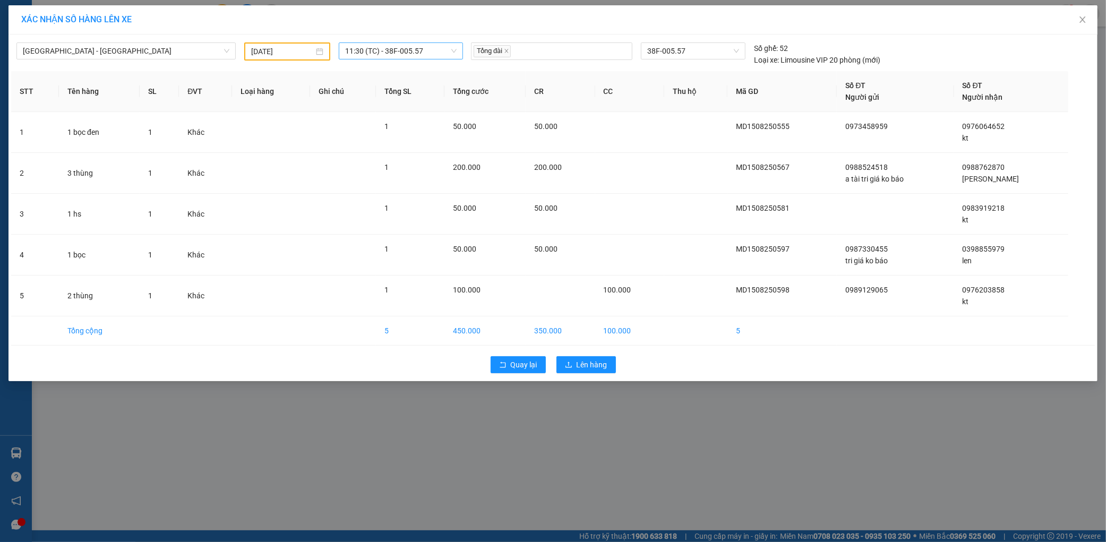
click at [422, 59] on div "Hà Nội - Kỳ Anh 14/08/2025 11:30 (TC) - 38F-005.57" at bounding box center [240, 53] width 449 height 23
click at [426, 55] on span "11:30 (TC) - 38F-005.57" at bounding box center [400, 51] width 111 height 16
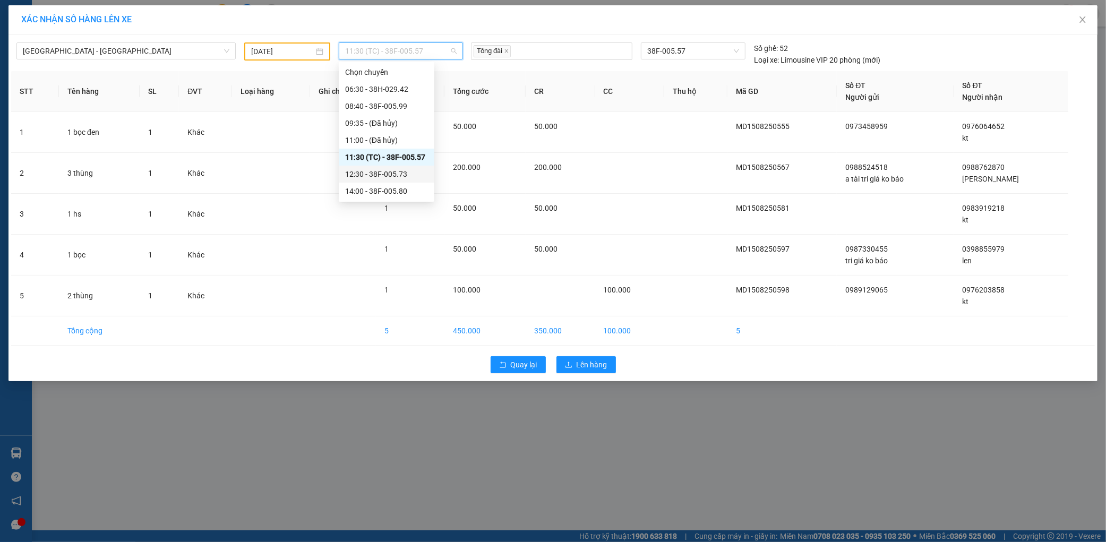
click at [395, 170] on div "12:30 - 38F-005.73" at bounding box center [386, 174] width 83 height 12
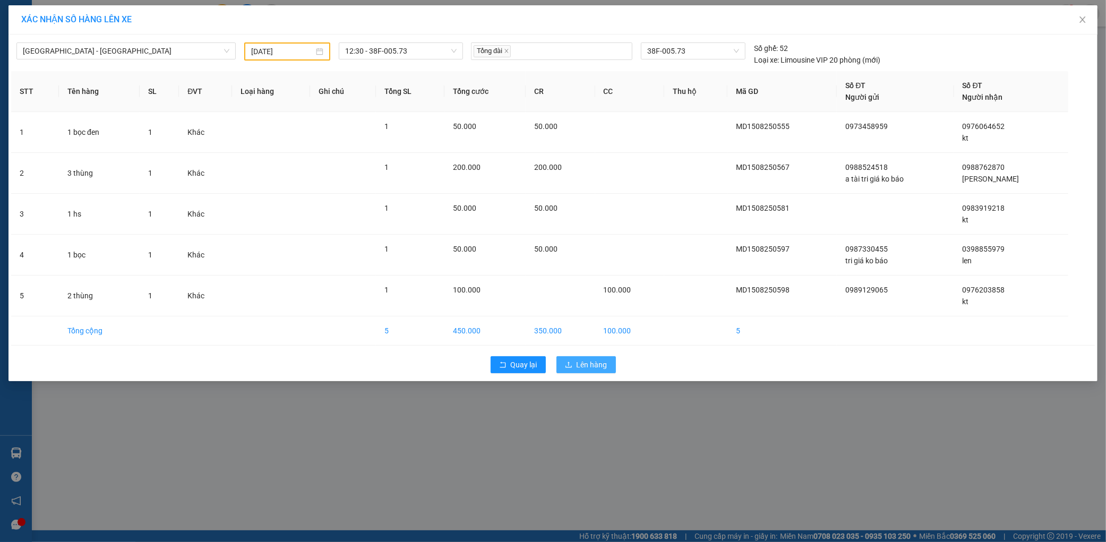
click at [587, 357] on button "Lên hàng" at bounding box center [585, 364] width 59 height 17
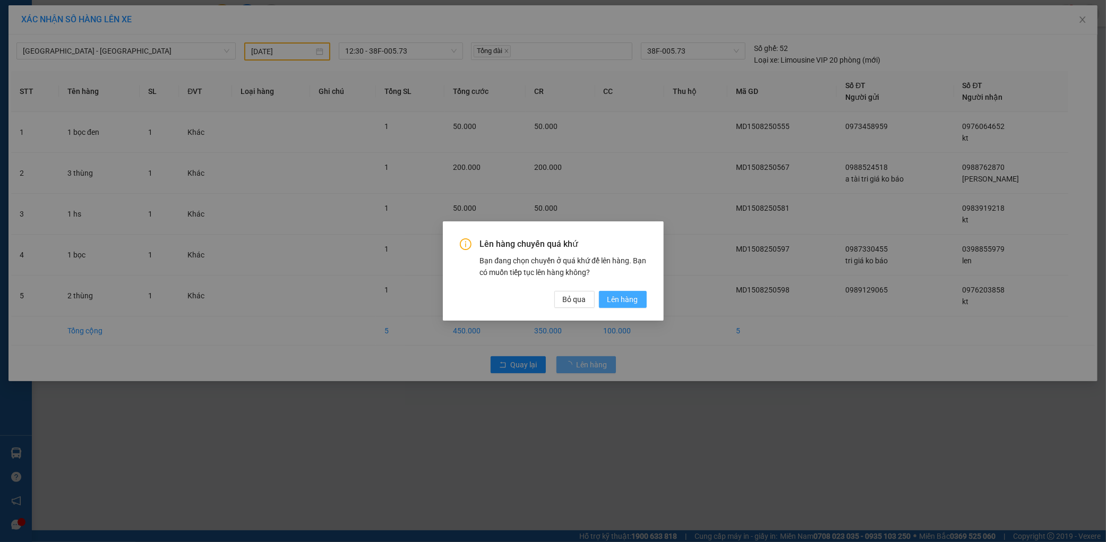
click at [617, 305] on button "Lên hàng" at bounding box center [623, 299] width 48 height 17
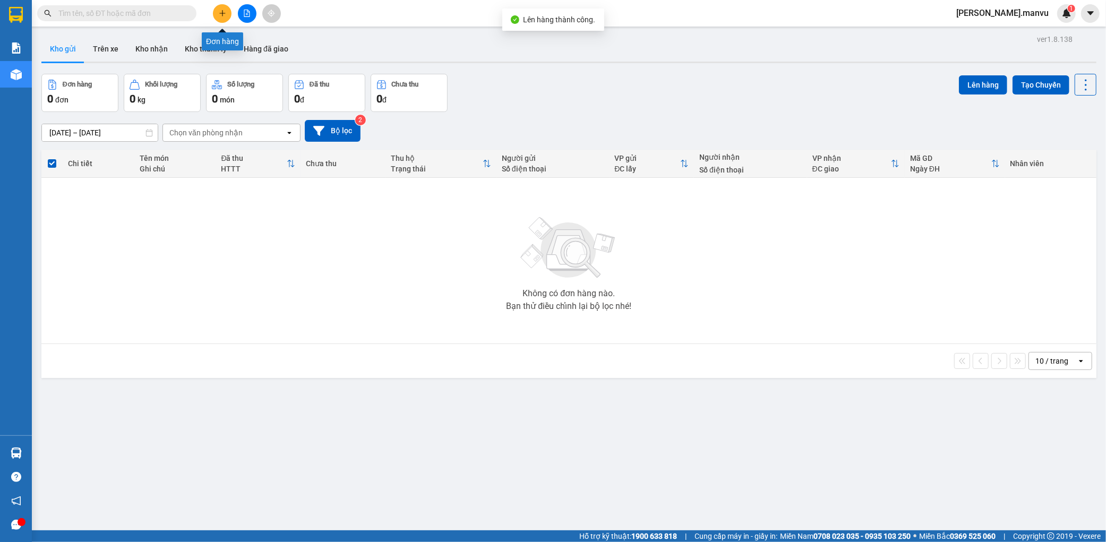
click at [240, 8] on button at bounding box center [247, 13] width 19 height 19
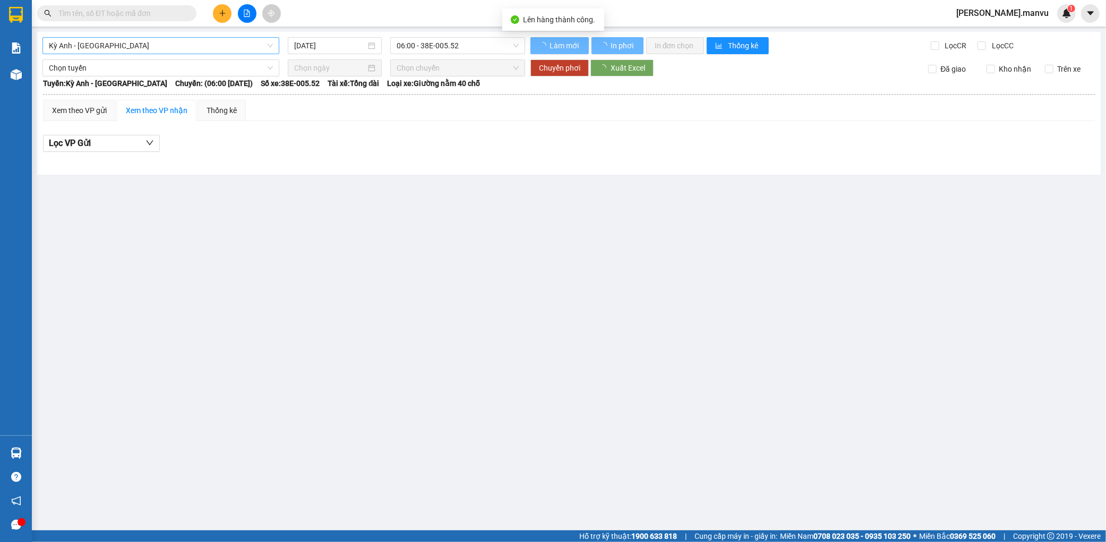
click at [122, 43] on span "Kỳ Anh - Hà Nội" at bounding box center [161, 46] width 224 height 16
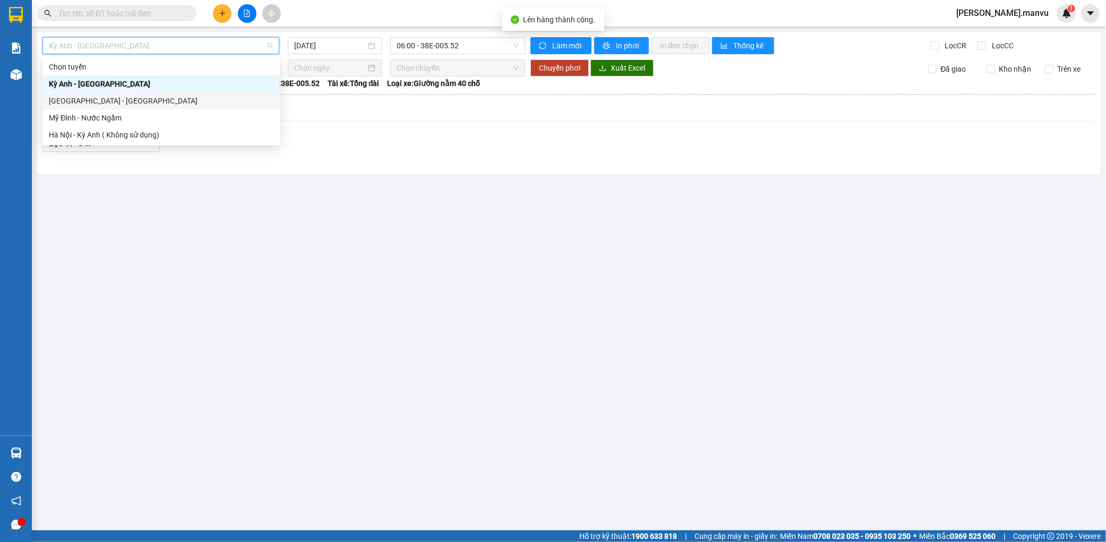
click at [77, 102] on div "[GEOGRAPHIC_DATA] - [GEOGRAPHIC_DATA]" at bounding box center [161, 101] width 225 height 12
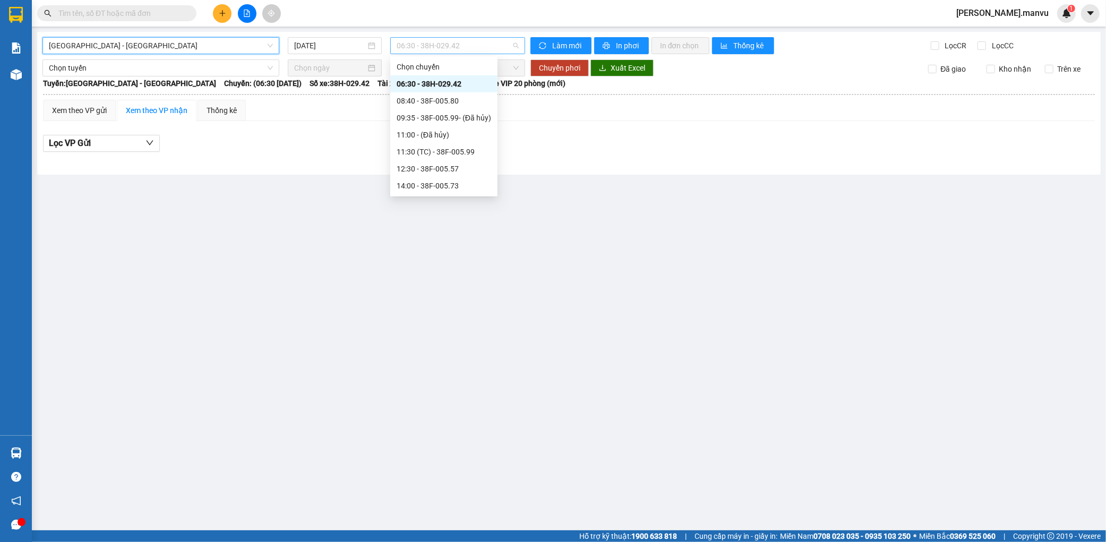
click at [427, 38] on span "06:30 - 38H-029.42" at bounding box center [457, 46] width 122 height 16
click at [455, 167] on div "12:30 - 38F-005.57" at bounding box center [443, 169] width 94 height 12
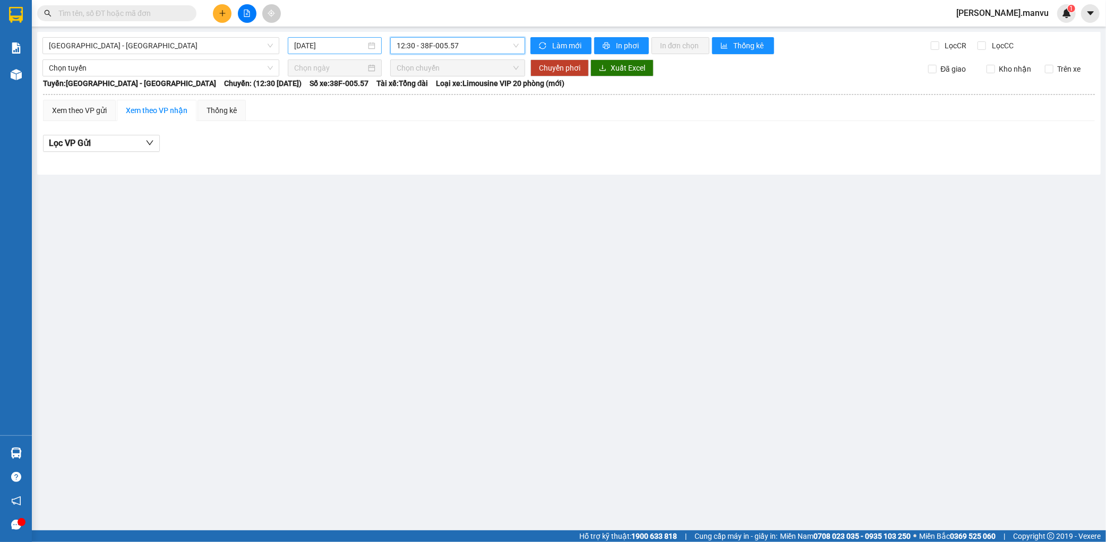
click at [362, 41] on input "15/08/2025" at bounding box center [330, 46] width 72 height 12
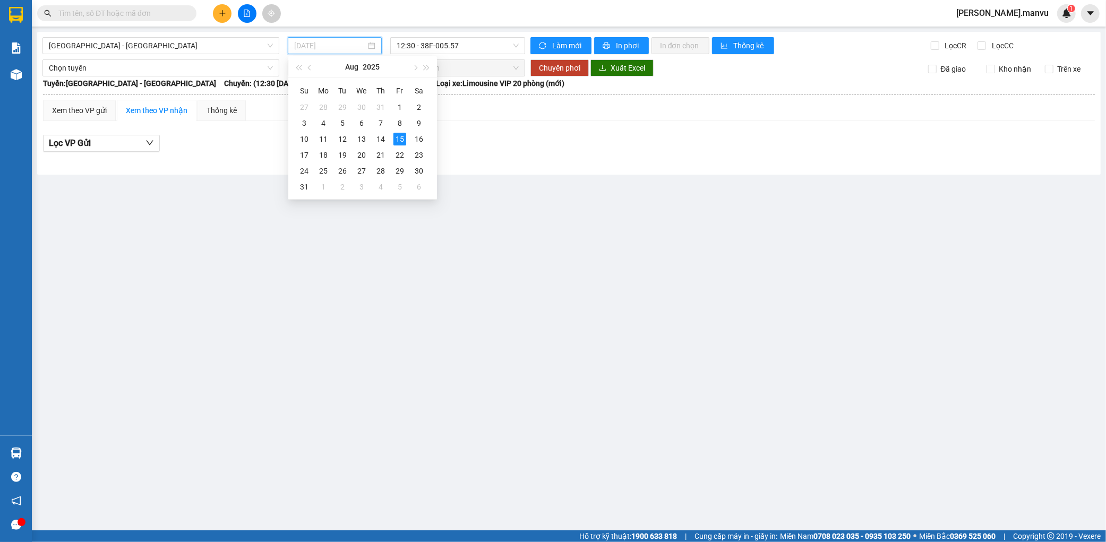
type input "15/08/2025"
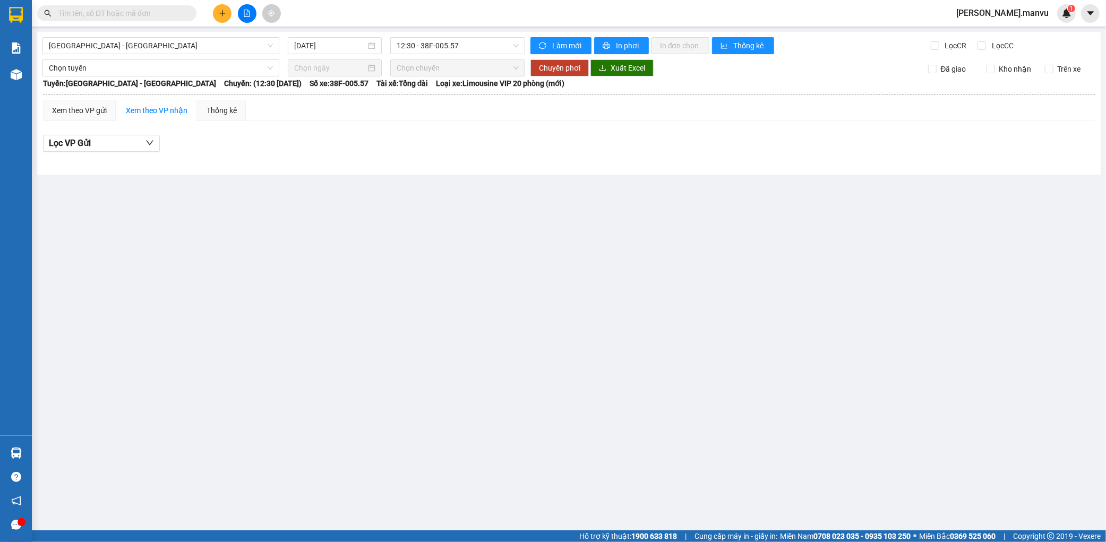
click at [393, 208] on main "Hà Nội - Kỳ Anh 15/08/2025 12:30 - 38F-005.57 Làm mới In phơi In đơn chọn Thống…" at bounding box center [553, 265] width 1106 height 530
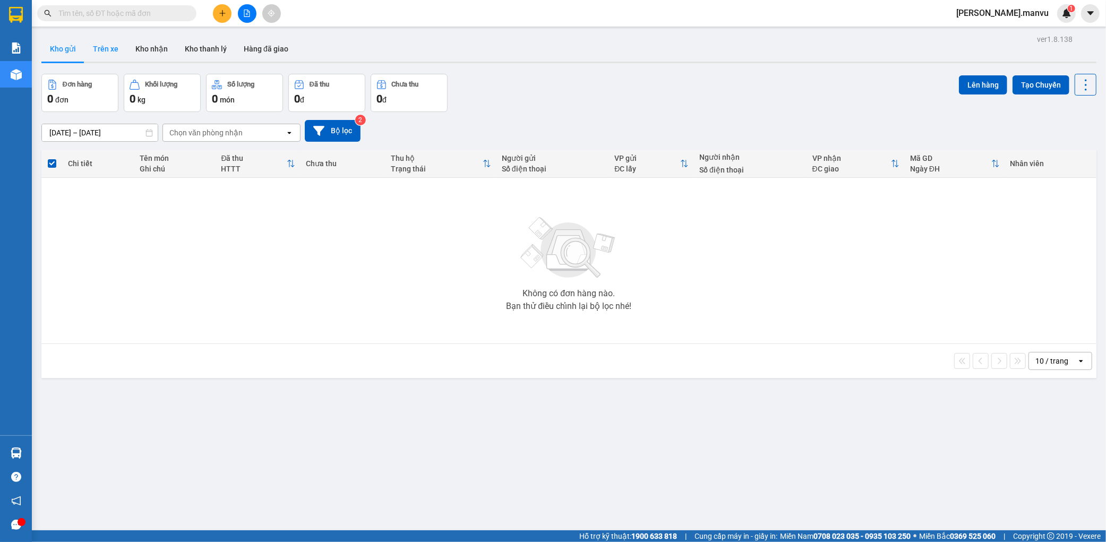
click at [111, 50] on button "Trên xe" at bounding box center [105, 48] width 42 height 25
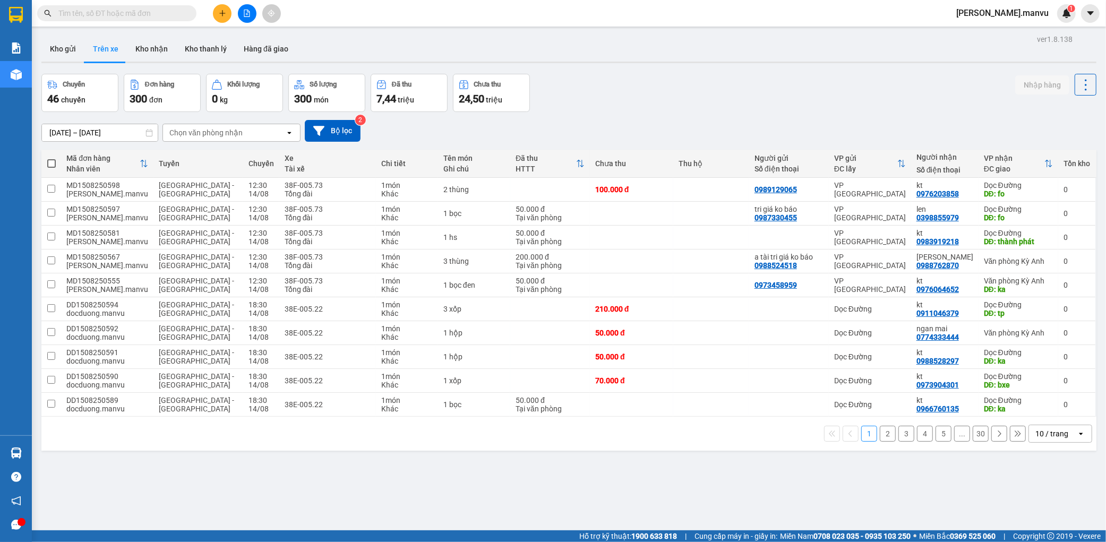
click at [243, 1] on div "Kết quả tìm kiếm ( 0 ) Bộ lọc No Data nguyen.manvu 1" at bounding box center [553, 13] width 1106 height 27
click at [246, 10] on icon "file-add" at bounding box center [246, 13] width 7 height 7
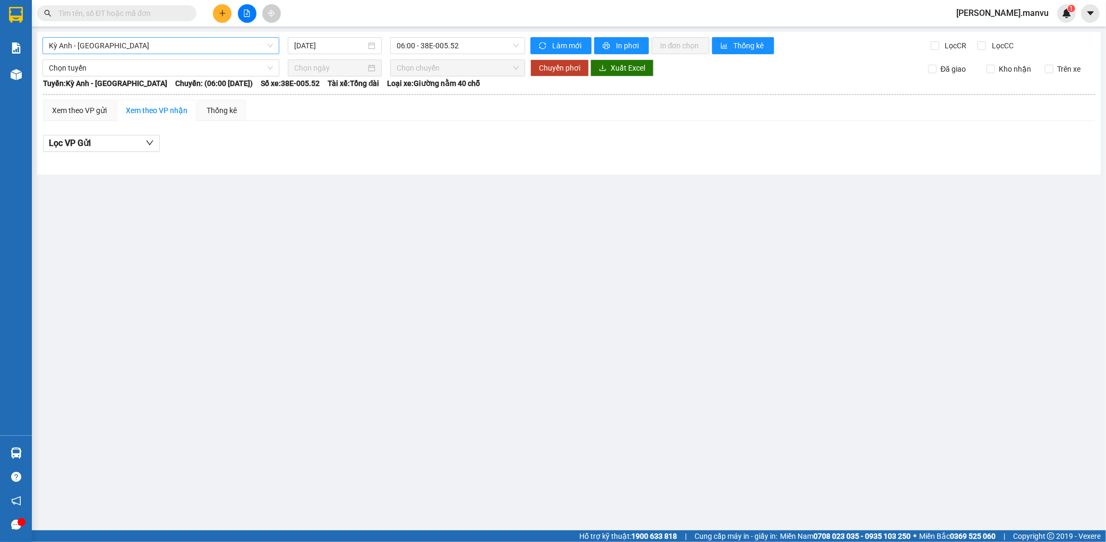
click at [199, 51] on span "Kỳ Anh - Hà Nội" at bounding box center [161, 46] width 224 height 16
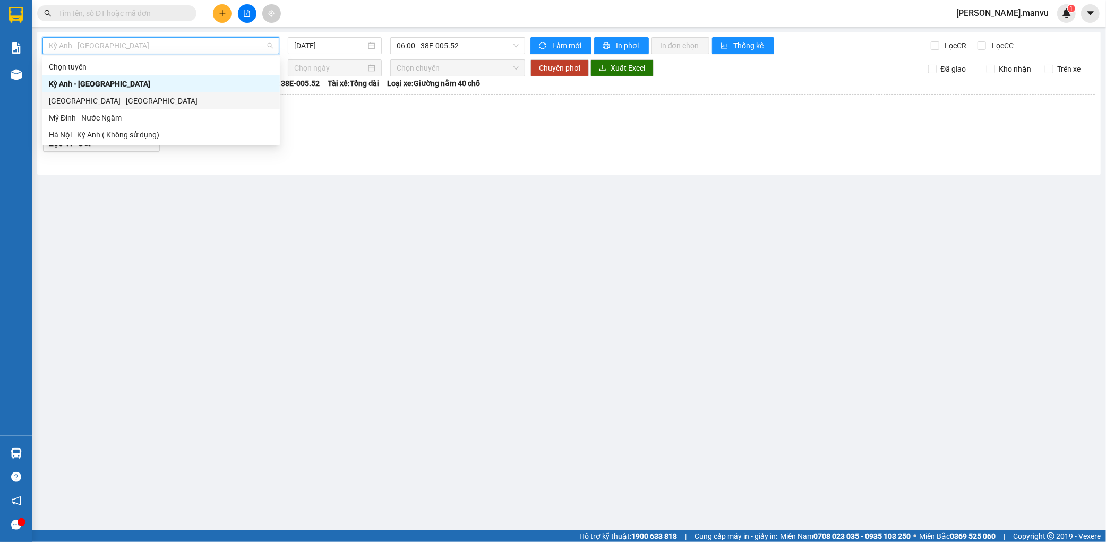
click at [133, 103] on div "[GEOGRAPHIC_DATA] - [GEOGRAPHIC_DATA]" at bounding box center [161, 101] width 225 height 12
type input "15/08/2025"
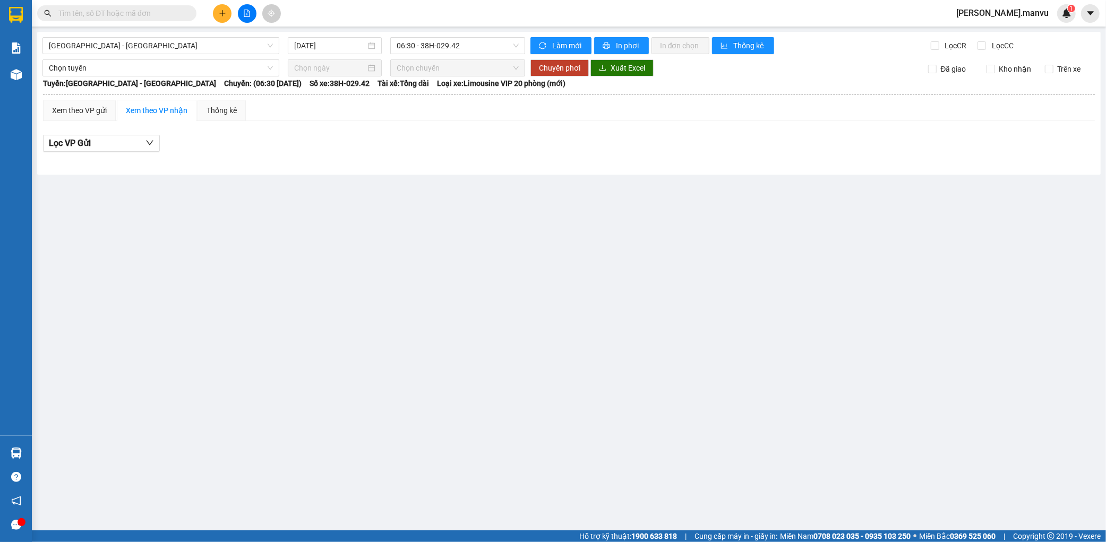
click at [427, 36] on div "Hà Nội - Kỳ Anh 15/08/2025 06:30 - 38H-029.42 Làm mới In phơi In đơn chọn Thống…" at bounding box center [568, 103] width 1063 height 143
drag, startPoint x: 438, startPoint y: 48, endPoint x: 565, endPoint y: 69, distance: 128.6
click at [438, 48] on span "06:30 - 38H-029.42" at bounding box center [457, 46] width 122 height 16
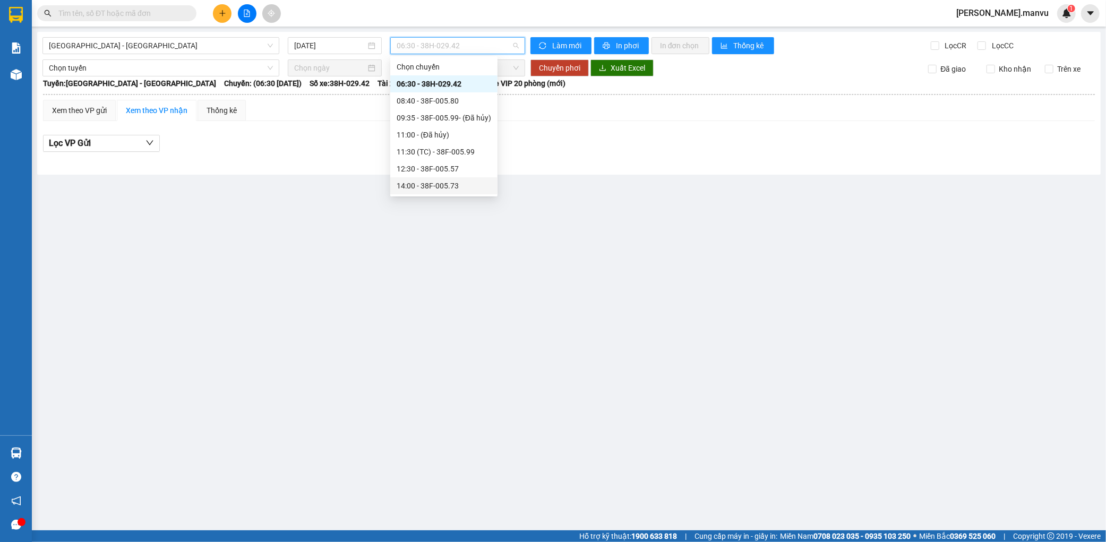
click at [465, 184] on div "14:00 - 38F-005.73" at bounding box center [443, 186] width 94 height 12
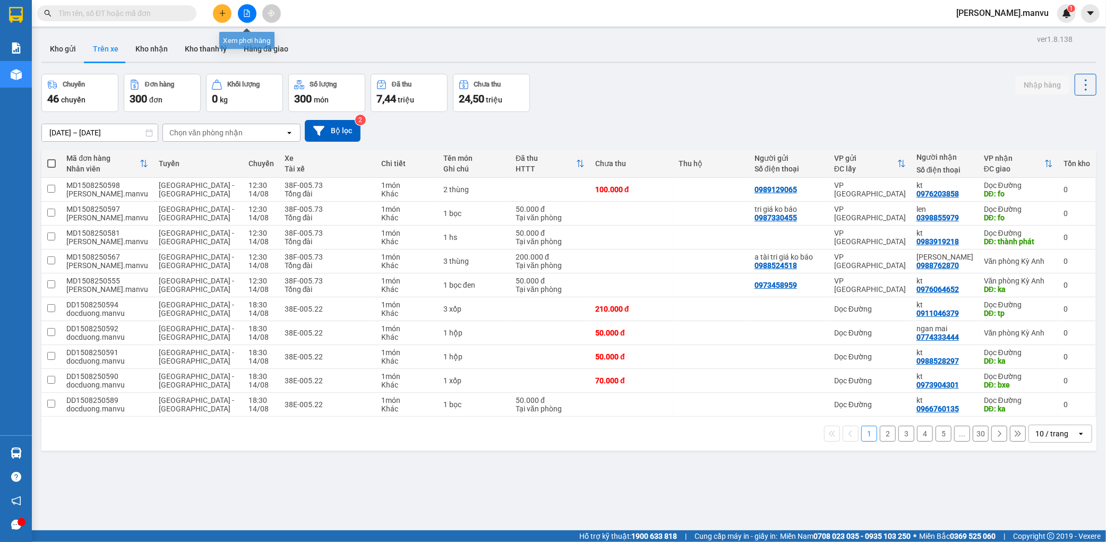
click at [251, 14] on button at bounding box center [247, 13] width 19 height 19
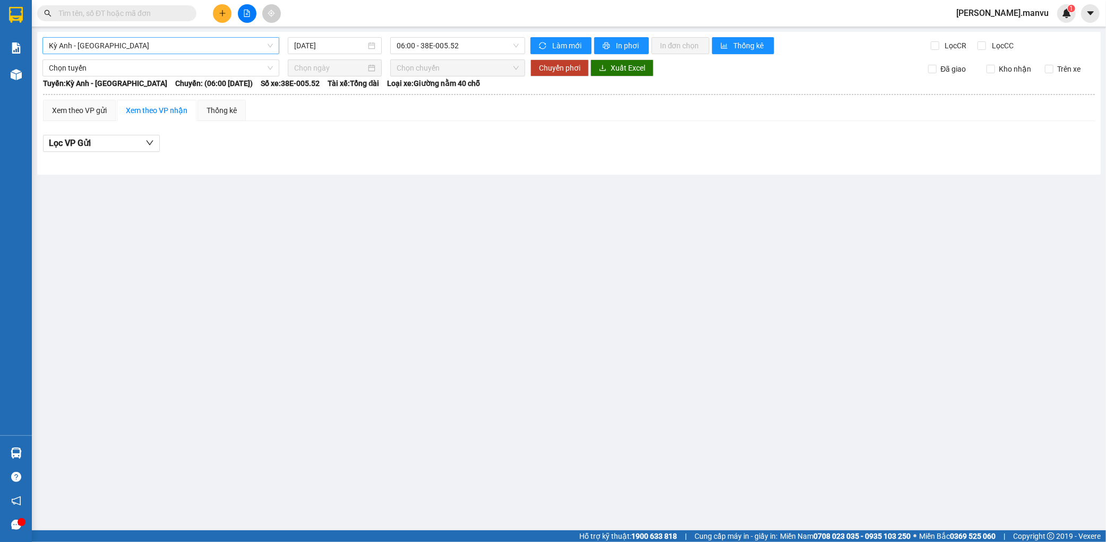
click at [124, 48] on span "Kỳ Anh - Hà Nội" at bounding box center [161, 46] width 224 height 16
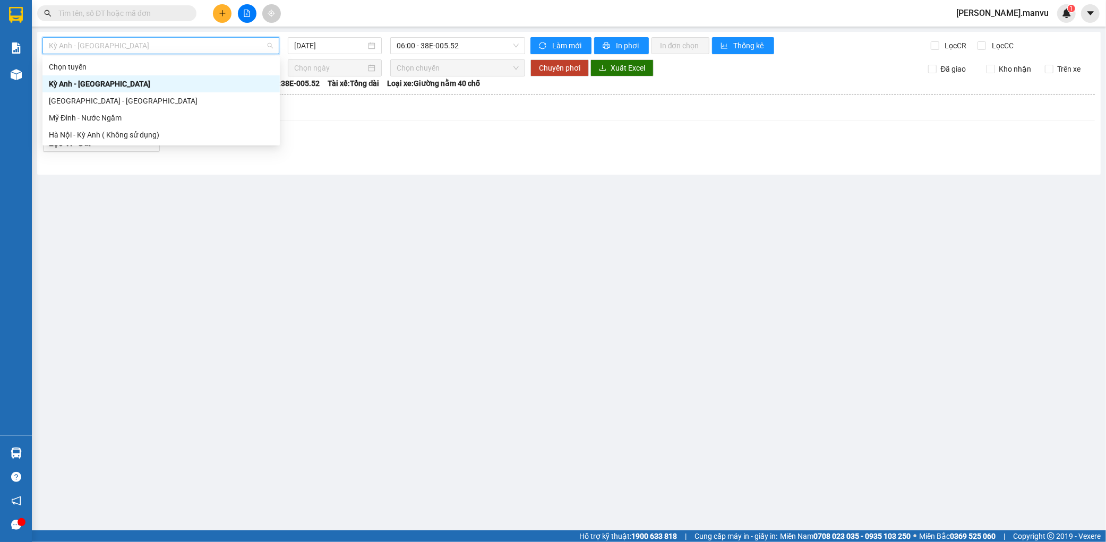
click at [89, 103] on div "[GEOGRAPHIC_DATA] - [GEOGRAPHIC_DATA]" at bounding box center [161, 101] width 225 height 12
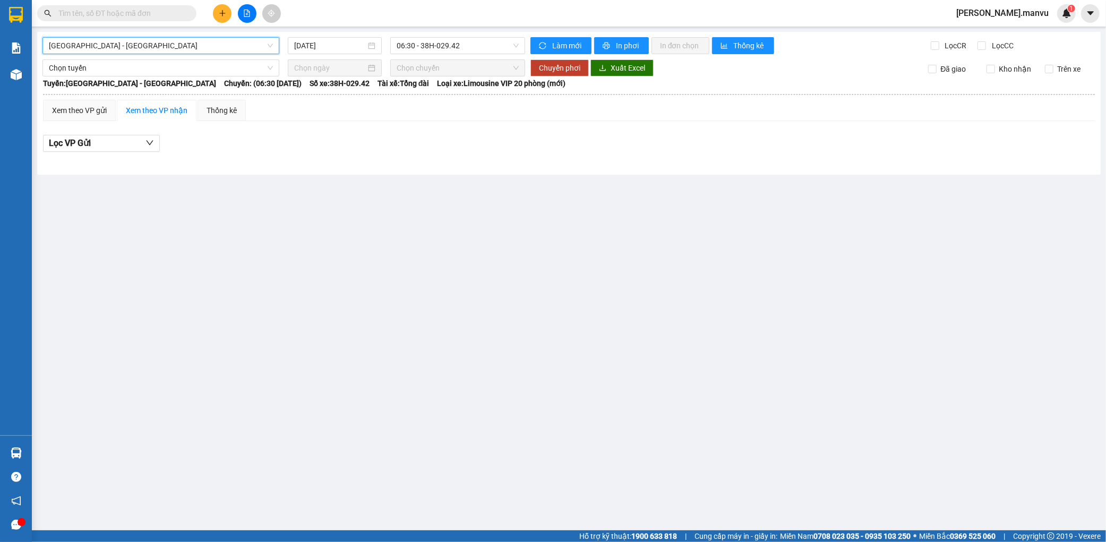
drag, startPoint x: 262, startPoint y: 43, endPoint x: 268, endPoint y: 44, distance: 6.4
click at [264, 44] on span "[GEOGRAPHIC_DATA] - [GEOGRAPHIC_DATA]" at bounding box center [161, 46] width 224 height 16
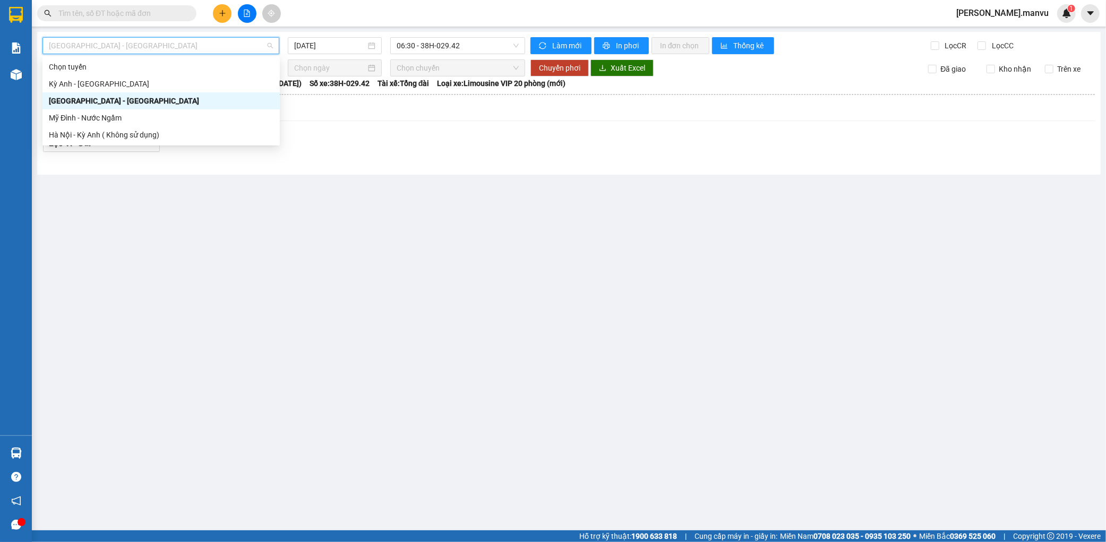
click at [280, 43] on div "[GEOGRAPHIC_DATA] - [GEOGRAPHIC_DATA]" at bounding box center [160, 45] width 245 height 17
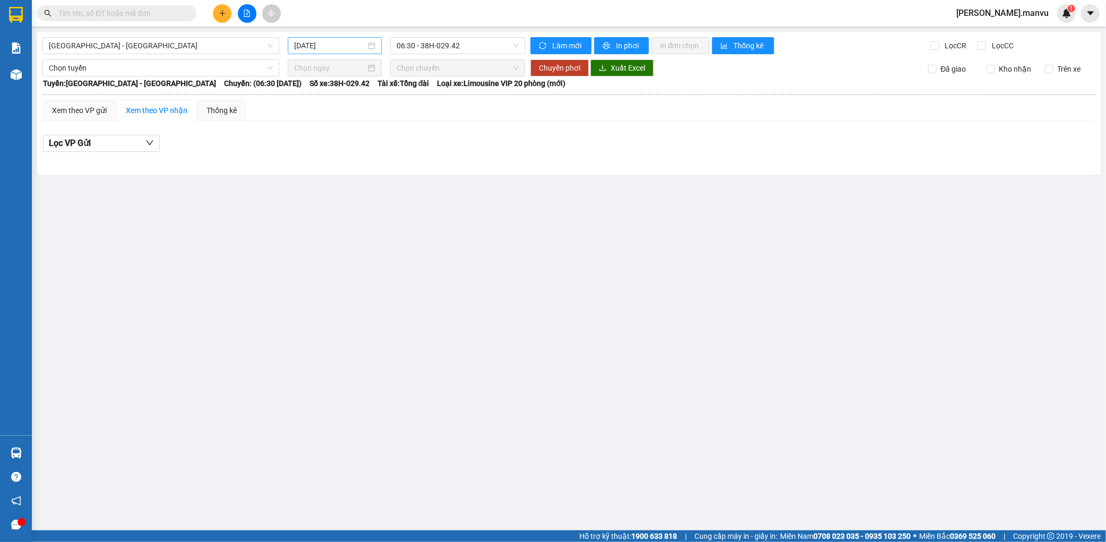
click at [313, 44] on input "15/08/2025" at bounding box center [330, 46] width 72 height 12
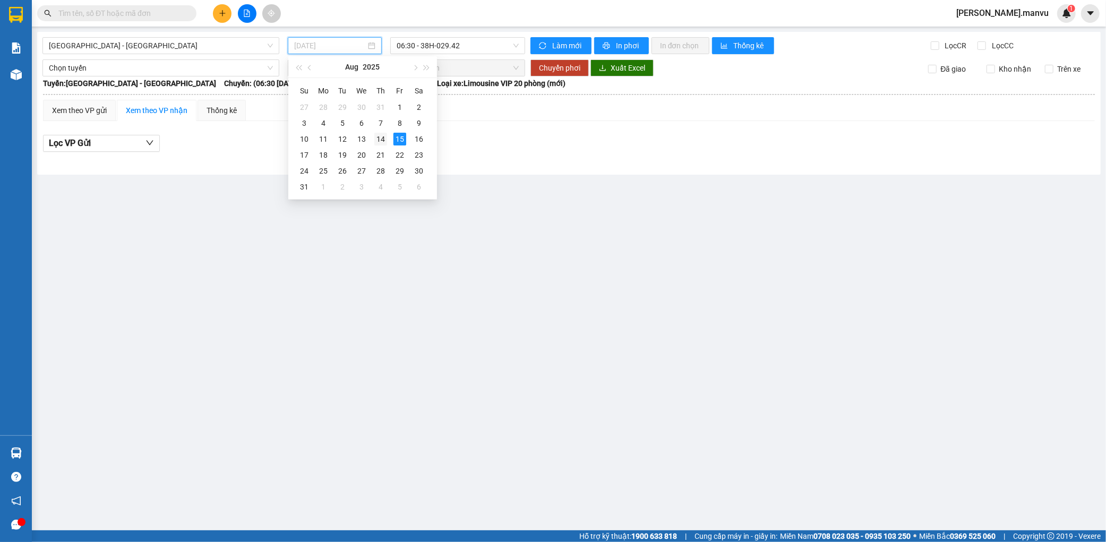
click at [377, 143] on div "14" at bounding box center [380, 139] width 13 height 13
type input "[DATE]"
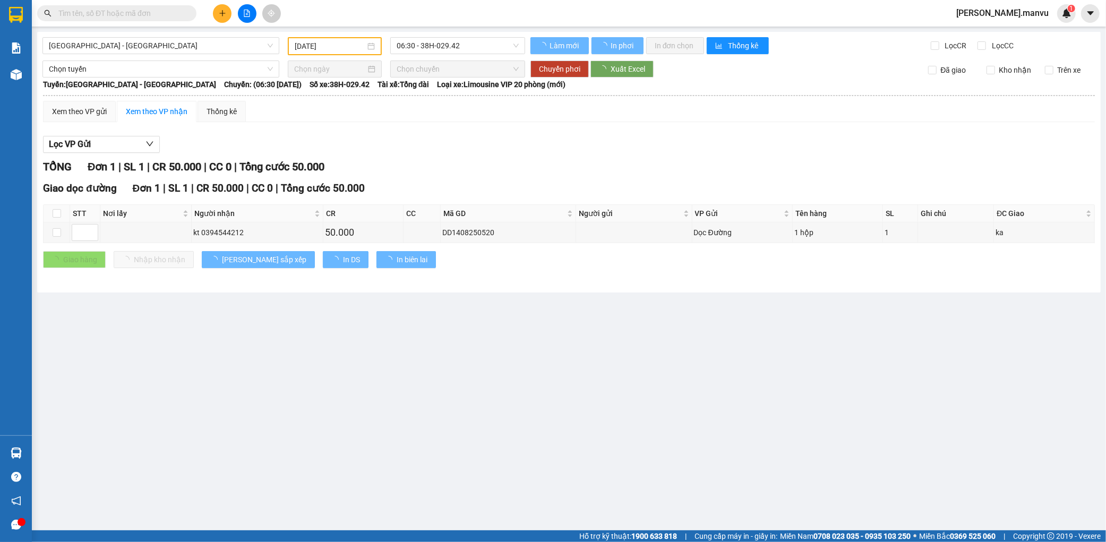
click at [468, 34] on div "Hà Nội - Kỳ Anh 14/08/2025 06:30 - 38H-029.42 Làm mới In phơi In đơn chọn Thống…" at bounding box center [568, 162] width 1063 height 261
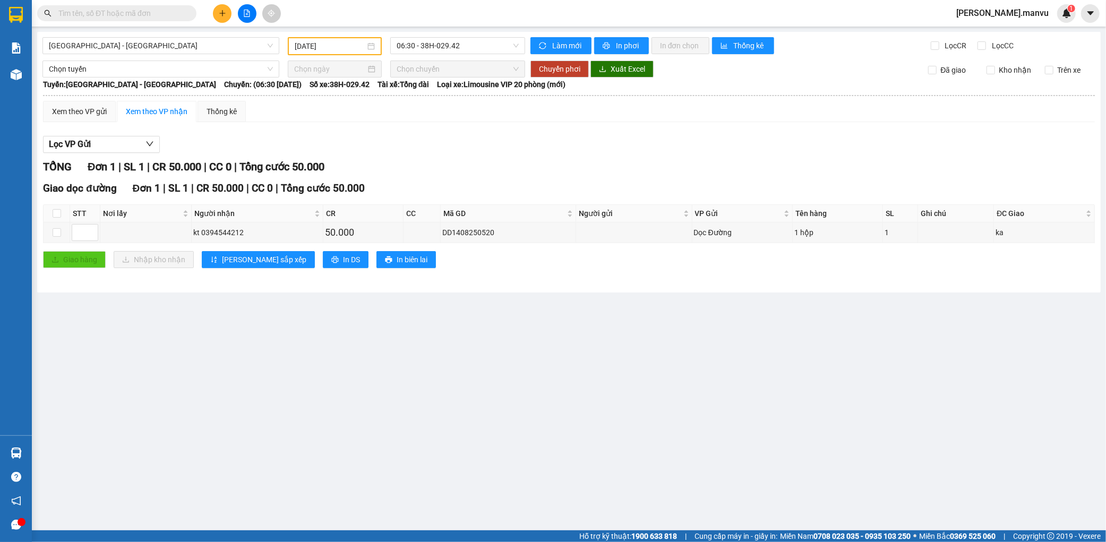
click at [462, 55] on div "Hà Nội - Kỳ Anh 14/08/2025 06:30 - 38H-029.42 Làm mới In phơi In đơn chọn Thống…" at bounding box center [568, 162] width 1063 height 261
click at [479, 39] on span "06:30 - 38H-029.42" at bounding box center [457, 46] width 122 height 16
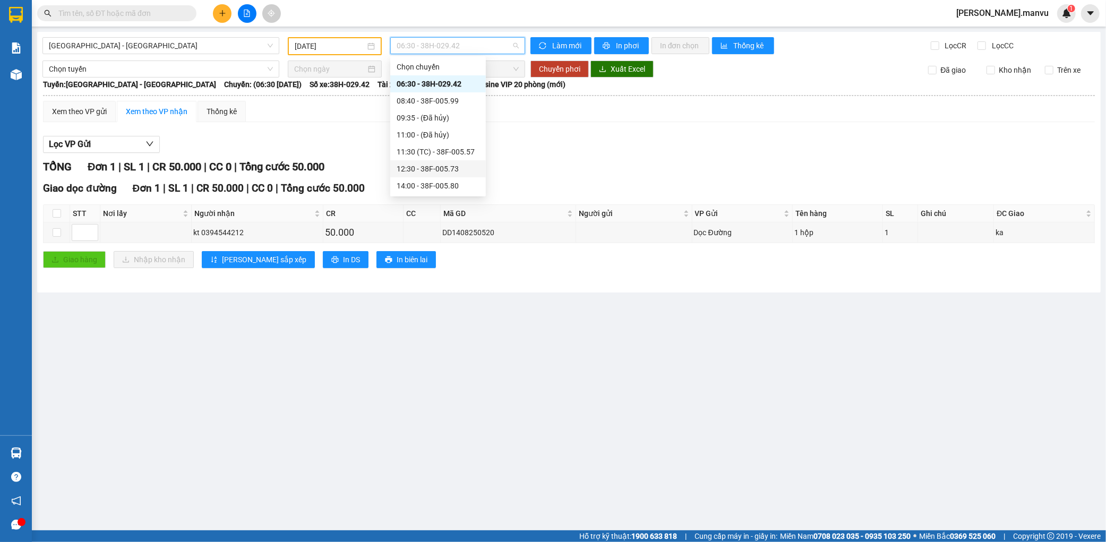
click at [459, 172] on div "12:30 - 38F-005.73" at bounding box center [437, 169] width 83 height 12
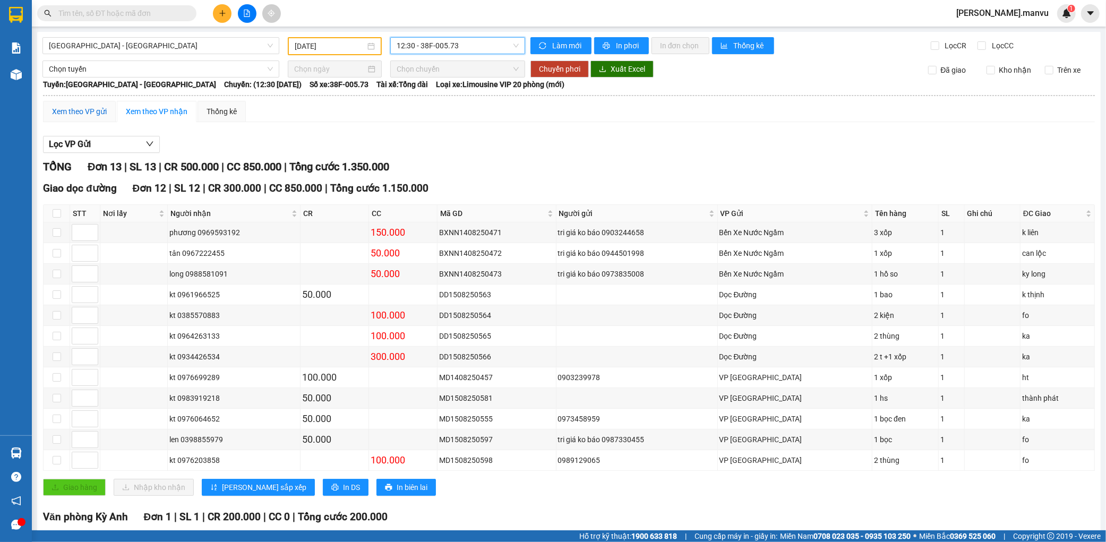
click at [91, 113] on div "Xem theo VP gửi" at bounding box center [79, 112] width 55 height 12
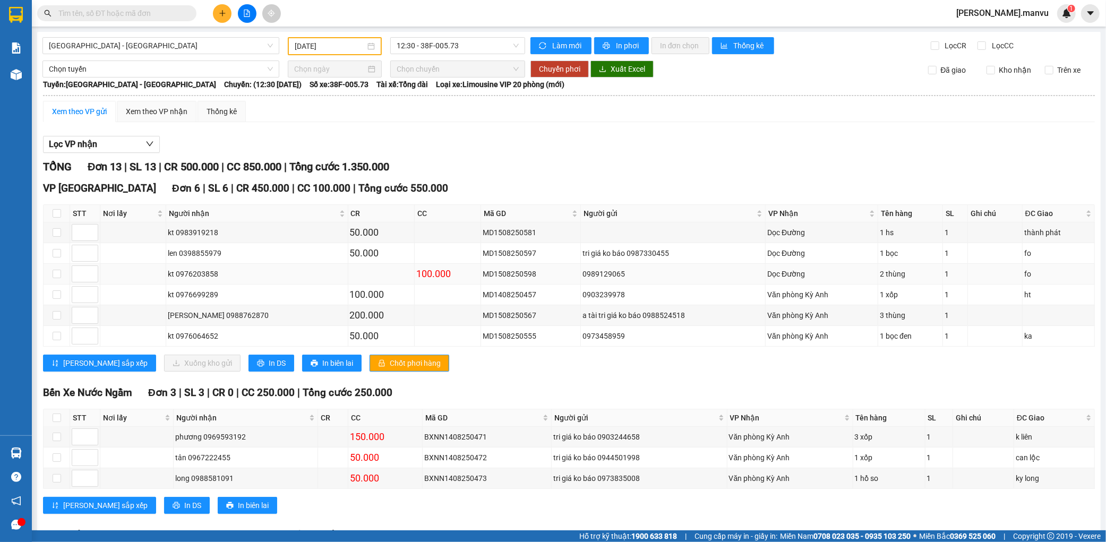
click at [358, 277] on td at bounding box center [381, 274] width 66 height 21
click at [55, 278] on label at bounding box center [57, 274] width 8 height 12
click at [55, 278] on input "checkbox" at bounding box center [57, 274] width 8 height 8
checkbox input "true"
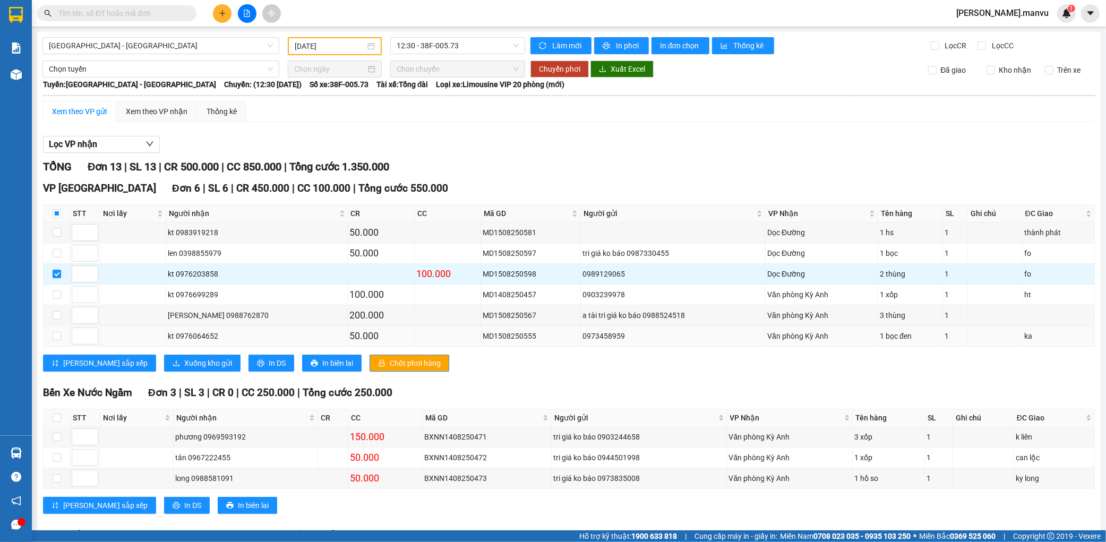
click at [847, 338] on div "Văn phòng Kỳ Anh" at bounding box center [821, 336] width 109 height 12
click at [56, 342] on td at bounding box center [57, 336] width 27 height 21
click at [350, 253] on div "50.000" at bounding box center [381, 253] width 63 height 15
click at [64, 356] on div "VP Mỹ Đình Đơn 6 | SL 6 | CR 450.000 | CC 100.000 | Tổng cước 550.000 STT Nơi l…" at bounding box center [568, 279] width 1051 height 199
click at [64, 356] on button "[PERSON_NAME] sắp xếp" at bounding box center [99, 363] width 113 height 17
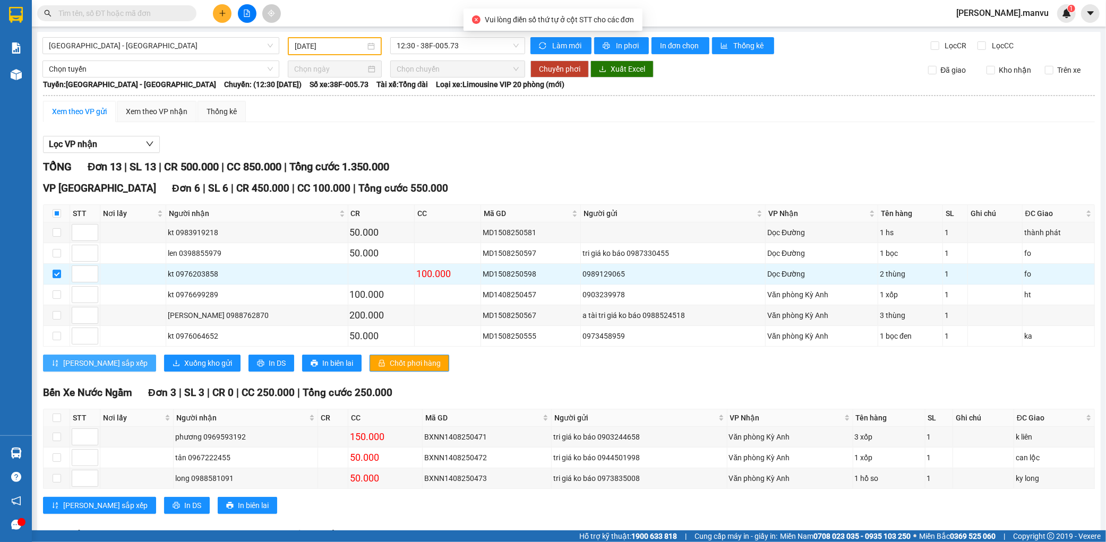
click at [71, 365] on span "[PERSON_NAME] sắp xếp" at bounding box center [105, 363] width 84 height 12
click at [56, 209] on input "checkbox" at bounding box center [57, 213] width 8 height 8
checkbox input "true"
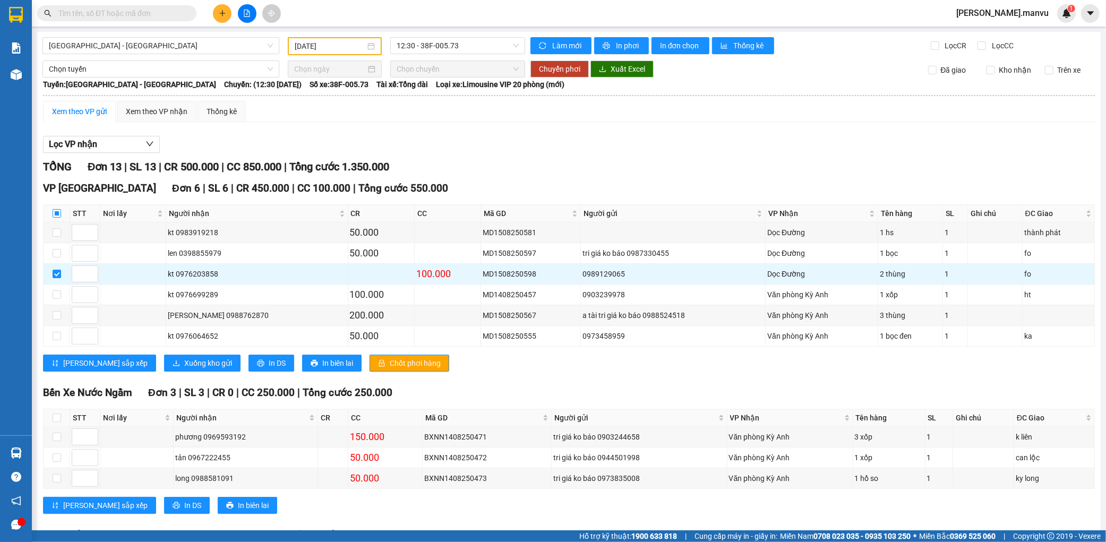
checkbox input "true"
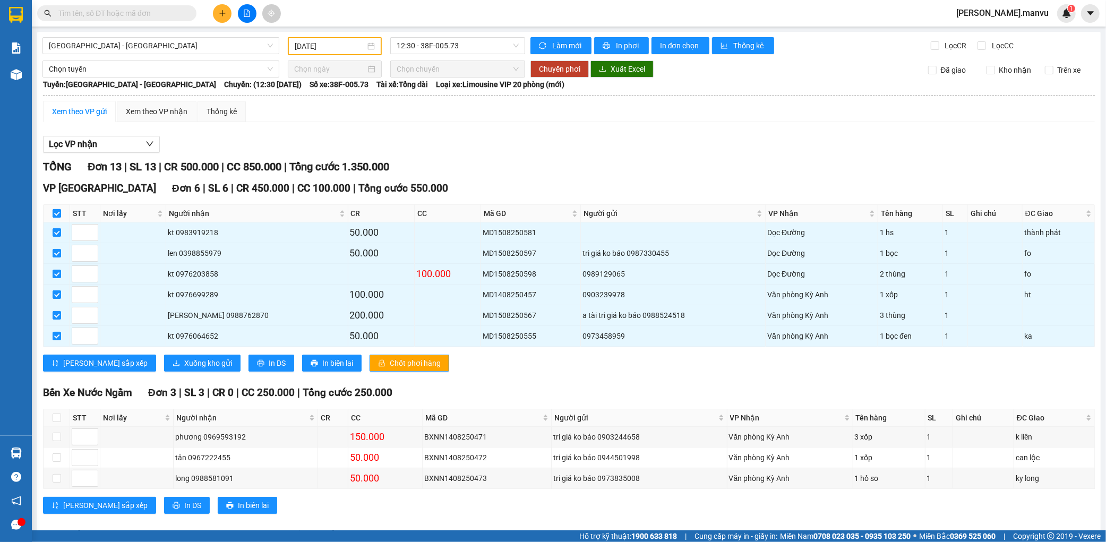
click at [55, 213] on input "checkbox" at bounding box center [57, 213] width 8 height 8
checkbox input "false"
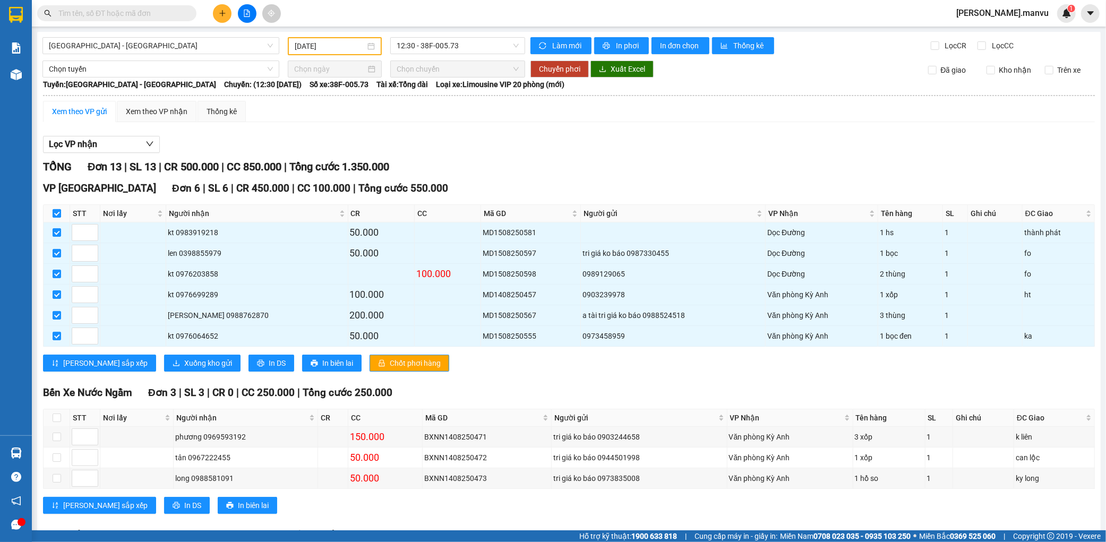
checkbox input "false"
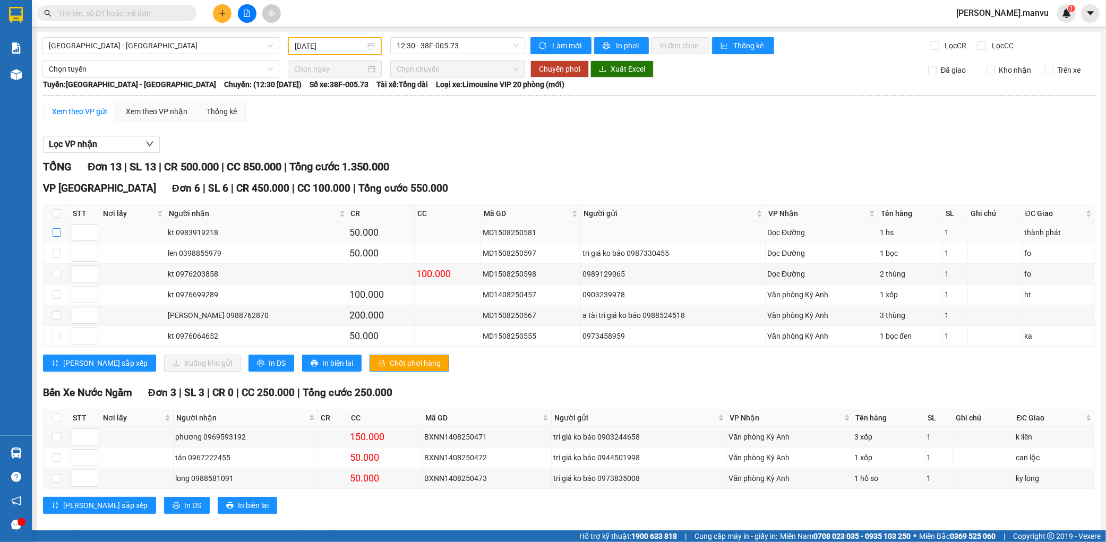
click at [59, 234] on input "checkbox" at bounding box center [57, 232] width 8 height 8
checkbox input "true"
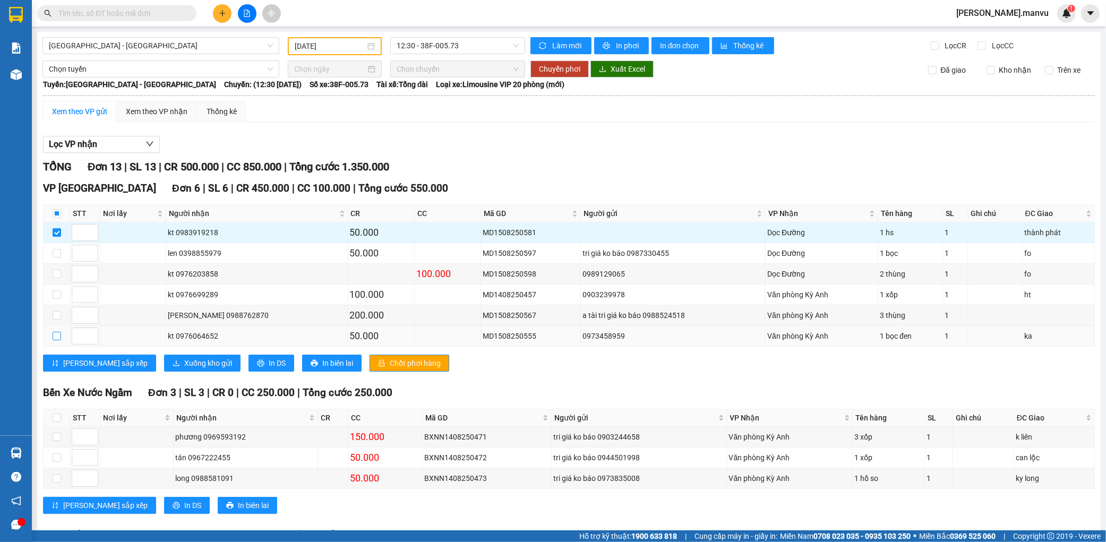
click at [57, 336] on input "checkbox" at bounding box center [57, 336] width 8 height 8
checkbox input "true"
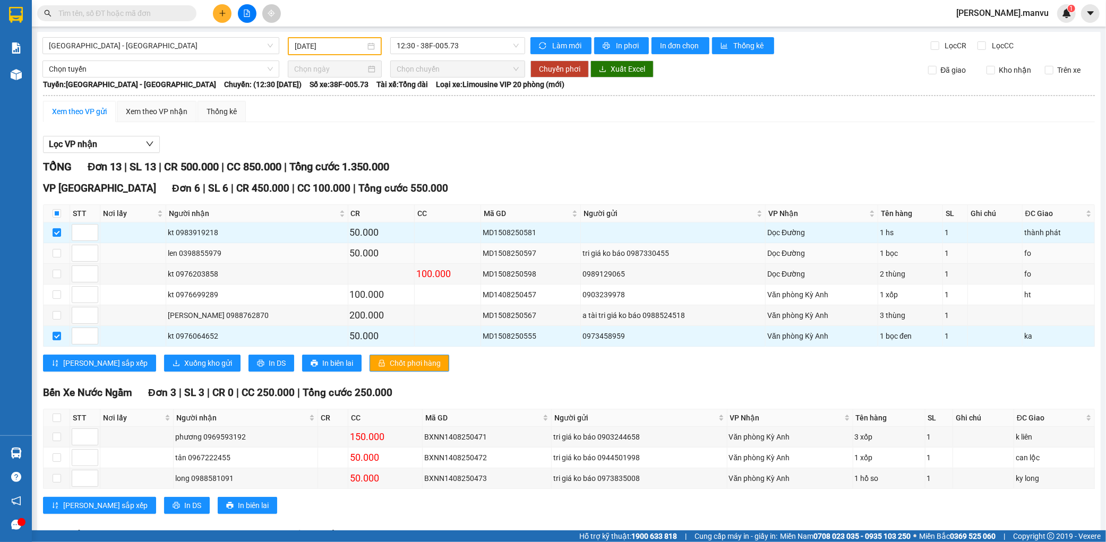
click at [50, 254] on td at bounding box center [57, 253] width 27 height 21
click at [55, 253] on input "checkbox" at bounding box center [57, 253] width 8 height 8
checkbox input "true"
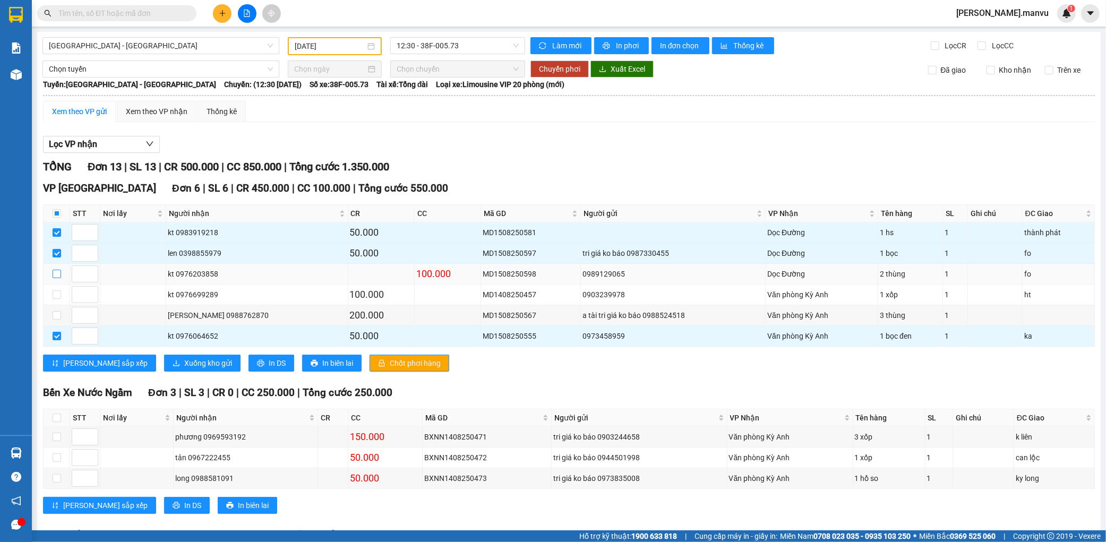
click at [55, 278] on label at bounding box center [57, 274] width 8 height 12
click at [55, 278] on input "checkbox" at bounding box center [57, 274] width 8 height 8
checkbox input "true"
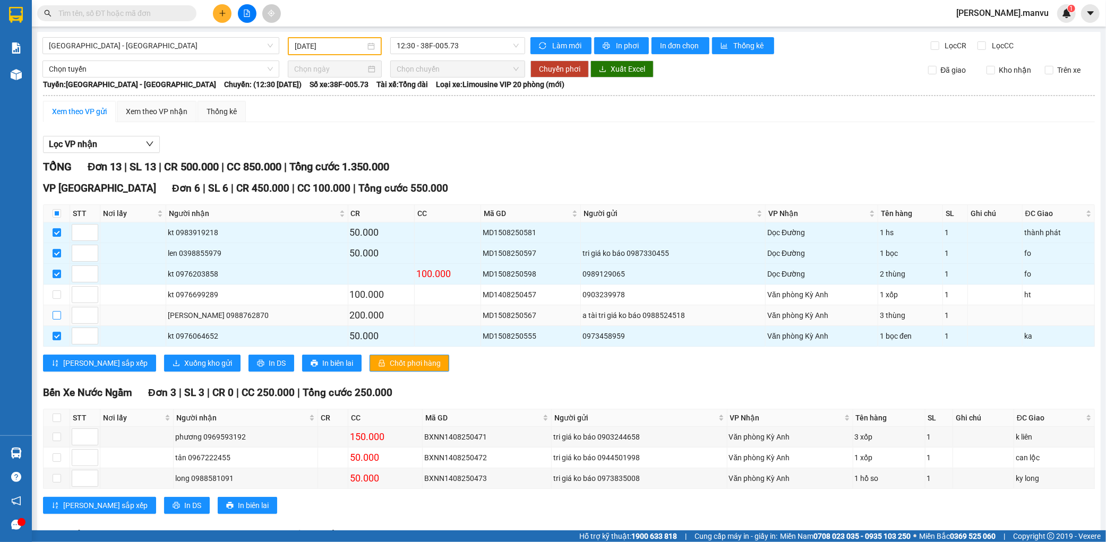
click at [53, 315] on input "checkbox" at bounding box center [57, 315] width 8 height 8
checkbox input "true"
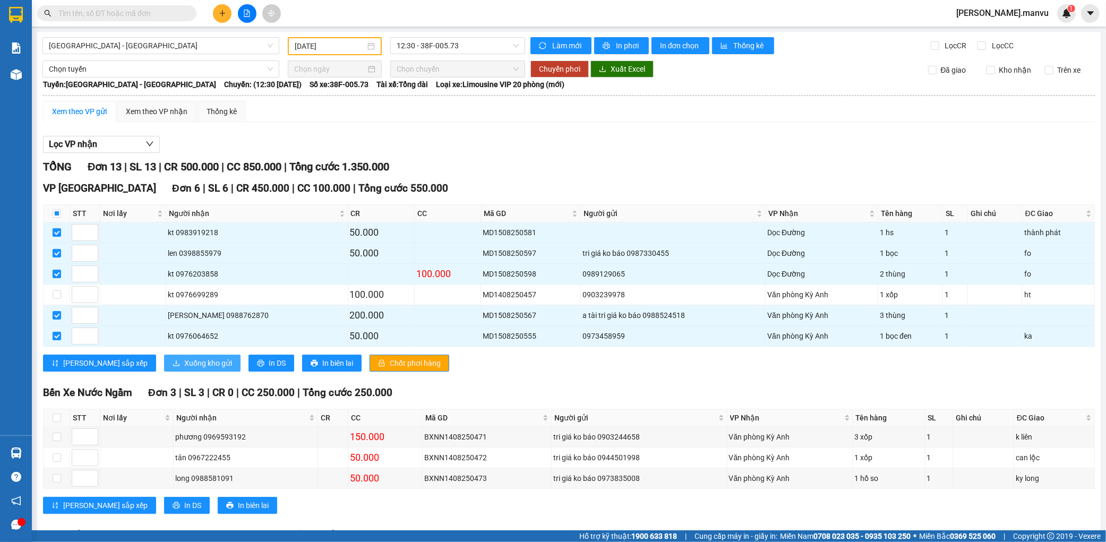
click at [184, 363] on span "Xuống kho gửi" at bounding box center [208, 363] width 48 height 12
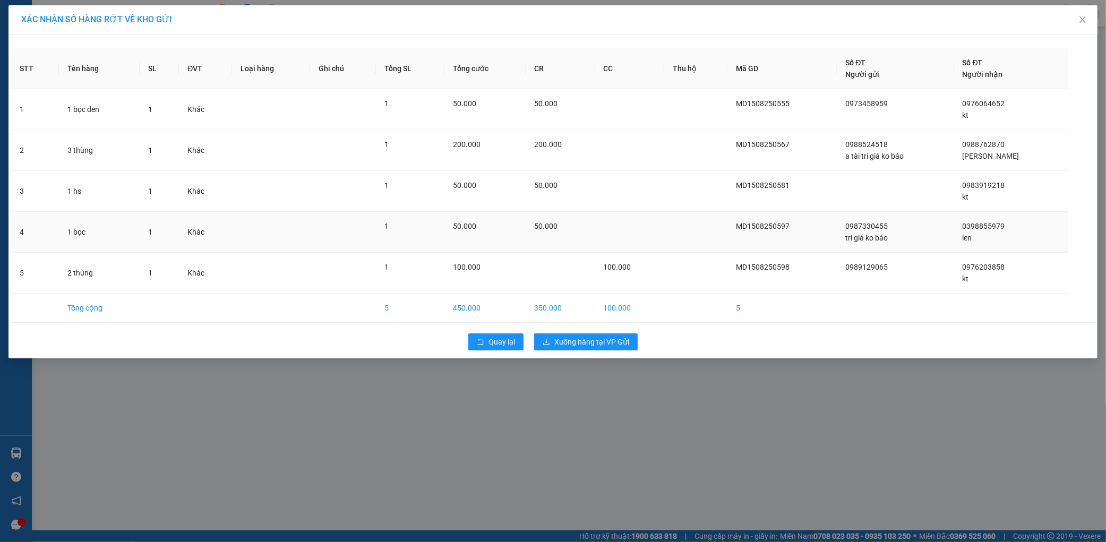
drag, startPoint x: 601, startPoint y: 230, endPoint x: 598, endPoint y: 235, distance: 6.5
click at [594, 229] on td "50.000" at bounding box center [559, 232] width 69 height 41
click at [596, 337] on span "Xuống hàng tại VP Gửi" at bounding box center [591, 342] width 75 height 12
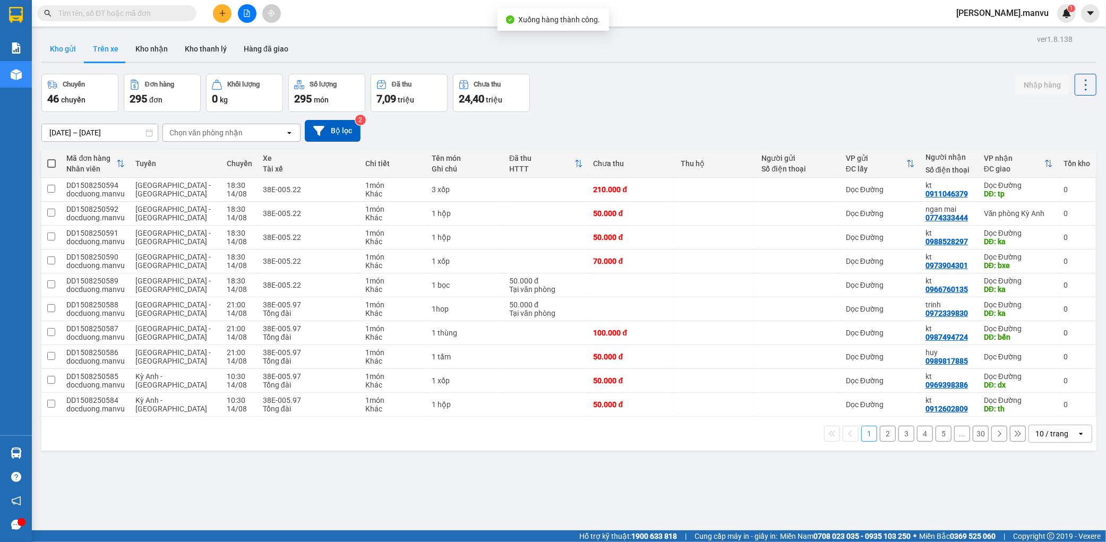
drag, startPoint x: 87, startPoint y: 44, endPoint x: 77, endPoint y: 43, distance: 9.6
click at [85, 43] on button "Trên xe" at bounding box center [105, 48] width 42 height 25
click at [71, 43] on button "Kho gửi" at bounding box center [62, 48] width 43 height 25
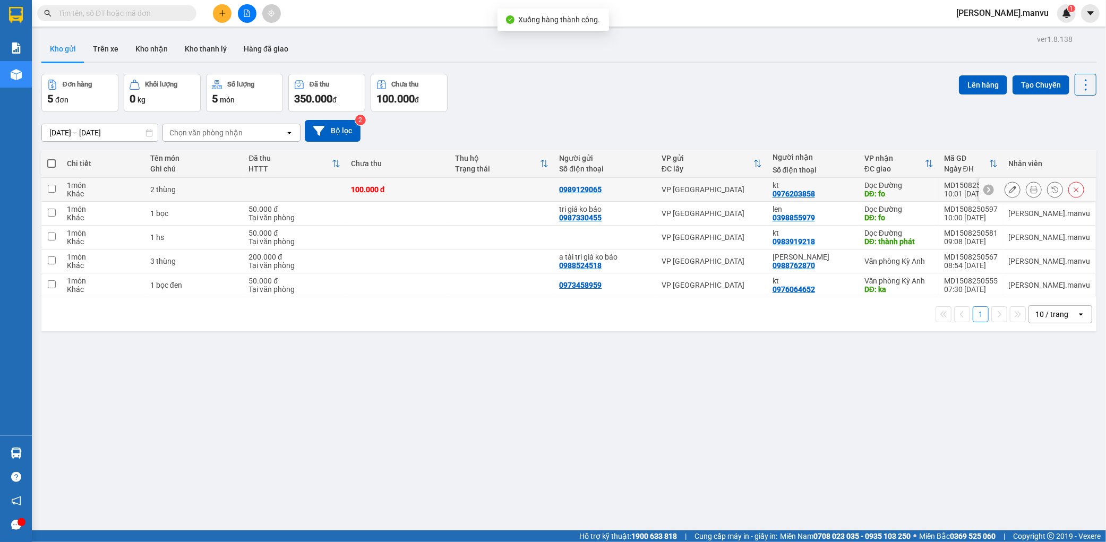
click at [437, 194] on div "100.000 đ" at bounding box center [397, 189] width 93 height 8
checkbox input "true"
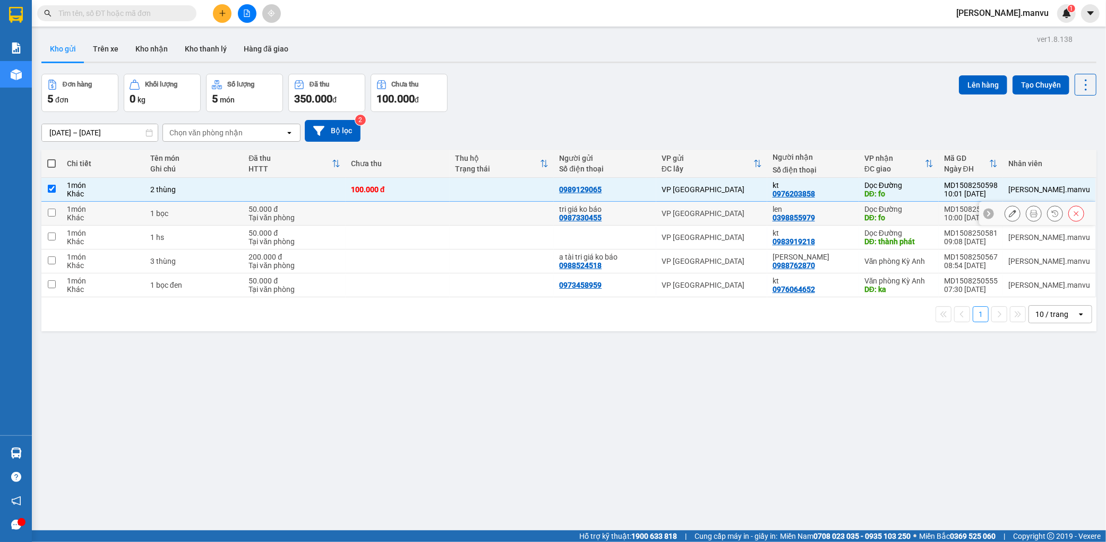
click at [420, 213] on td at bounding box center [398, 214] width 104 height 24
checkbox input "true"
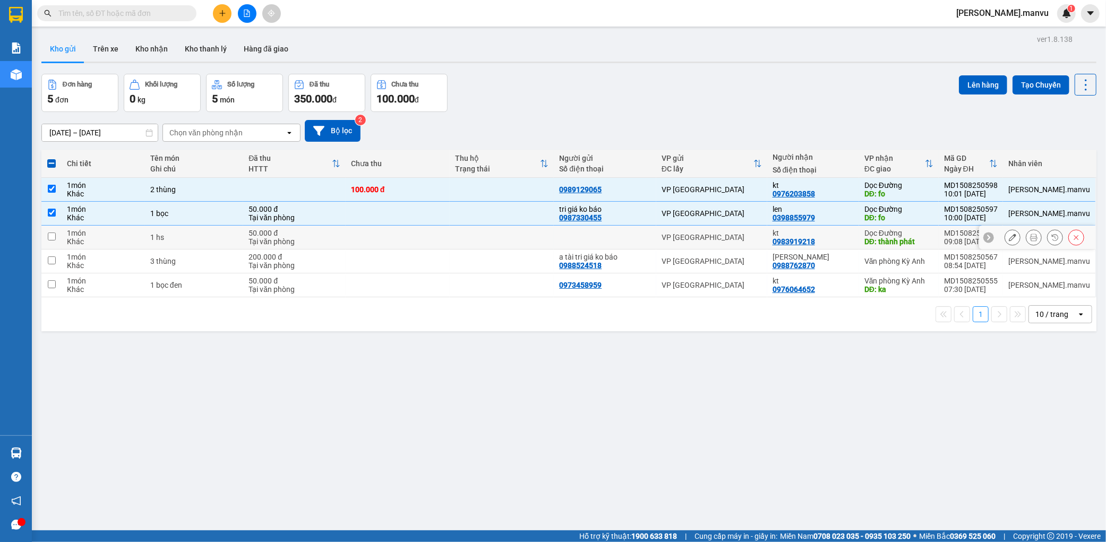
click at [411, 231] on td at bounding box center [398, 238] width 104 height 24
checkbox input "true"
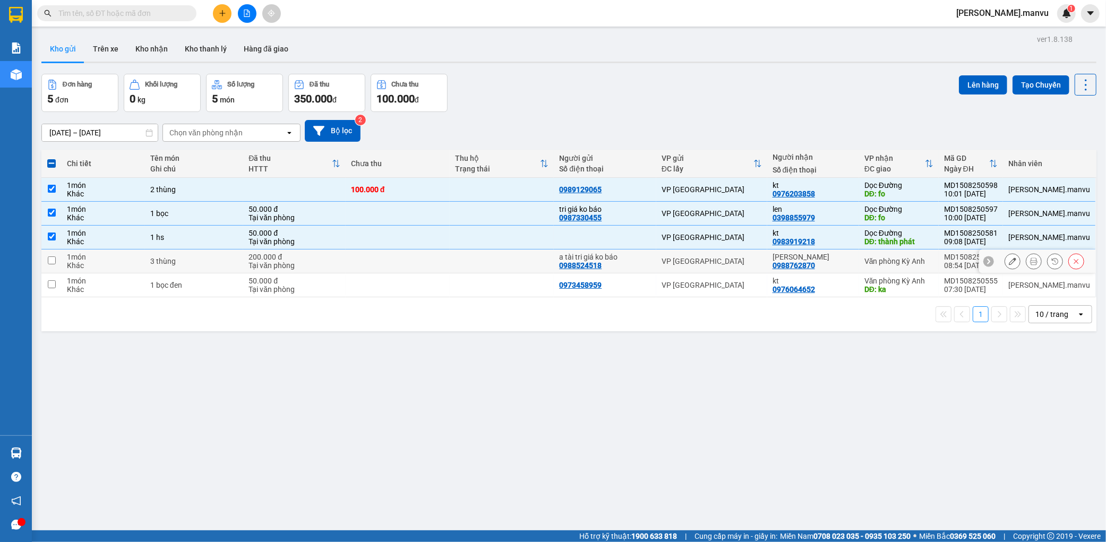
click at [404, 256] on td at bounding box center [398, 261] width 104 height 24
checkbox input "true"
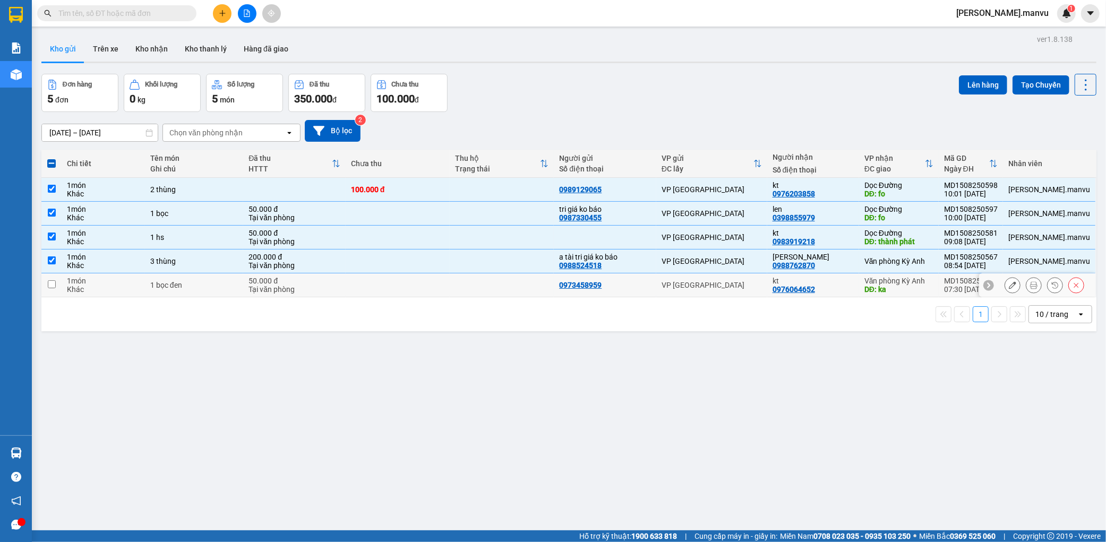
click at [399, 284] on td at bounding box center [398, 285] width 104 height 24
checkbox input "true"
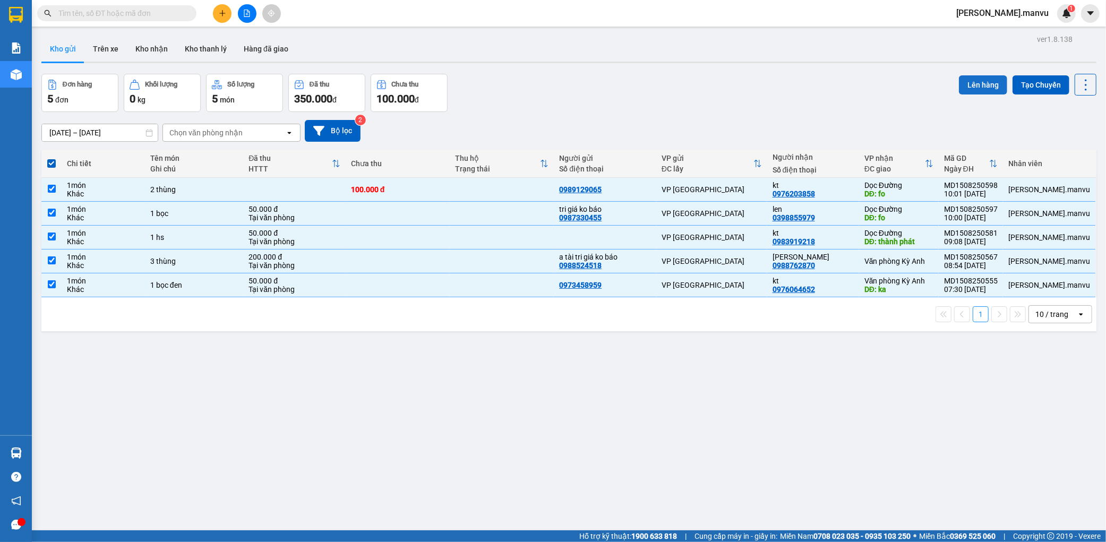
click at [979, 80] on button "Lên hàng" at bounding box center [983, 84] width 48 height 19
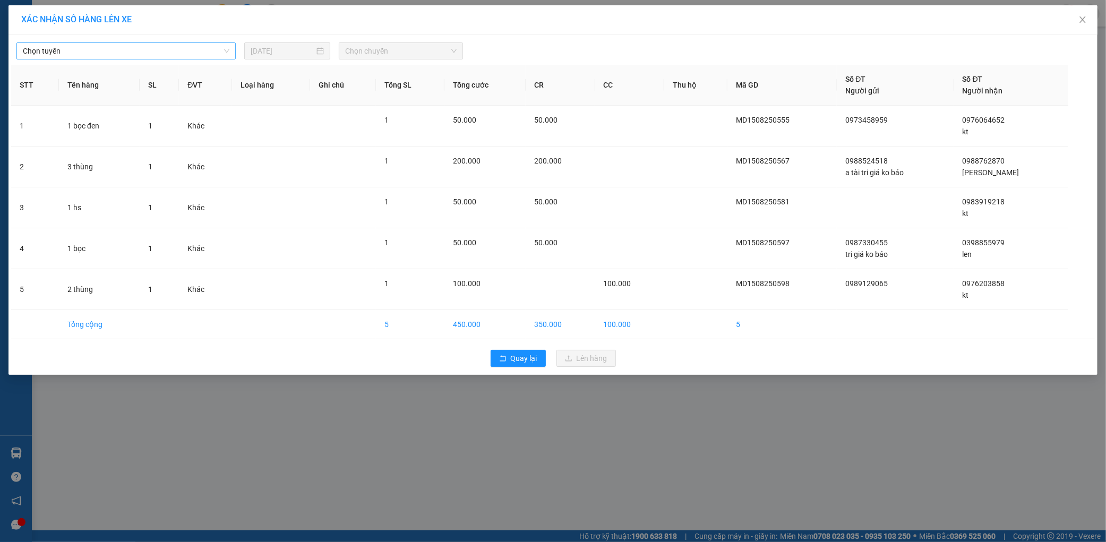
click at [97, 54] on span "Chọn tuyến" at bounding box center [126, 51] width 206 height 16
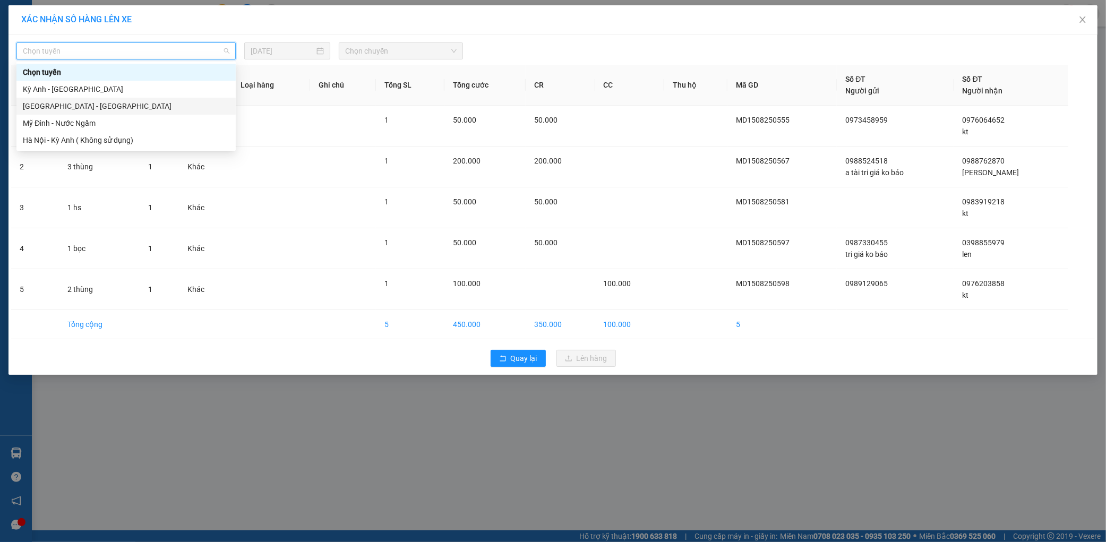
click at [65, 105] on div "[GEOGRAPHIC_DATA] - [GEOGRAPHIC_DATA]" at bounding box center [126, 106] width 206 height 12
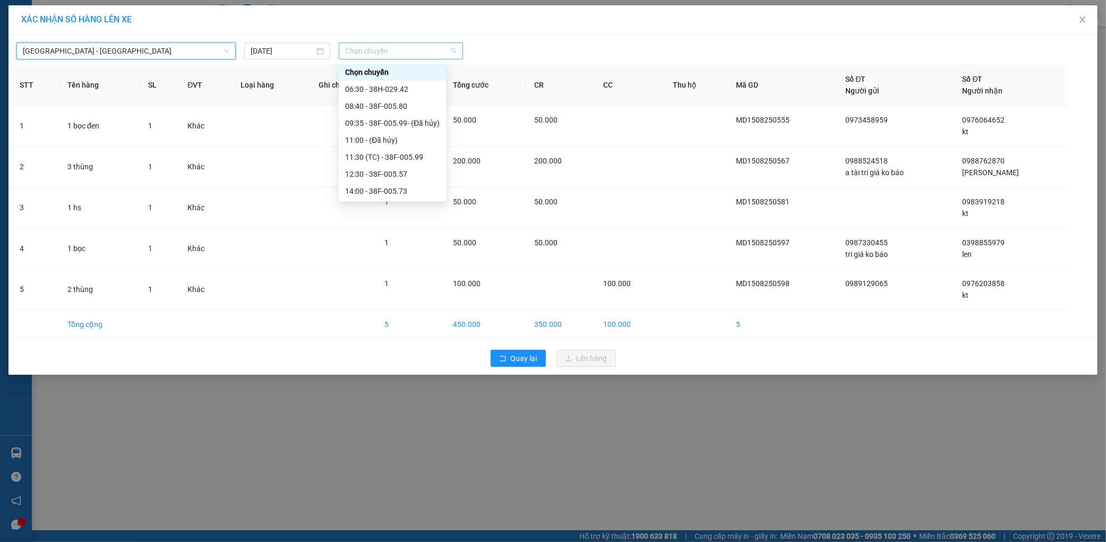
click at [381, 50] on span "Chọn chuyến" at bounding box center [400, 51] width 111 height 16
click at [395, 173] on div "12:30 - 38F-005.57" at bounding box center [392, 174] width 94 height 12
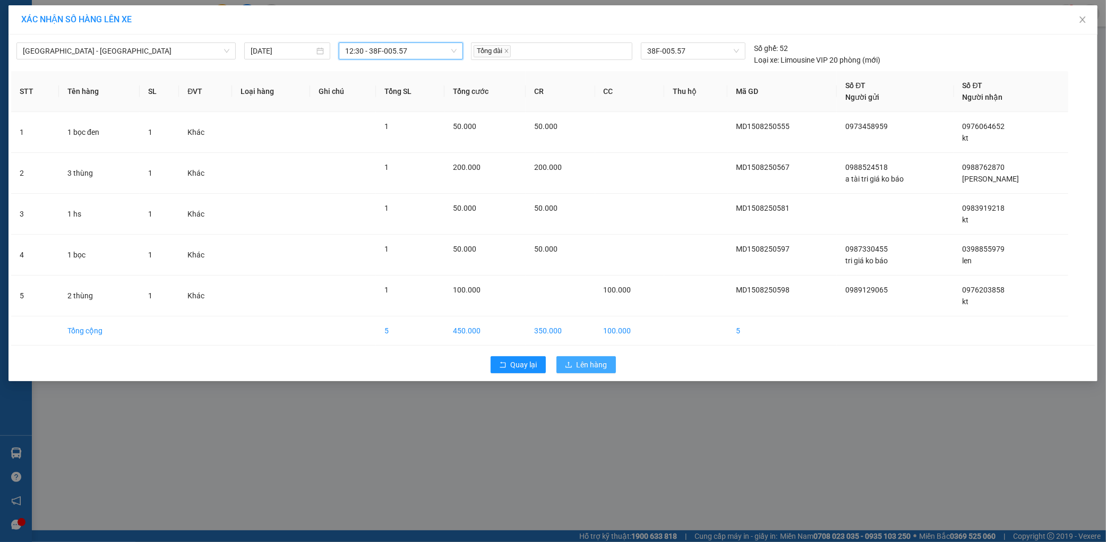
click at [597, 364] on span "Lên hàng" at bounding box center [591, 365] width 31 height 12
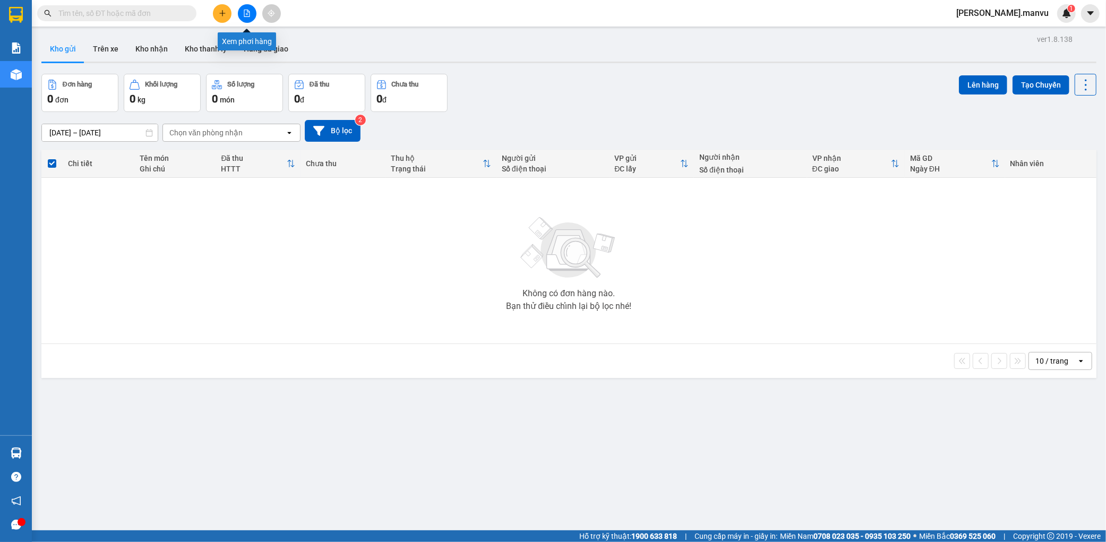
click at [241, 16] on button at bounding box center [247, 13] width 19 height 19
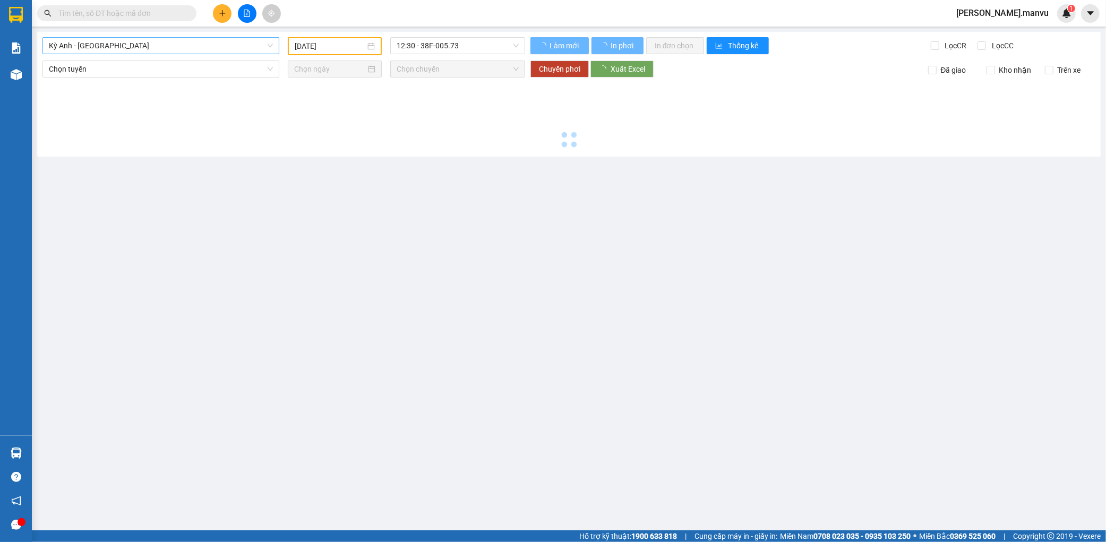
type input "15/08/2025"
click at [149, 38] on span "Kỳ Anh - Hà Nội" at bounding box center [161, 46] width 224 height 16
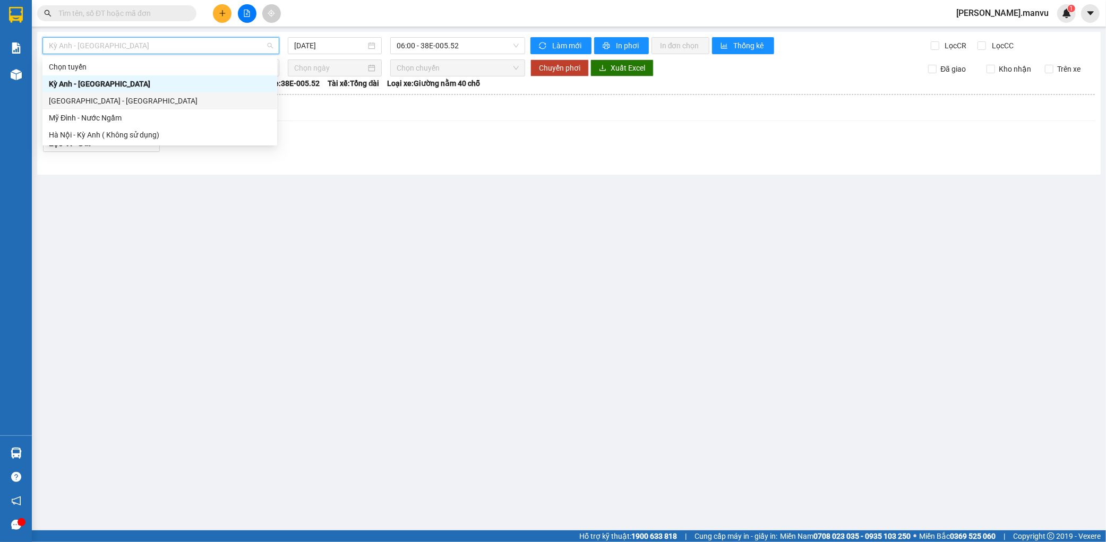
click at [116, 99] on div "[GEOGRAPHIC_DATA] - [GEOGRAPHIC_DATA]" at bounding box center [160, 101] width 222 height 12
type input "15/08/2025"
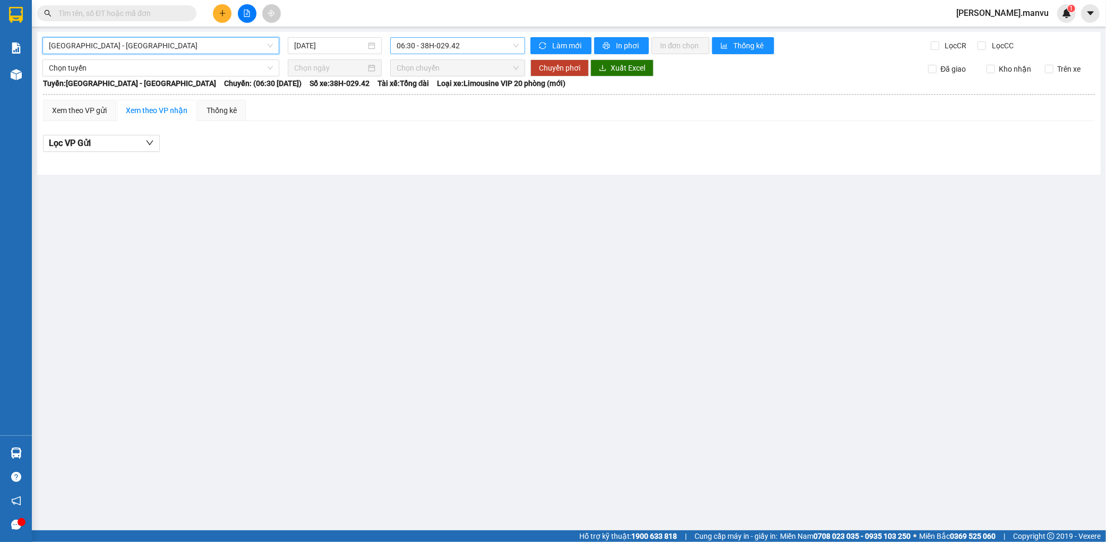
click at [442, 48] on span "06:30 - 38H-029.42" at bounding box center [457, 46] width 122 height 16
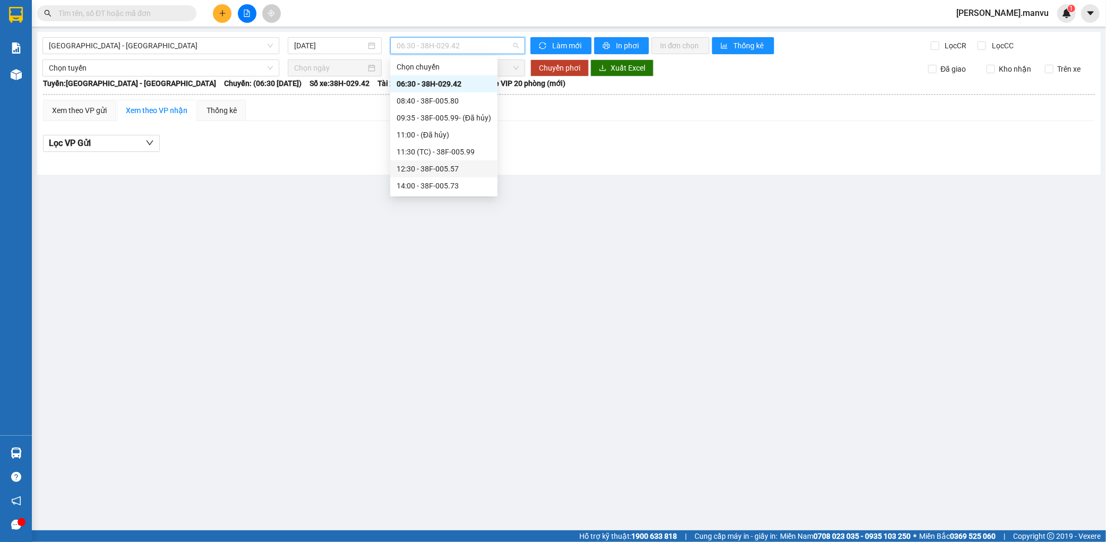
click at [459, 170] on div "12:30 - 38F-005.57" at bounding box center [443, 169] width 94 height 12
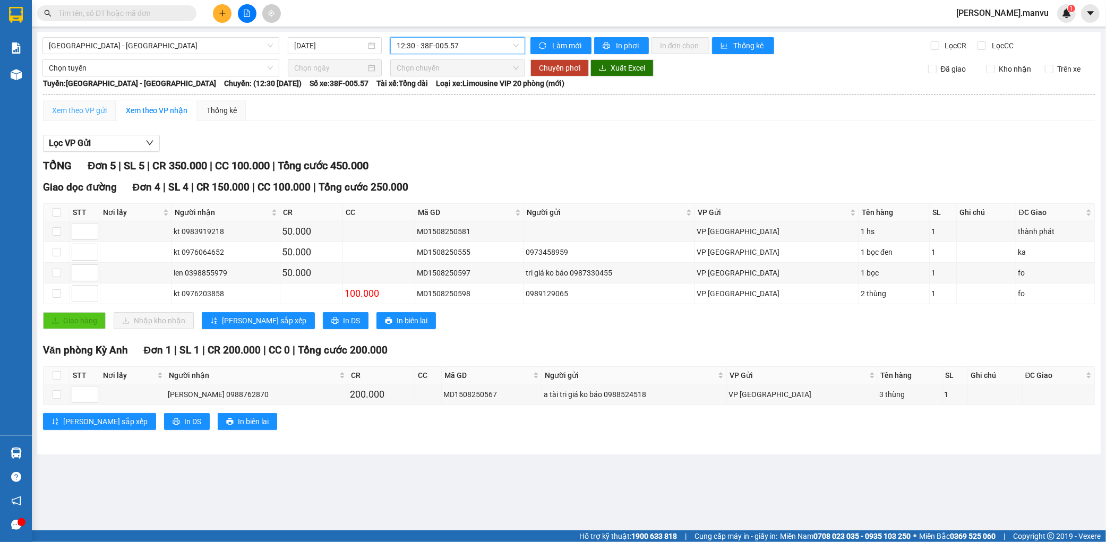
click at [80, 117] on div "Xem theo VP gửi" at bounding box center [79, 110] width 73 height 21
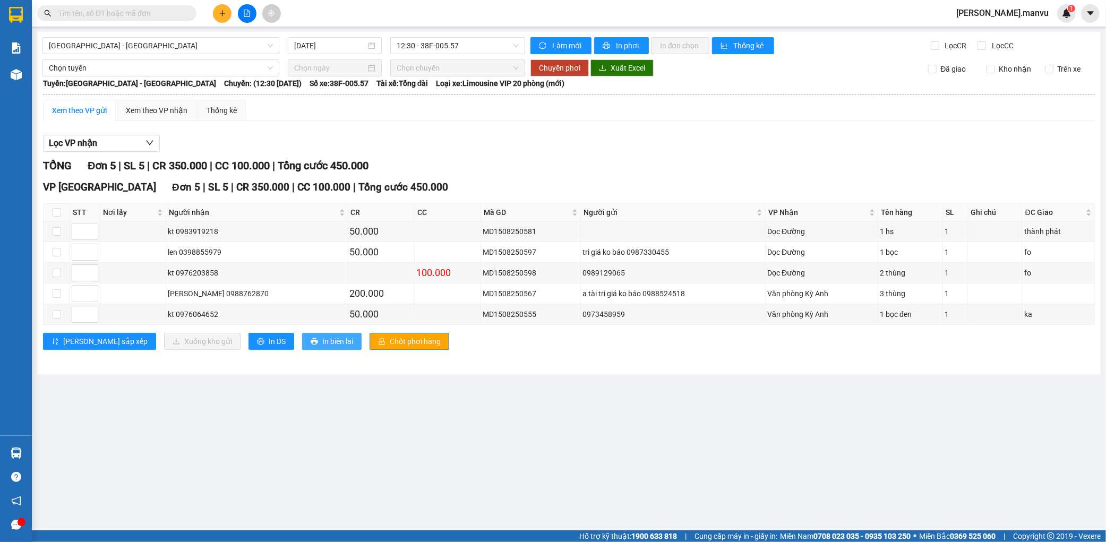
click at [322, 338] on span "In biên lai" at bounding box center [337, 341] width 31 height 12
click at [248, 340] on button "In DS" at bounding box center [271, 341] width 46 height 17
